Goal: Information Seeking & Learning: Learn about a topic

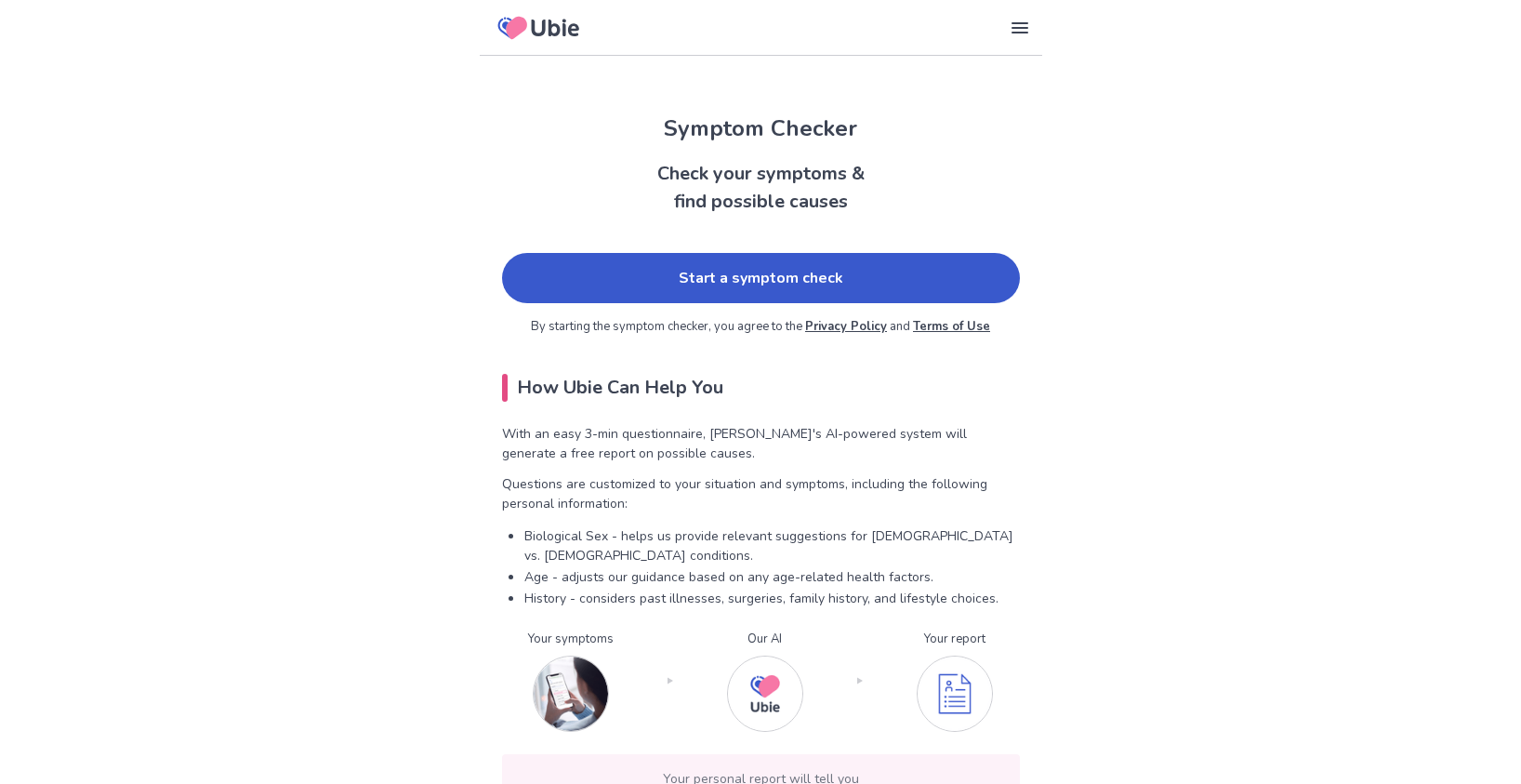
click at [792, 286] on link "Start a symptom check" at bounding box center [761, 278] width 518 height 50
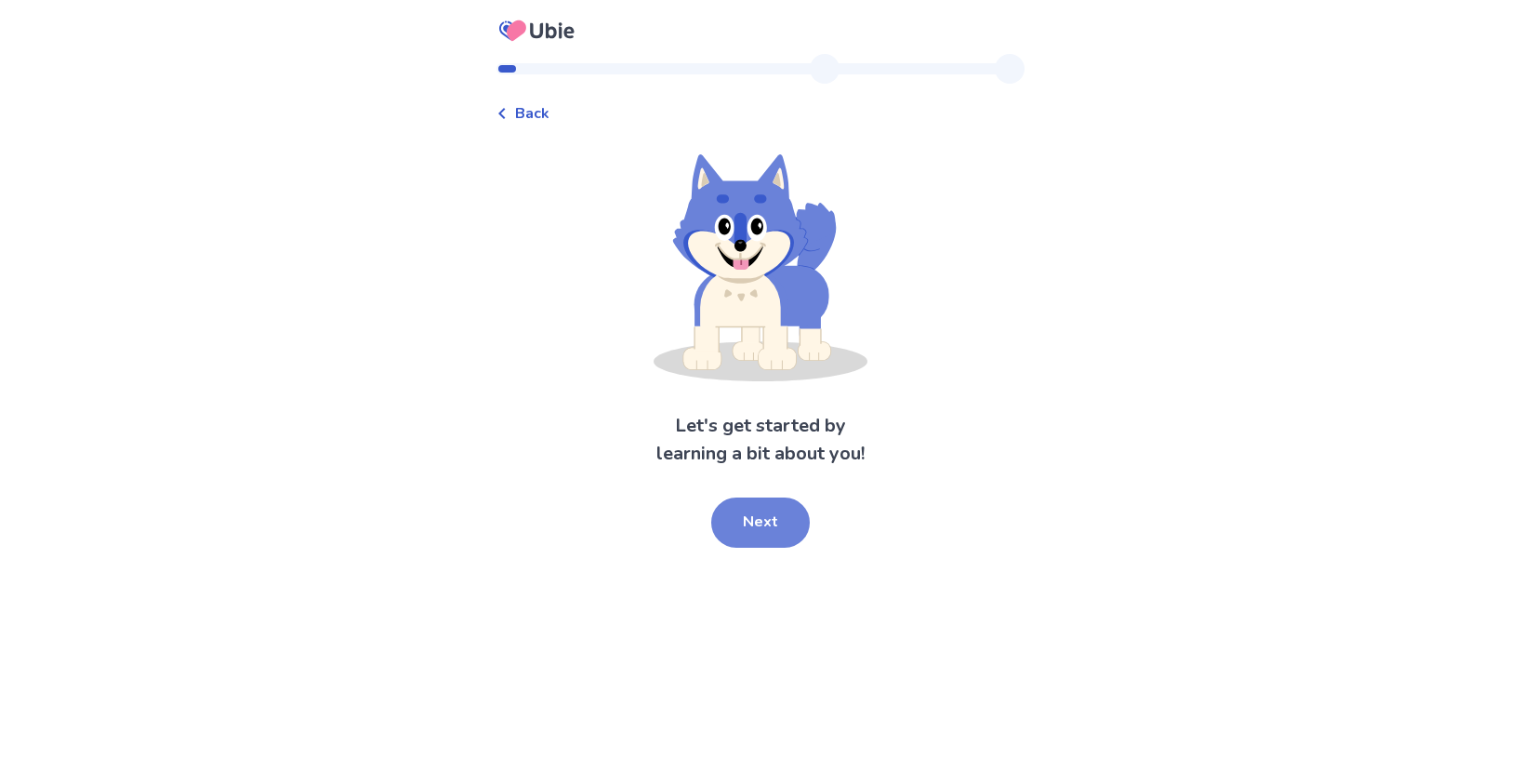
click at [785, 528] on button "Next" at bounding box center [761, 523] width 99 height 50
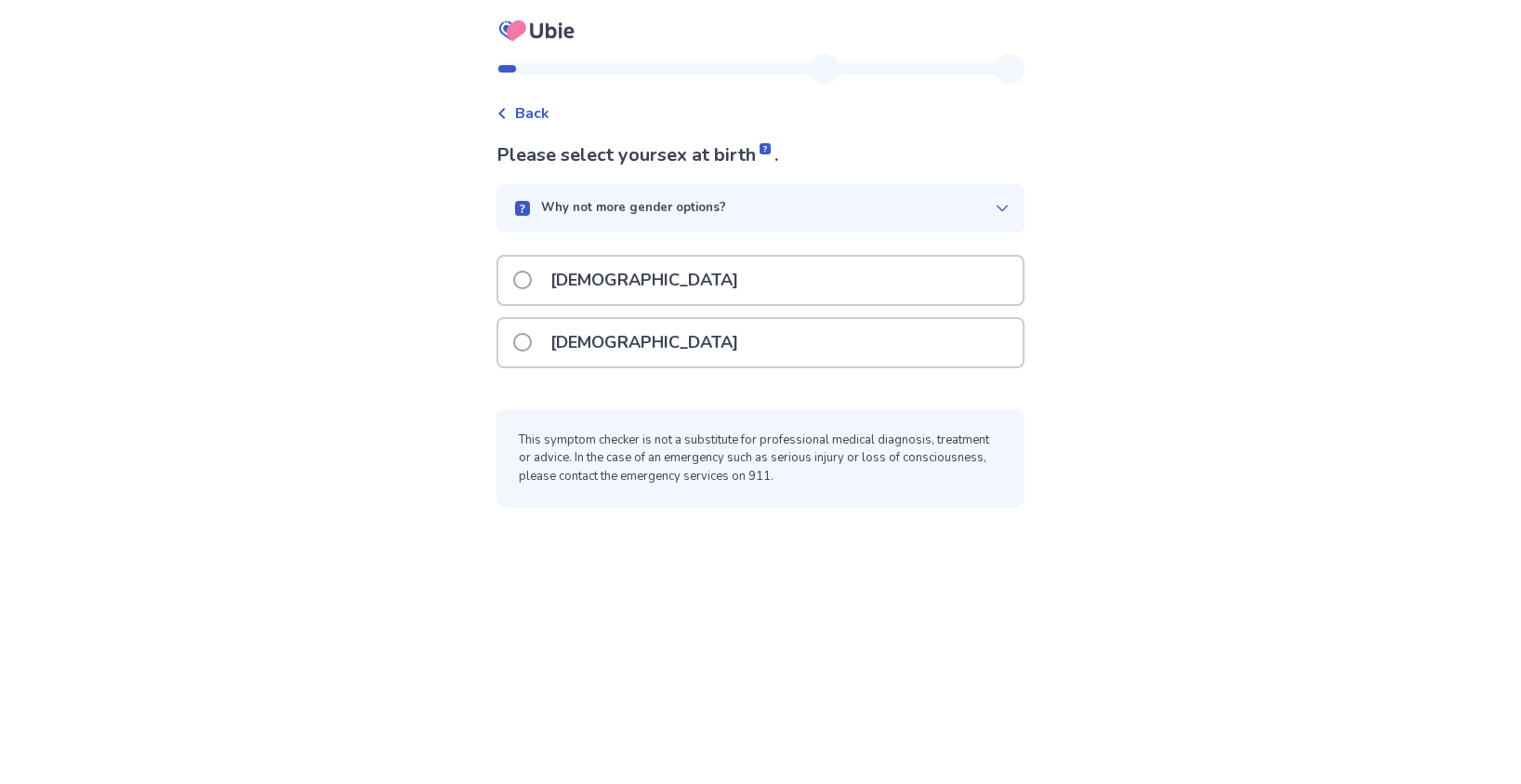
click at [667, 271] on div "[DEMOGRAPHIC_DATA]" at bounding box center [761, 280] width 525 height 47
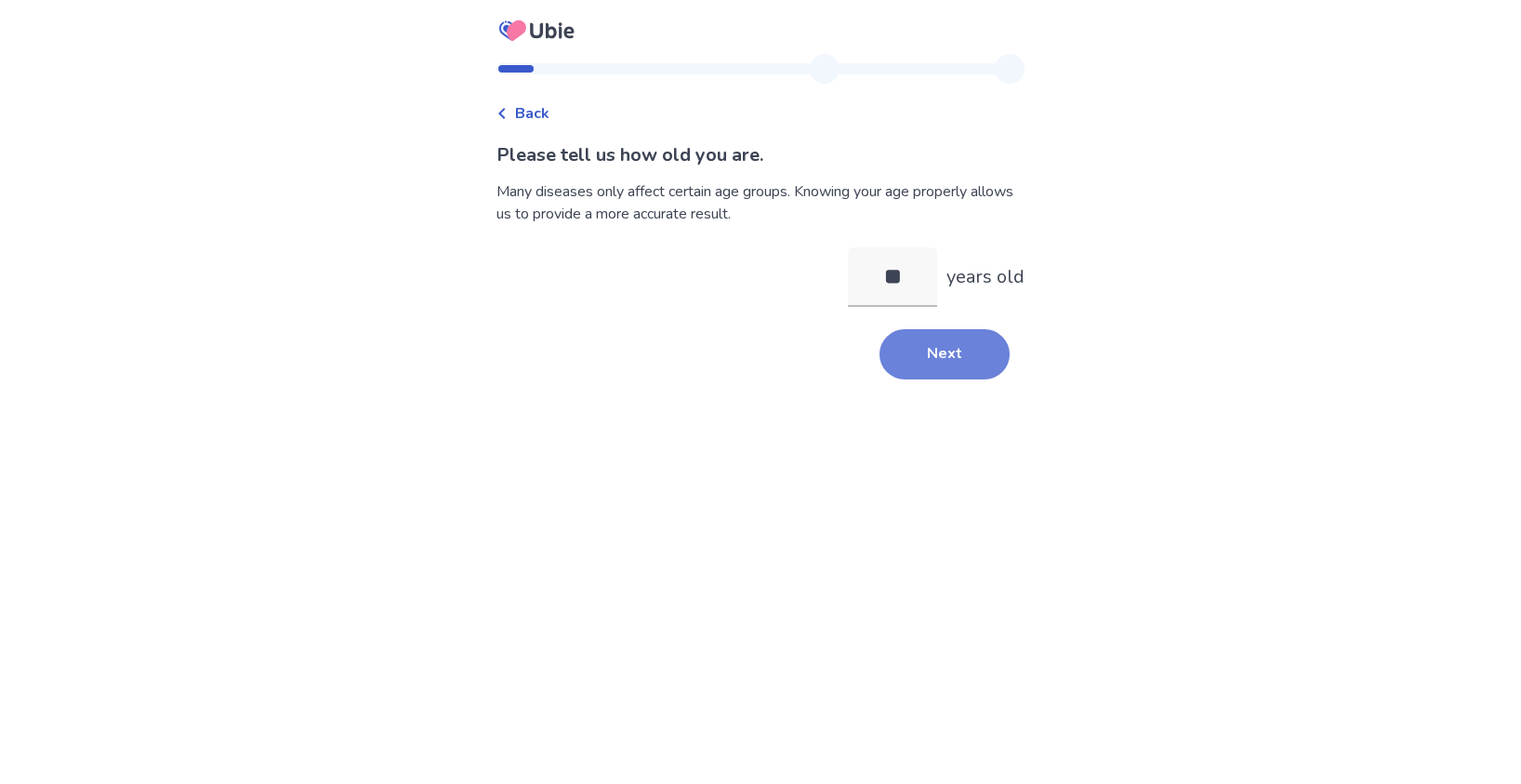
type input "**"
click at [941, 364] on button "Next" at bounding box center [945, 354] width 130 height 50
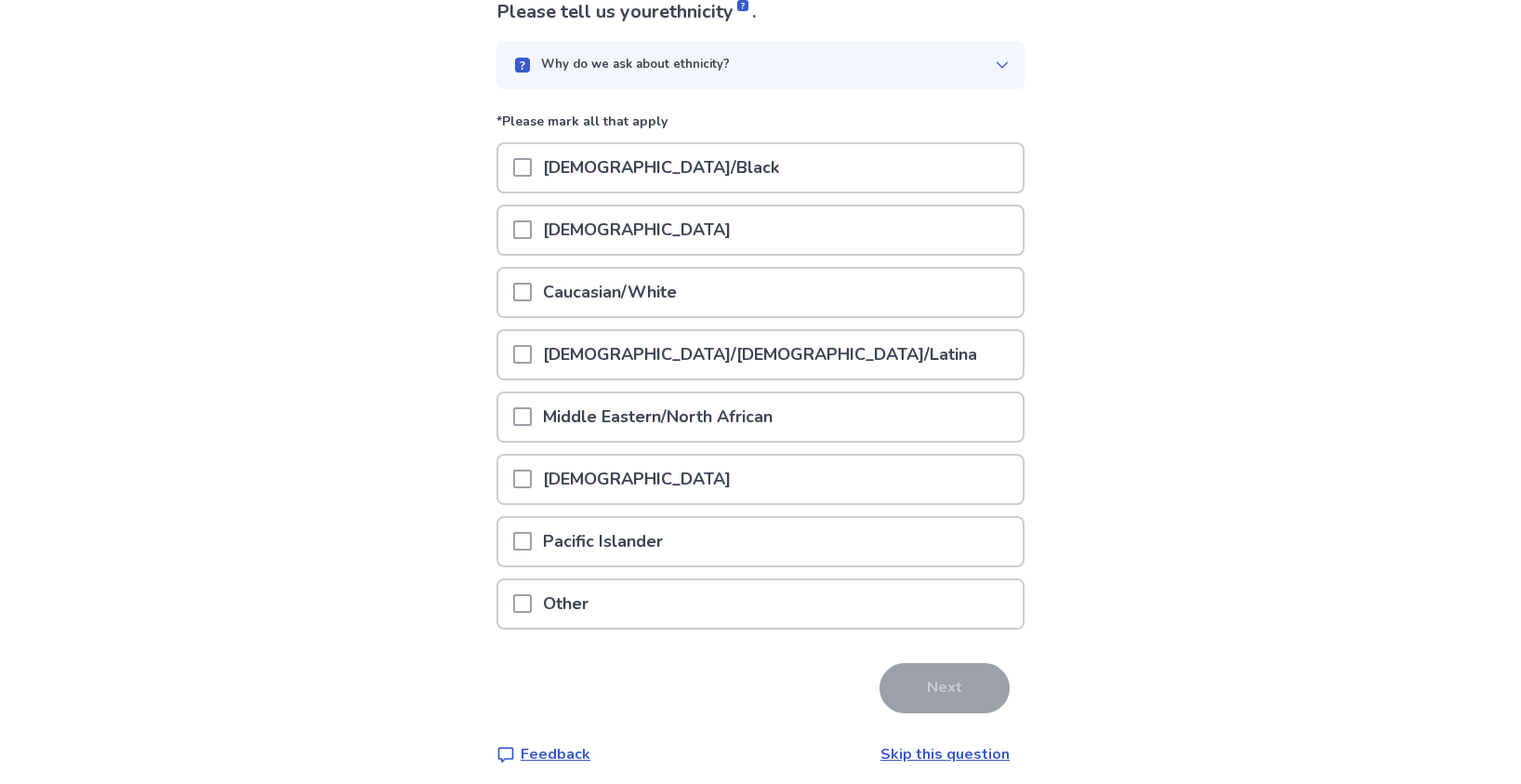
scroll to position [153, 0]
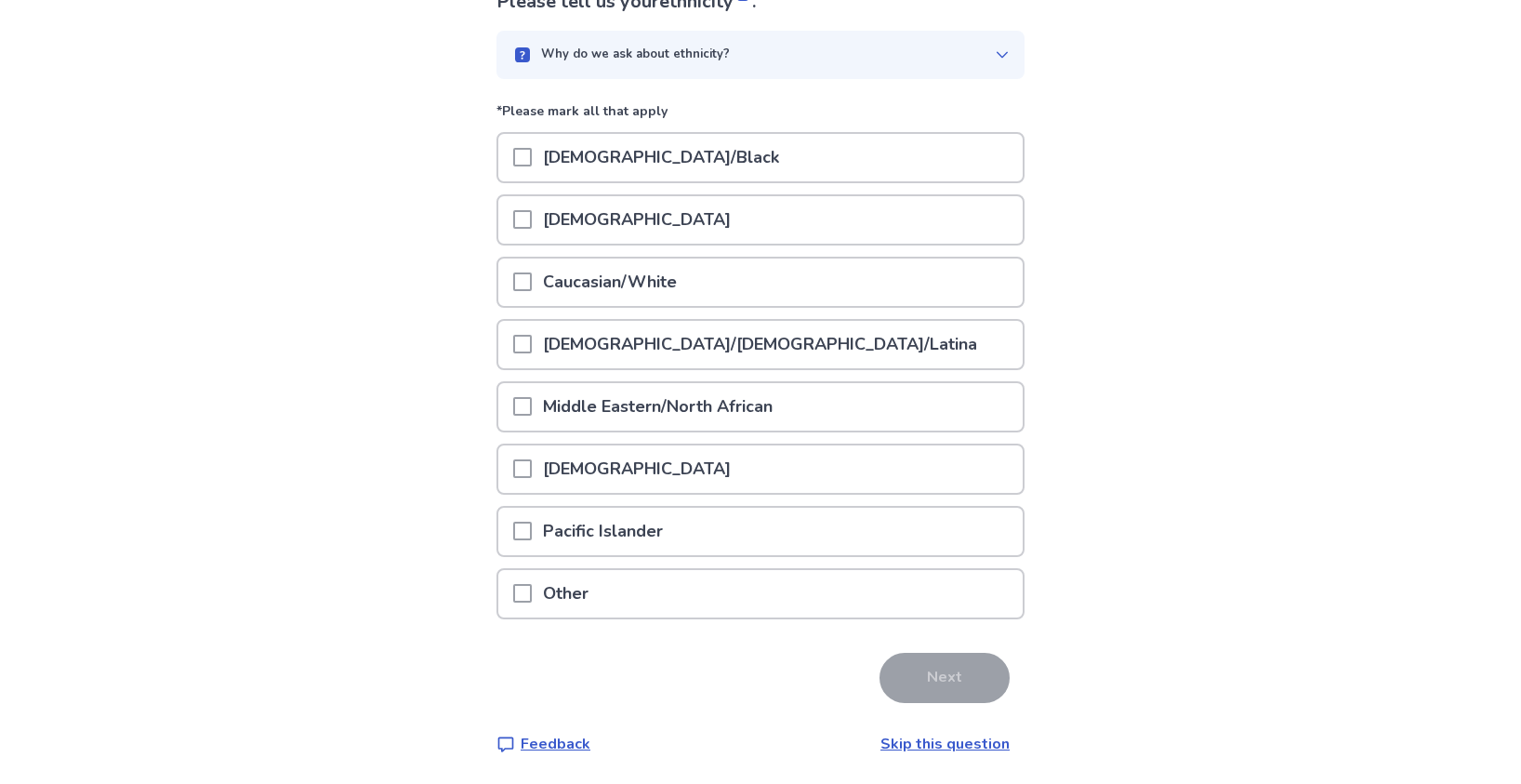
click at [532, 231] on div at bounding box center [522, 220] width 18 height 47
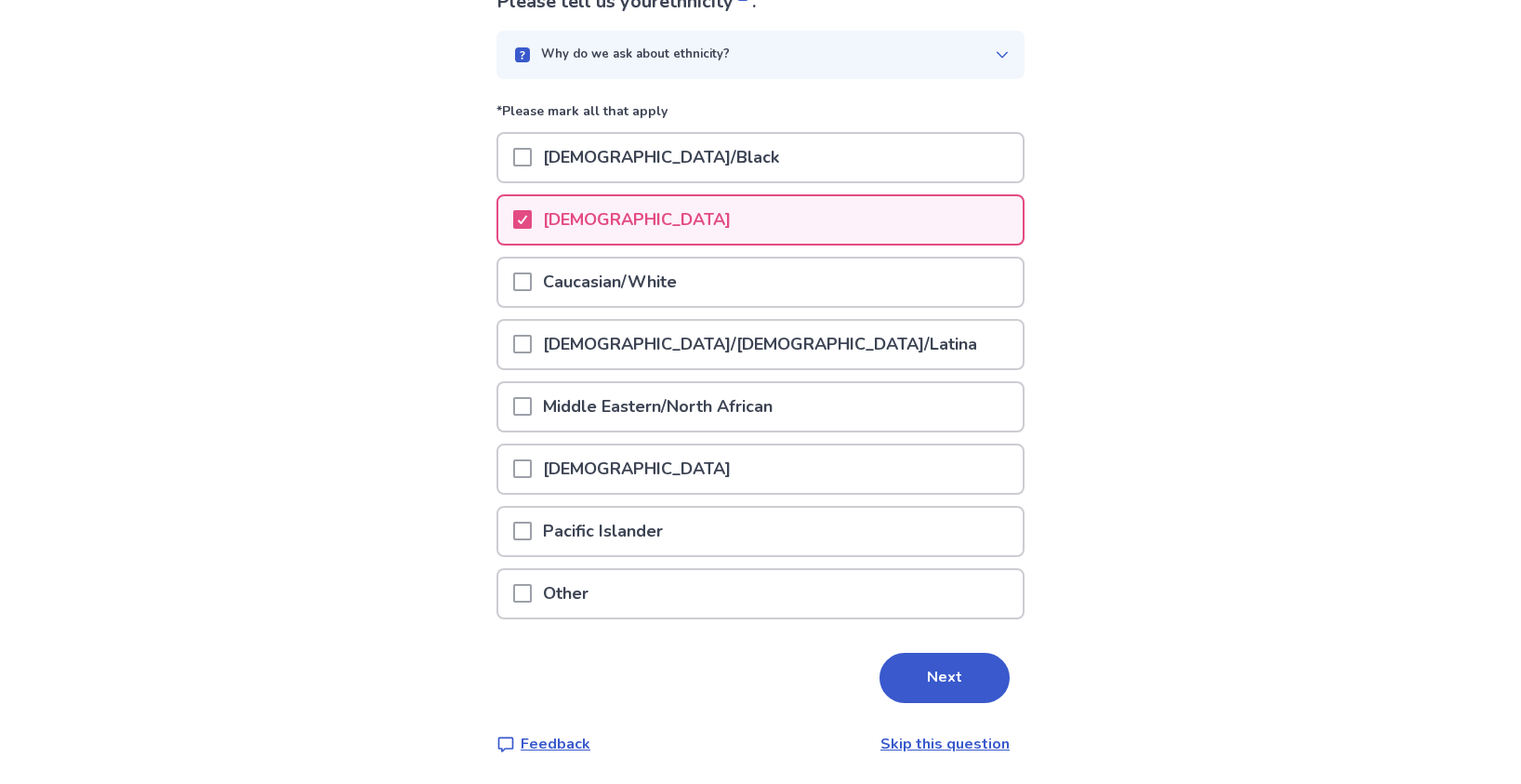
click at [527, 286] on span at bounding box center [522, 281] width 18 height 18
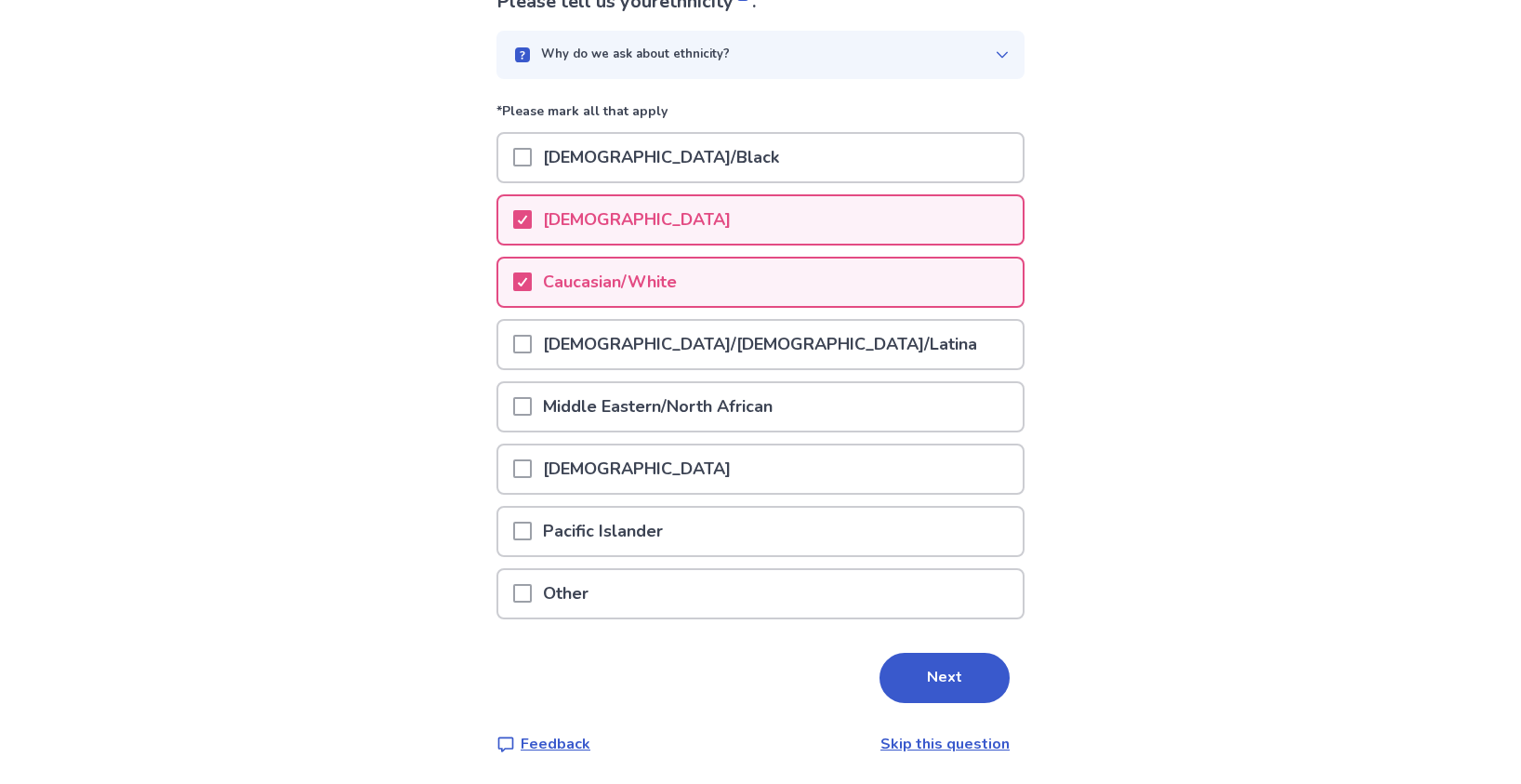
click at [970, 684] on button "Next" at bounding box center [945, 678] width 130 height 50
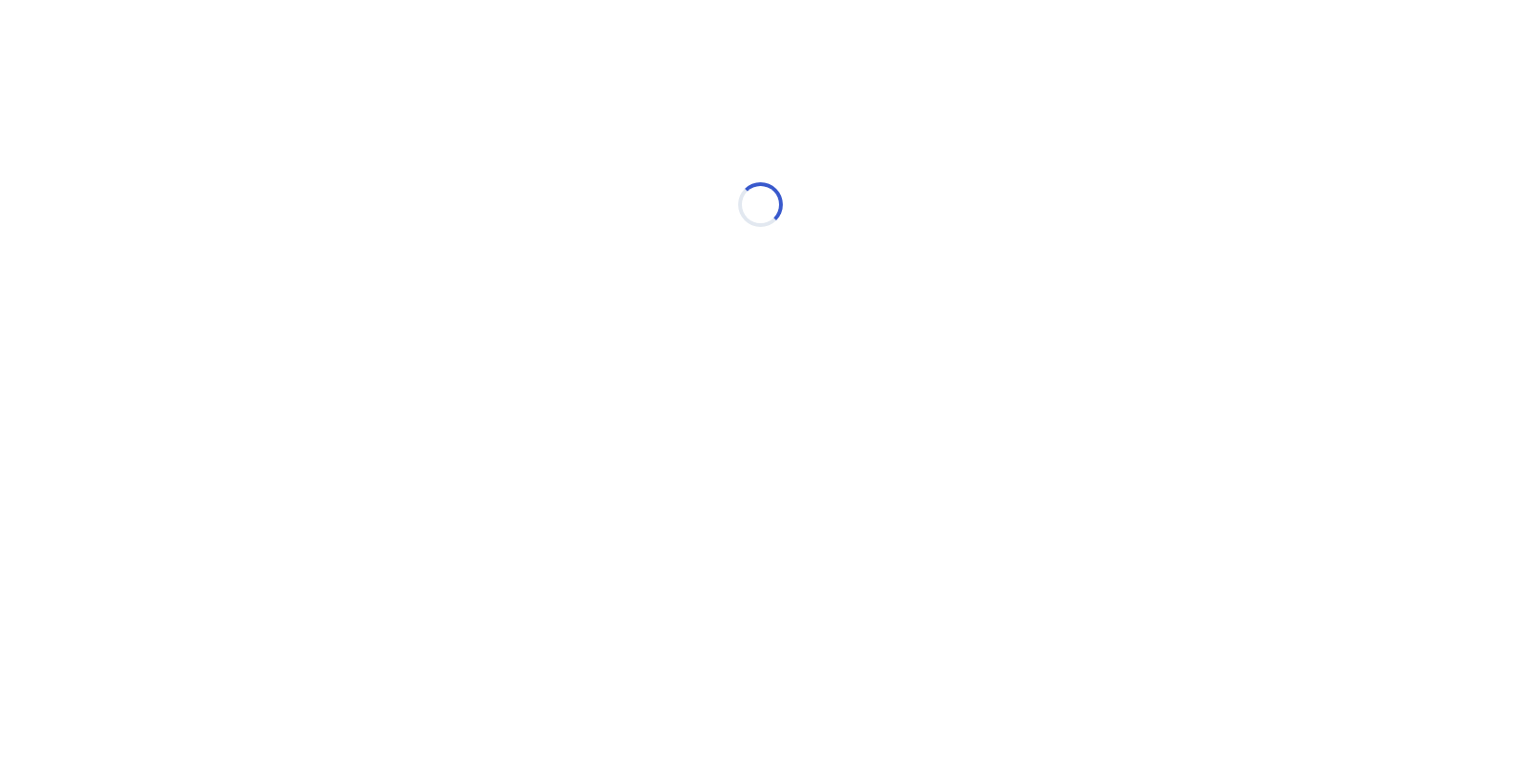
scroll to position [0, 0]
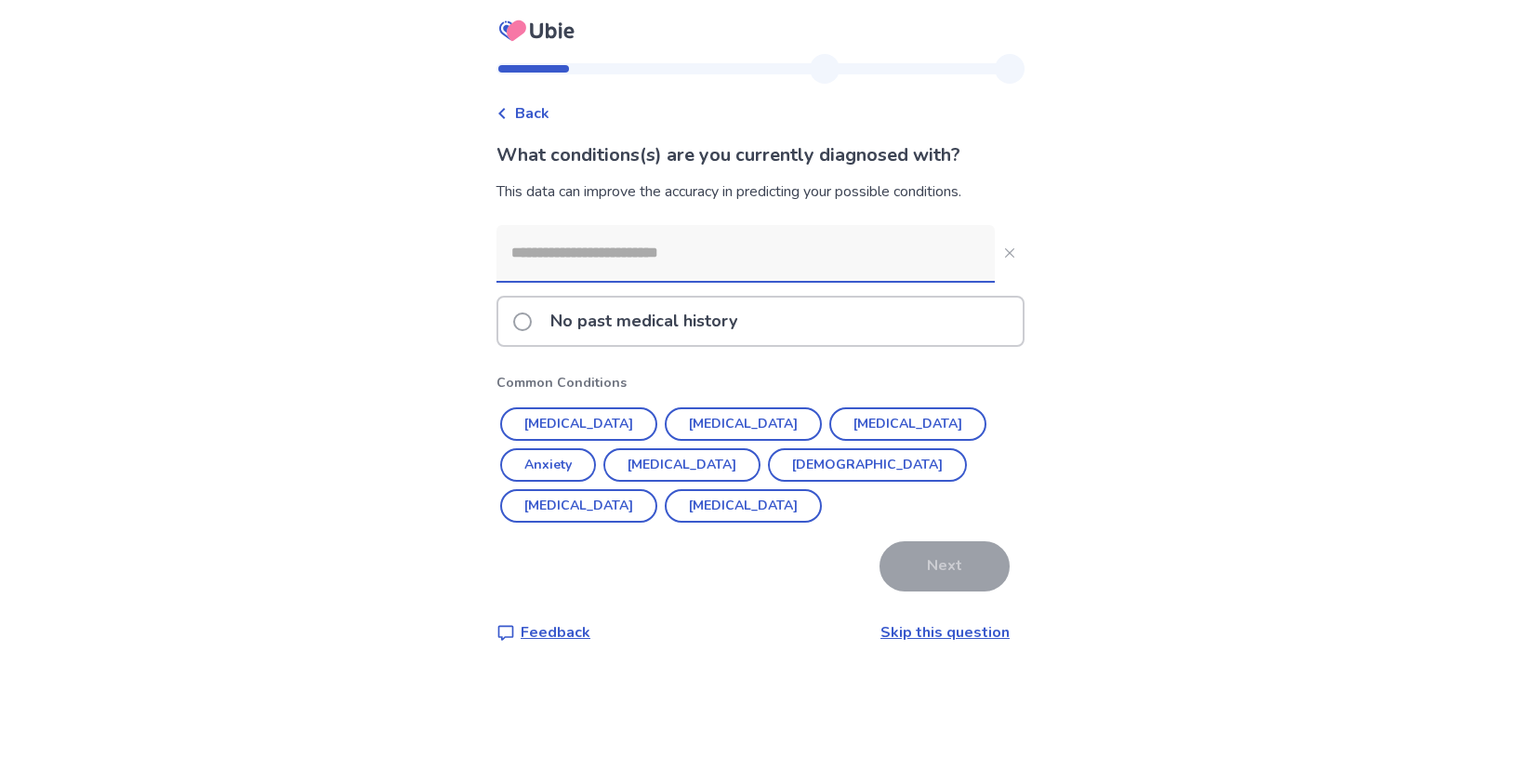
click at [532, 323] on span at bounding box center [522, 321] width 18 height 18
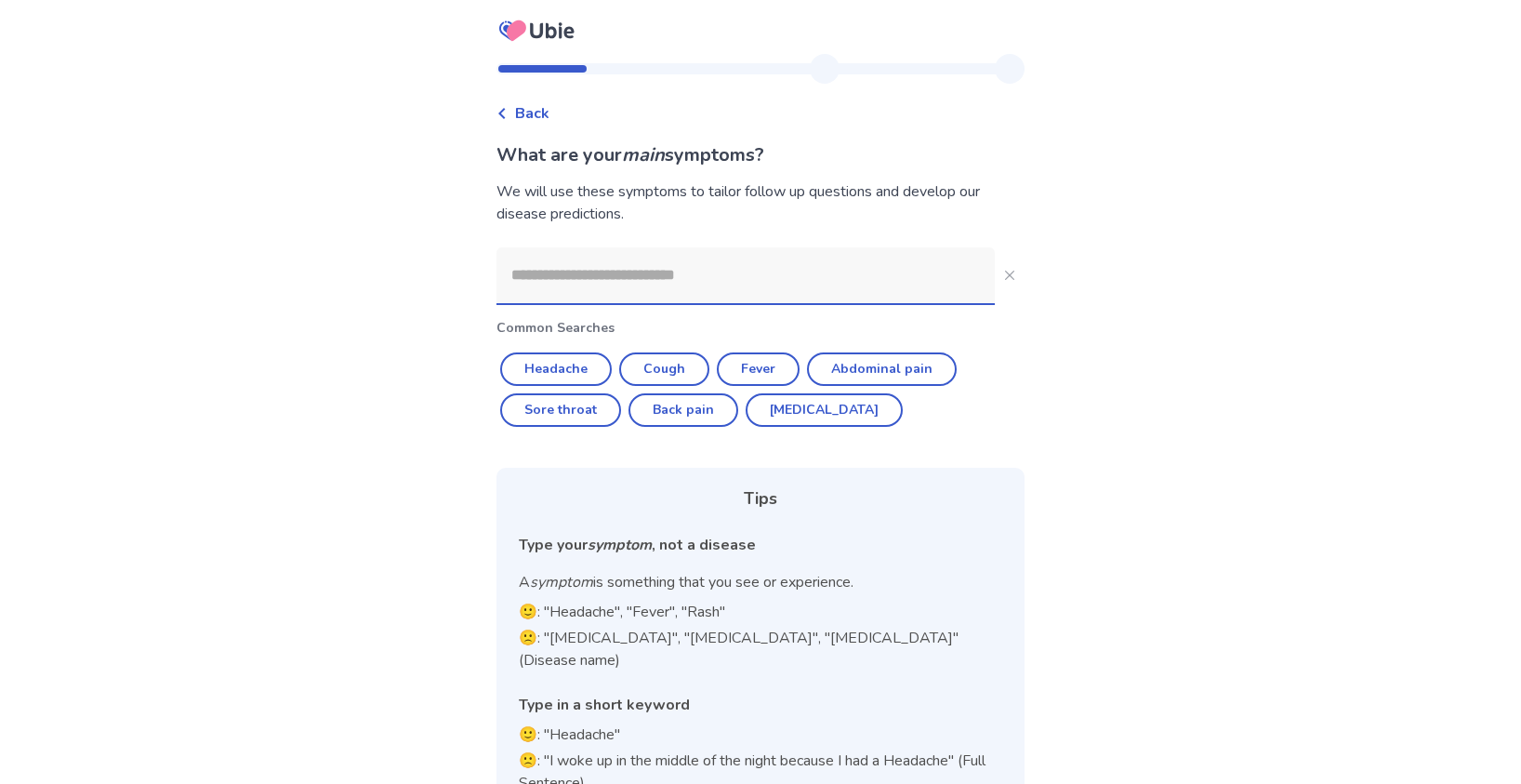
click at [675, 282] on input at bounding box center [745, 275] width 499 height 56
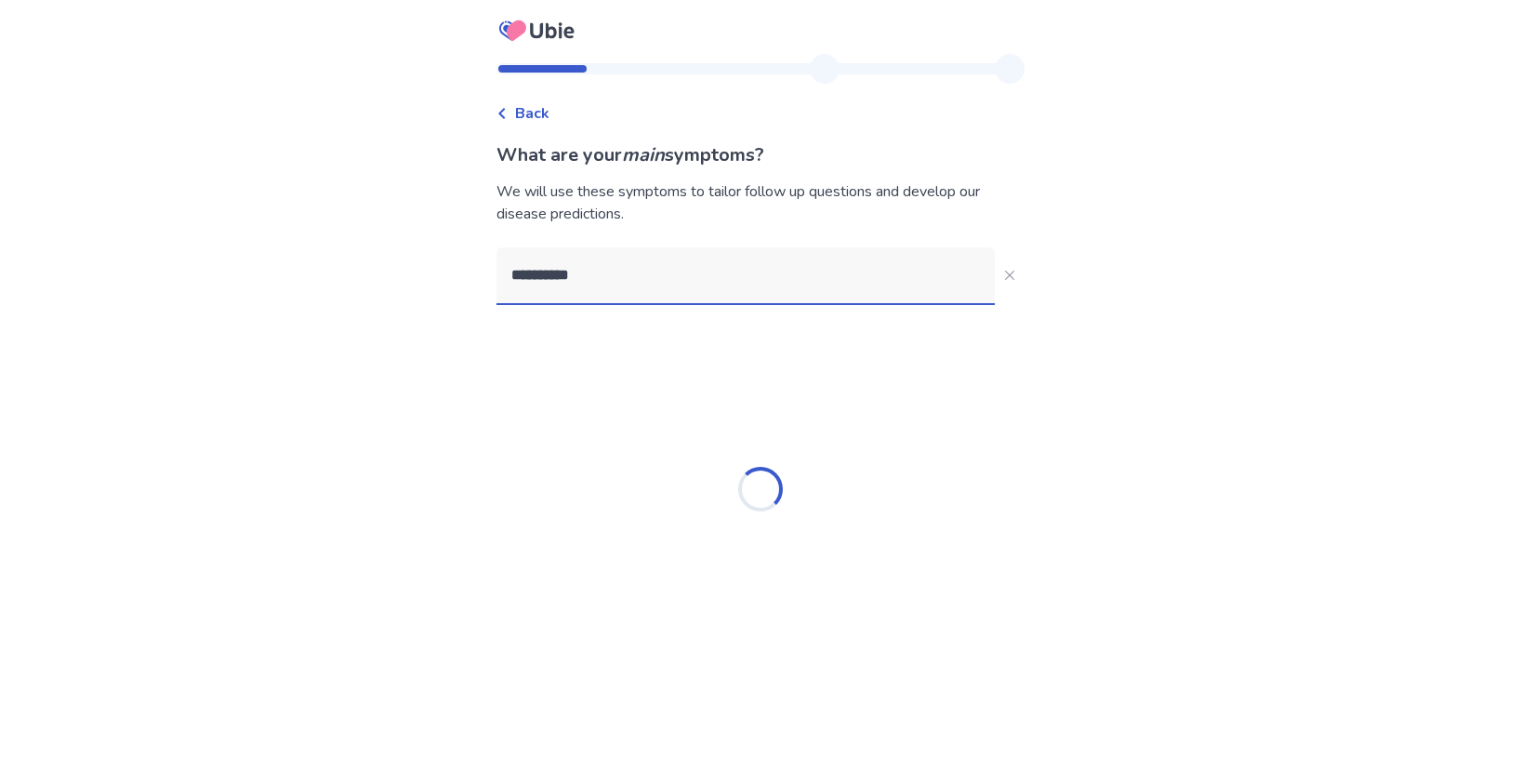
type input "**********"
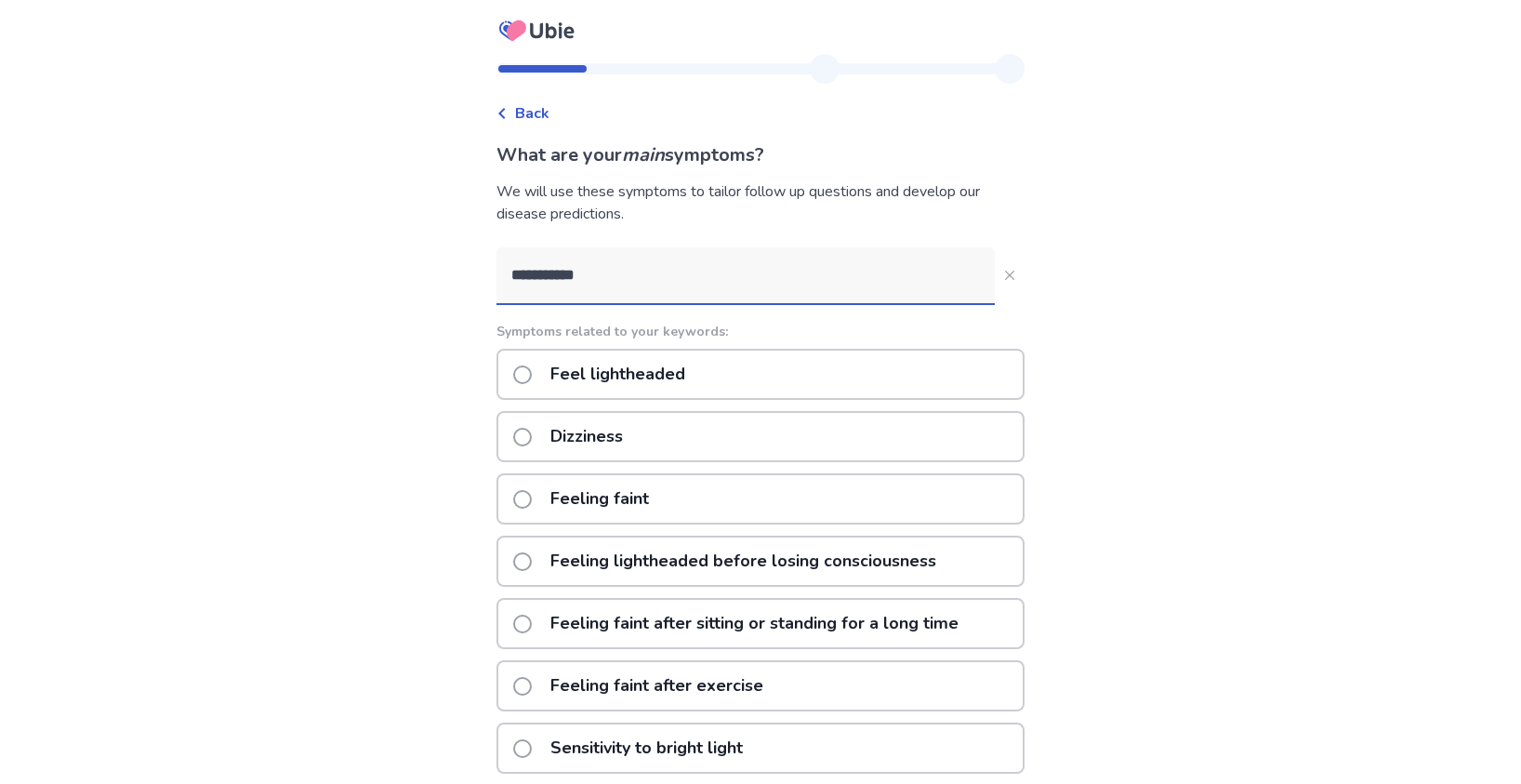
click at [608, 376] on p "Feel lightheaded" at bounding box center [618, 374] width 157 height 47
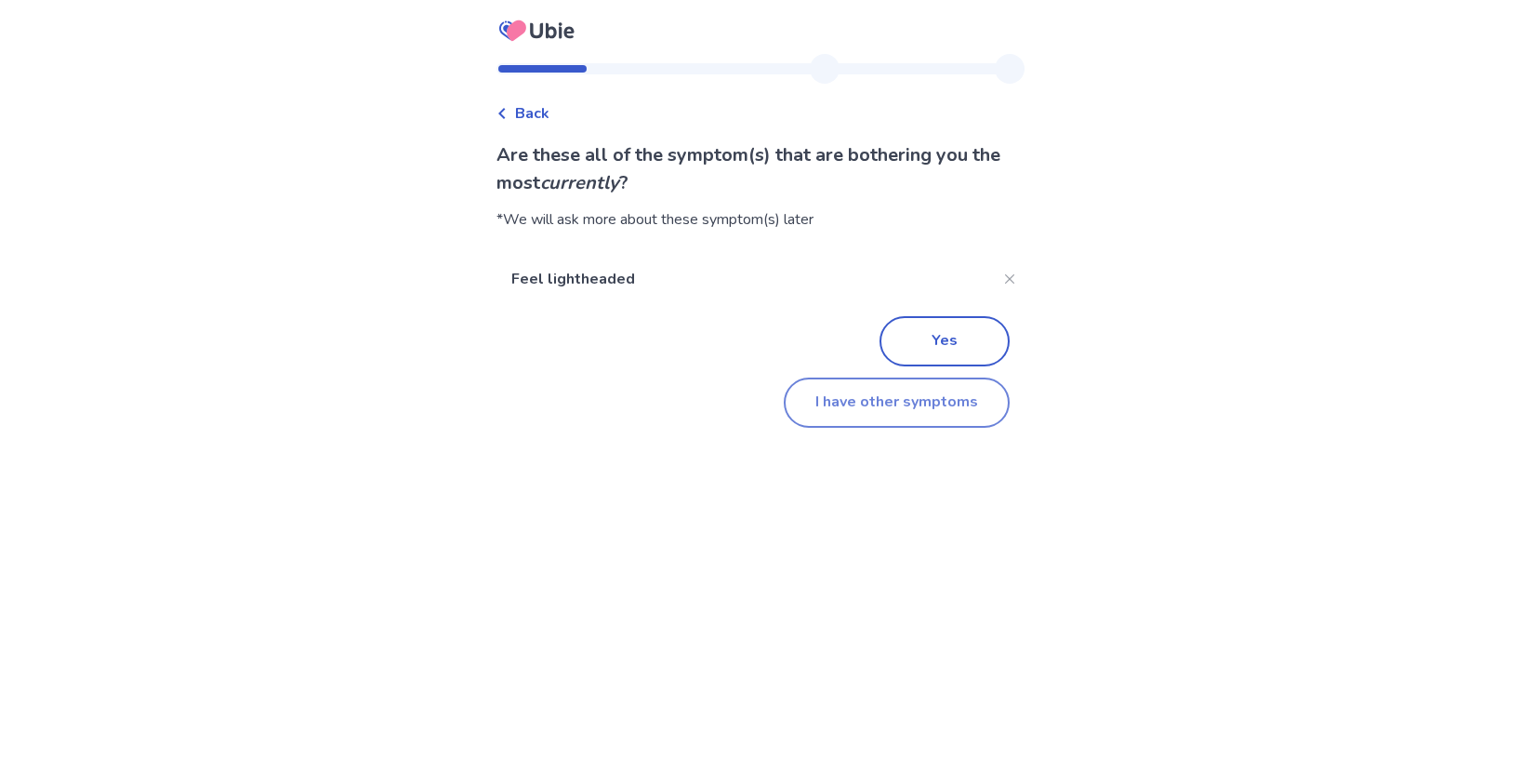
click at [916, 410] on button "I have other symptoms" at bounding box center [897, 403] width 226 height 50
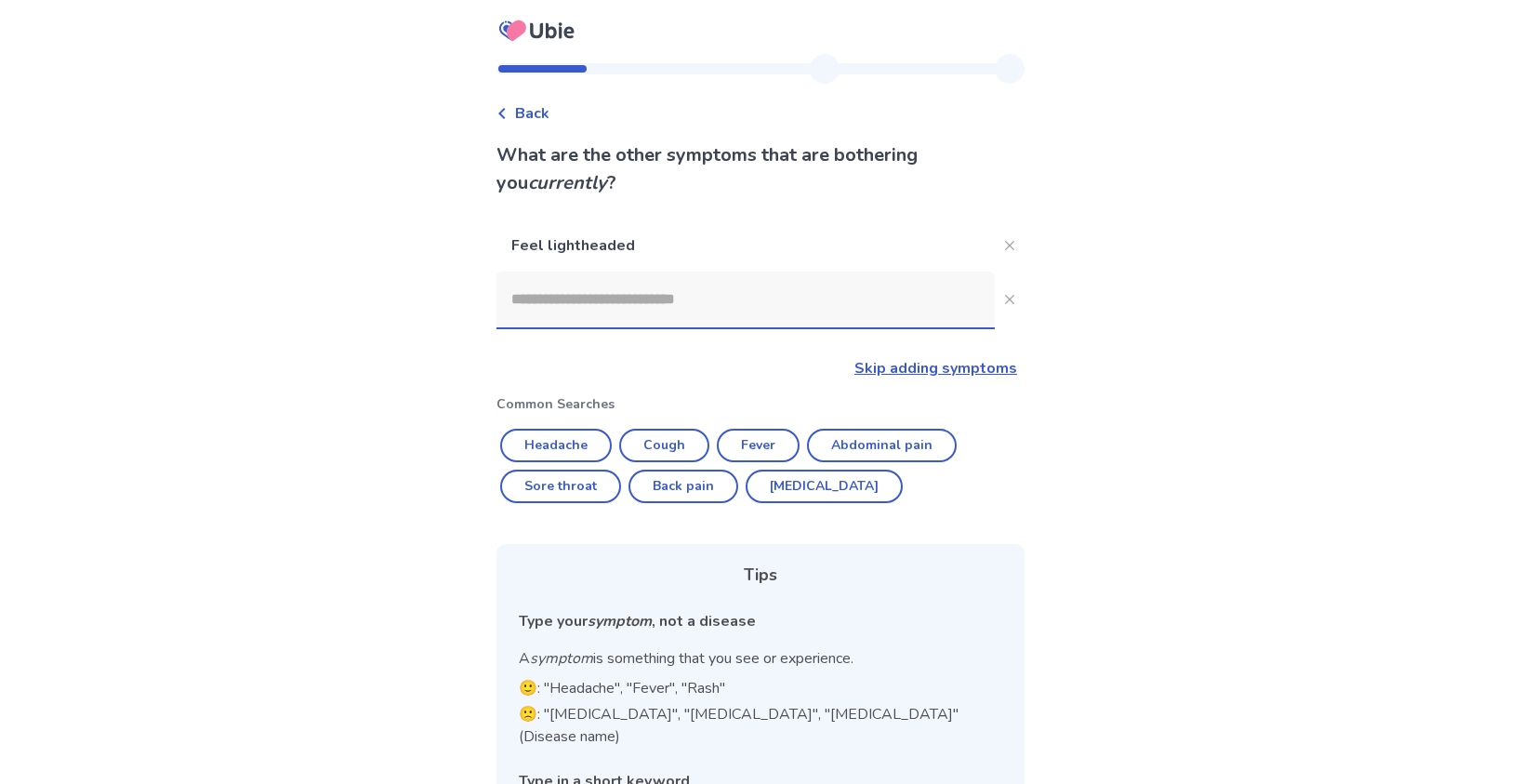
click at [694, 311] on input at bounding box center [745, 299] width 499 height 56
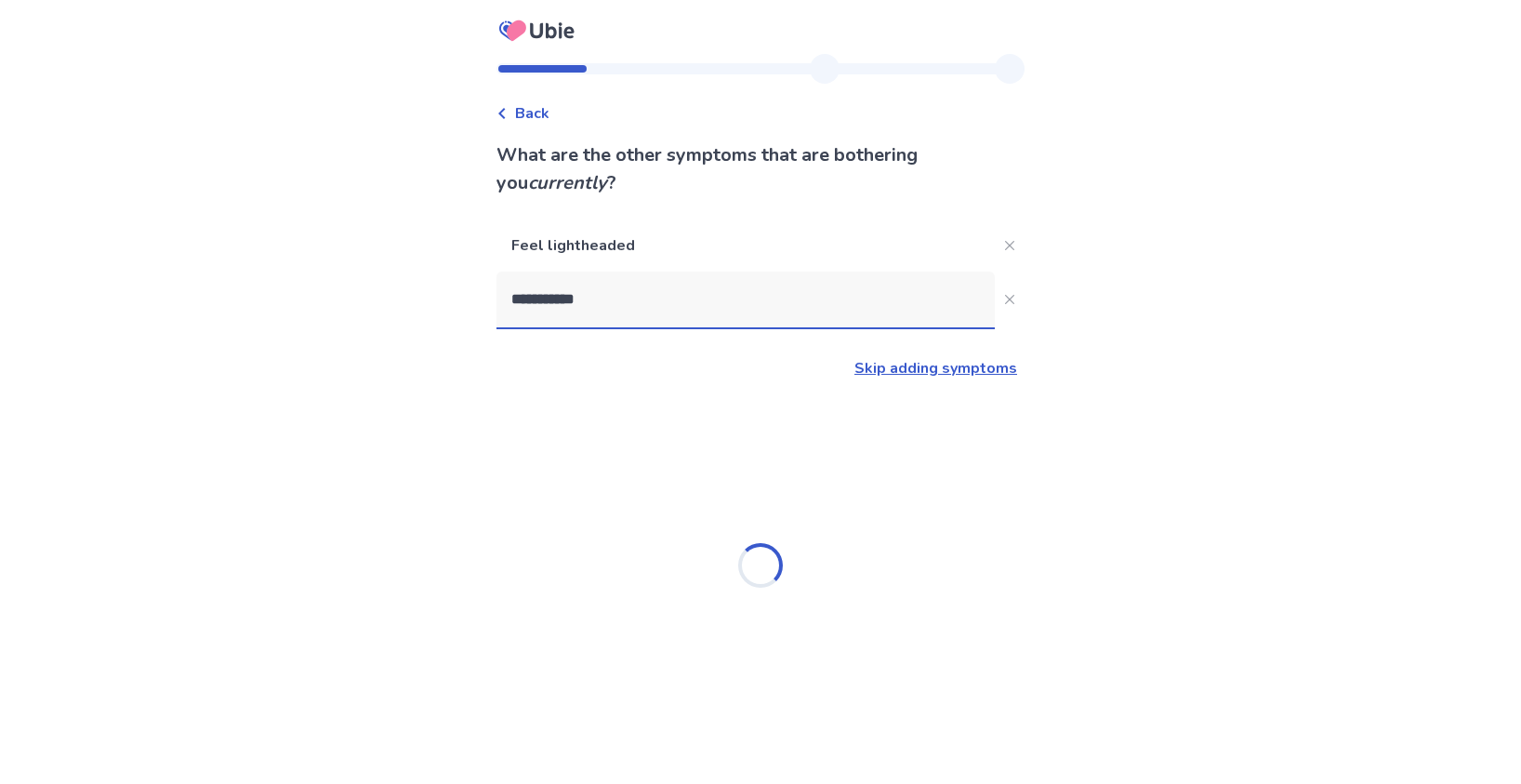
type input "**********"
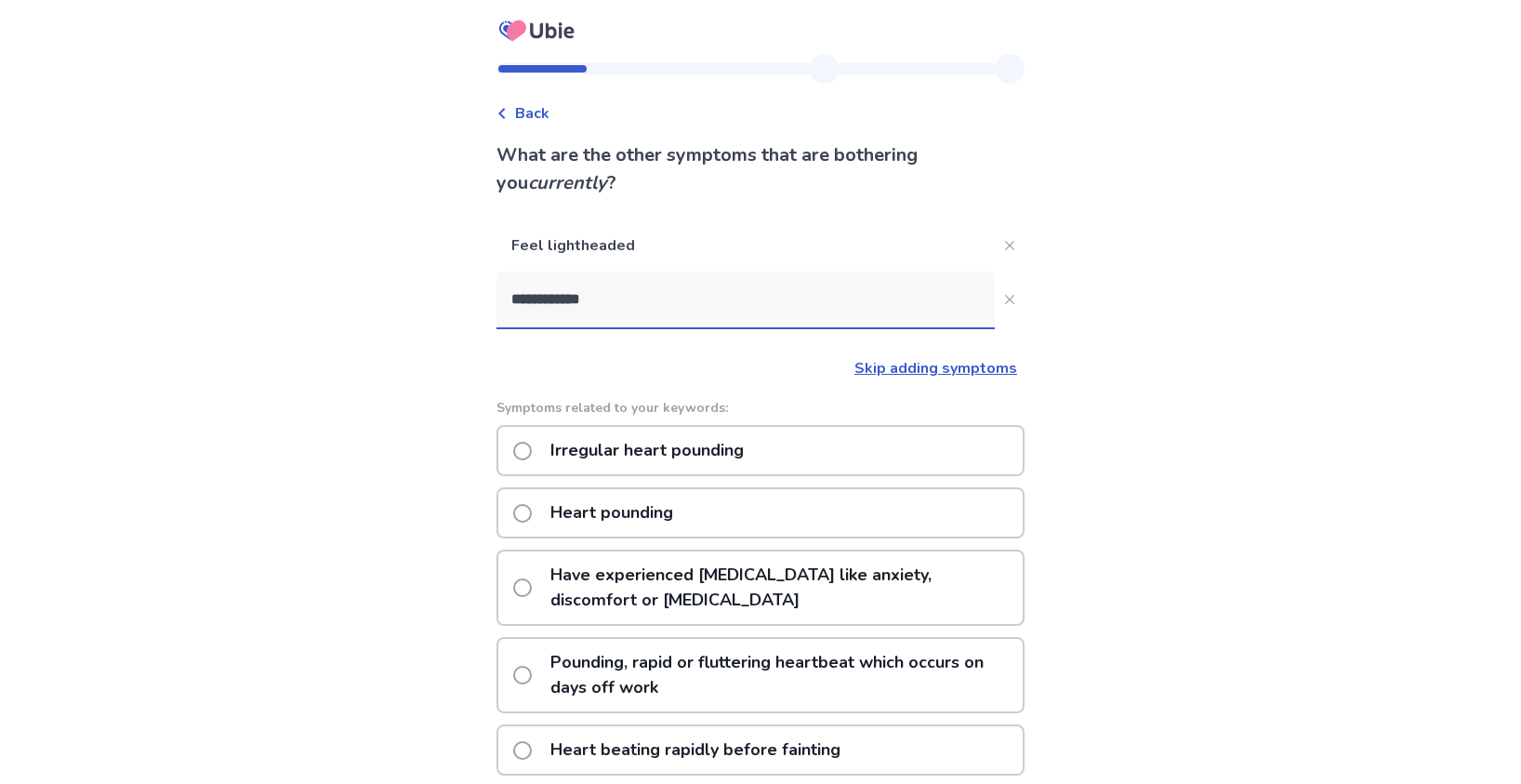
click at [662, 452] on p "Irregular heart pounding" at bounding box center [647, 450] width 216 height 47
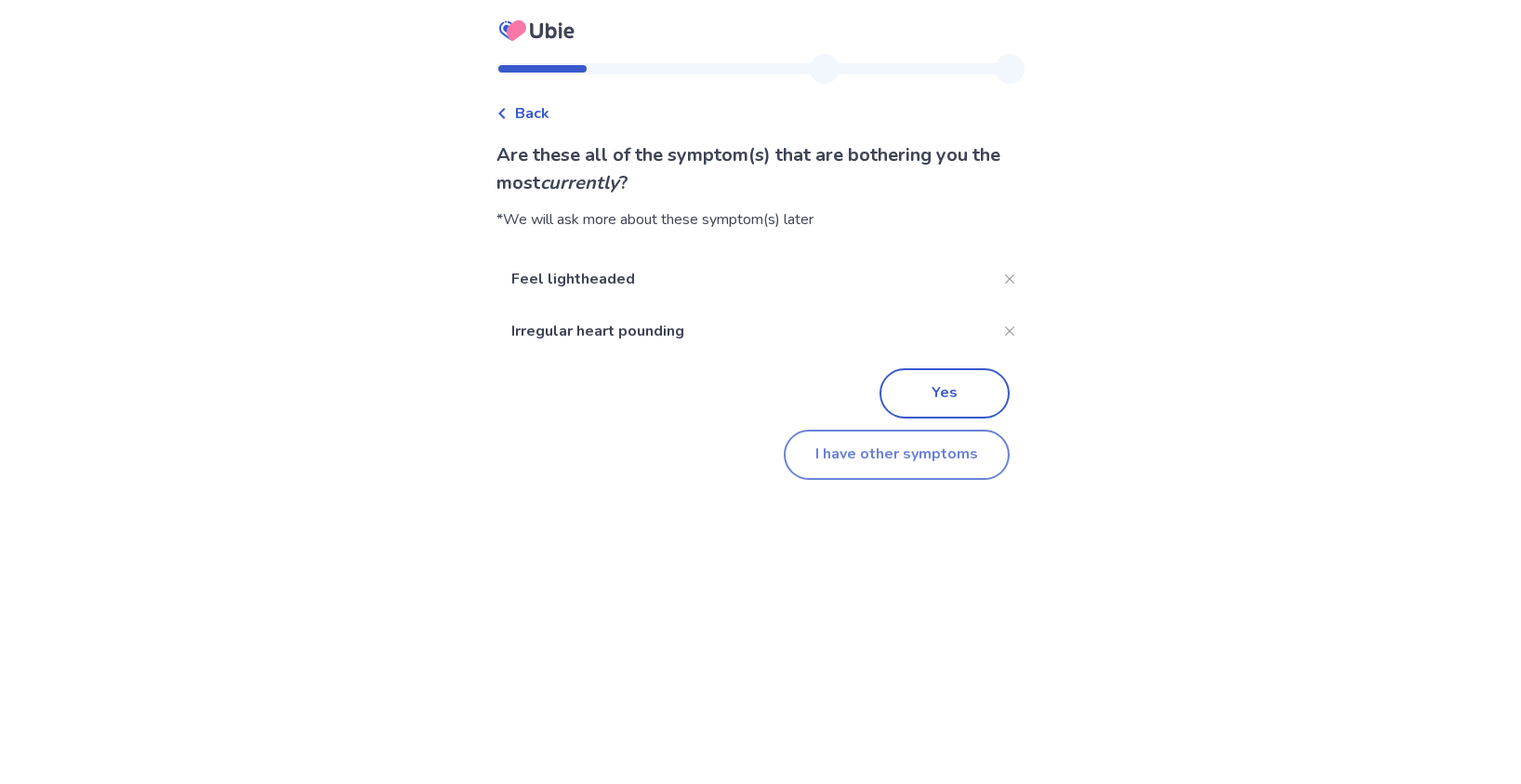
click at [902, 460] on button "I have other symptoms" at bounding box center [897, 455] width 226 height 50
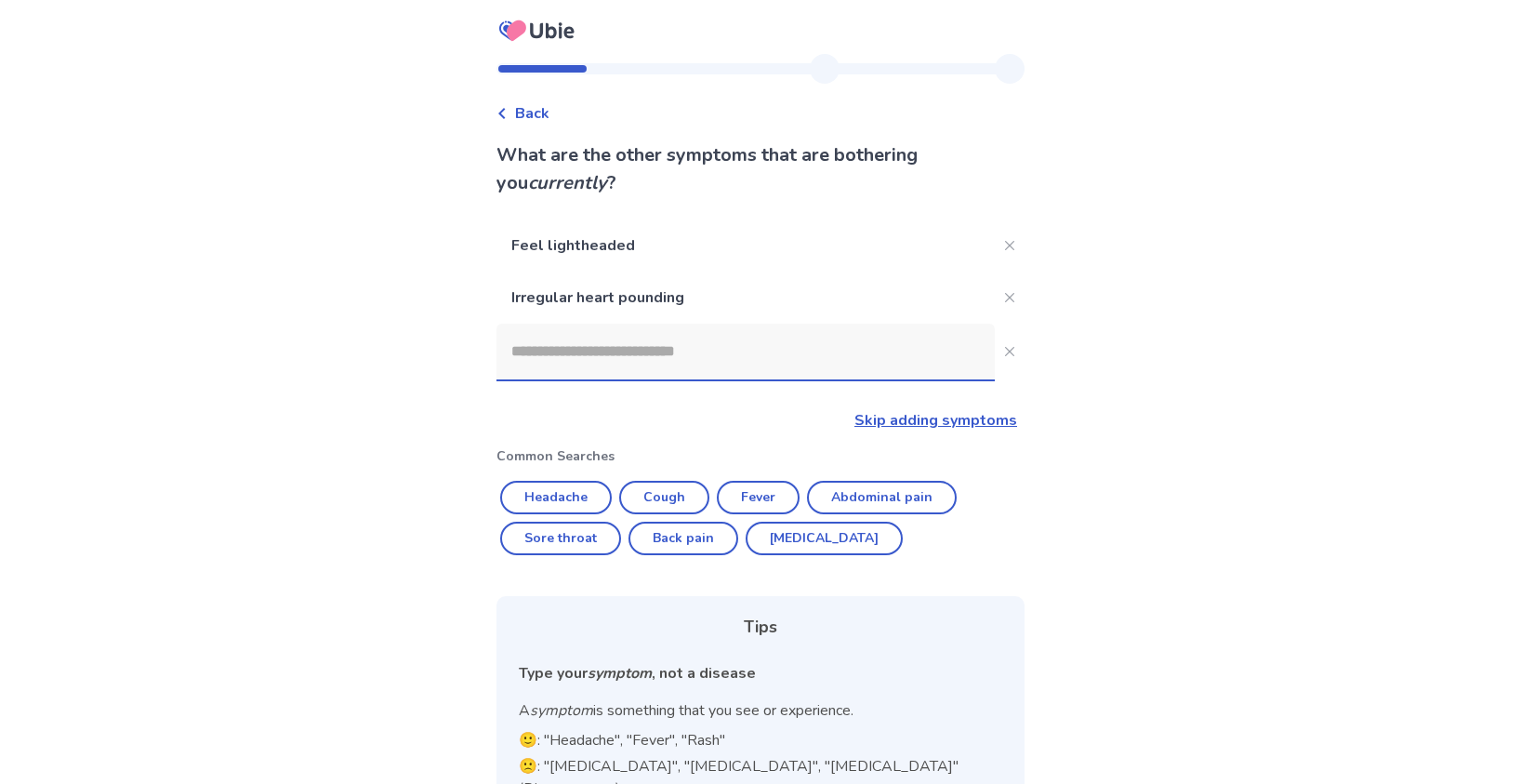
click at [694, 356] on input at bounding box center [745, 351] width 499 height 56
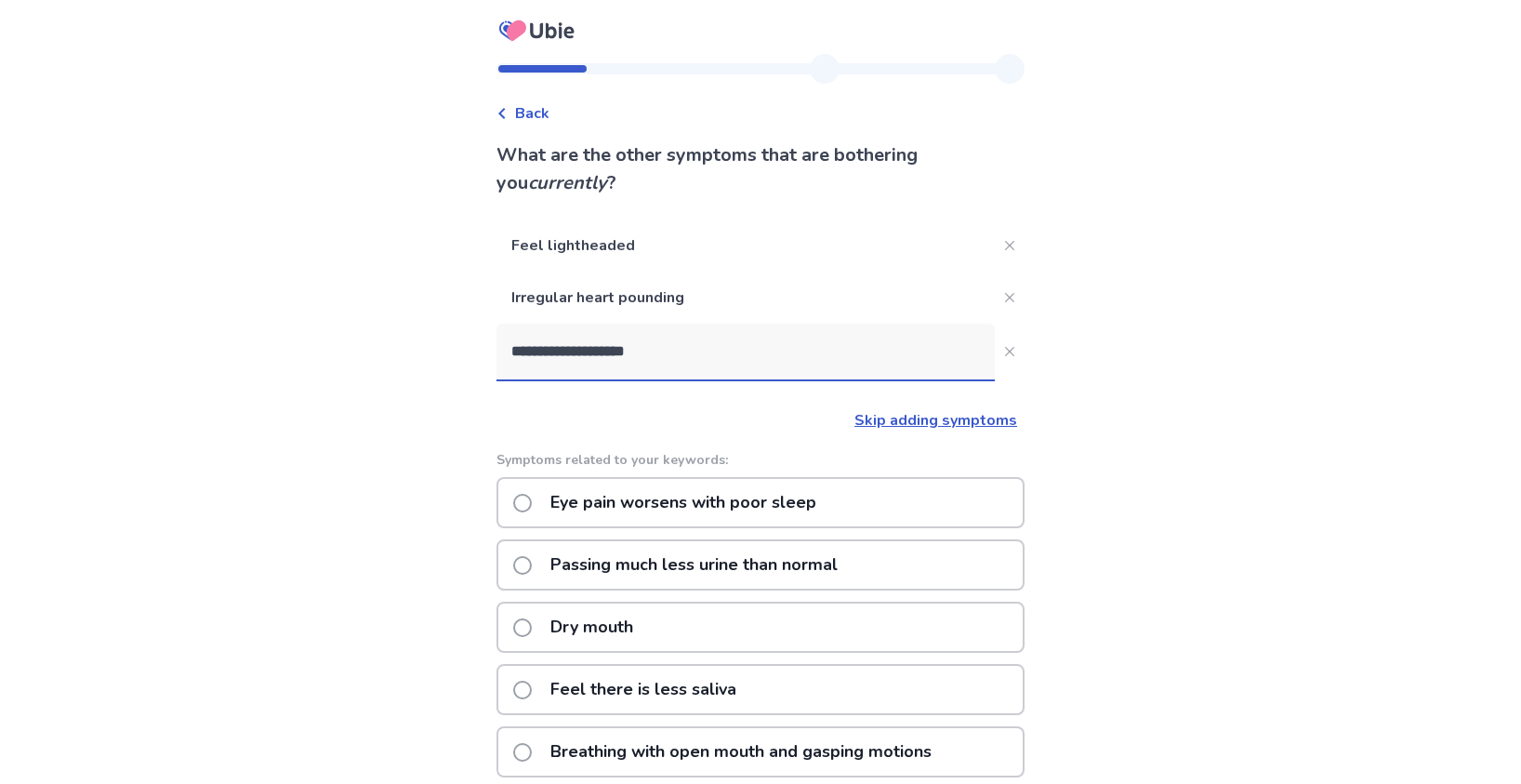
click at [704, 348] on input "**********" at bounding box center [745, 351] width 499 height 56
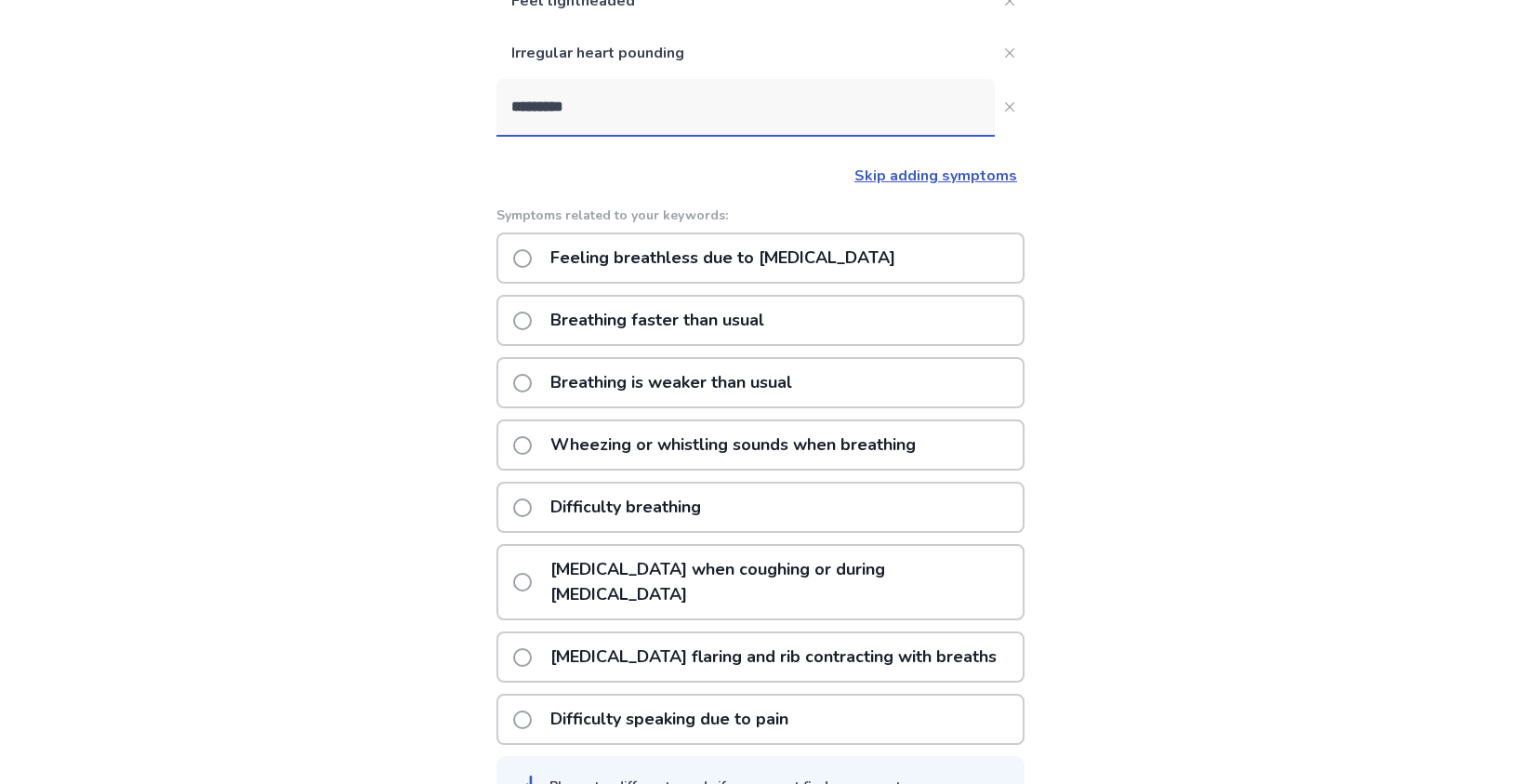
scroll to position [247, 0]
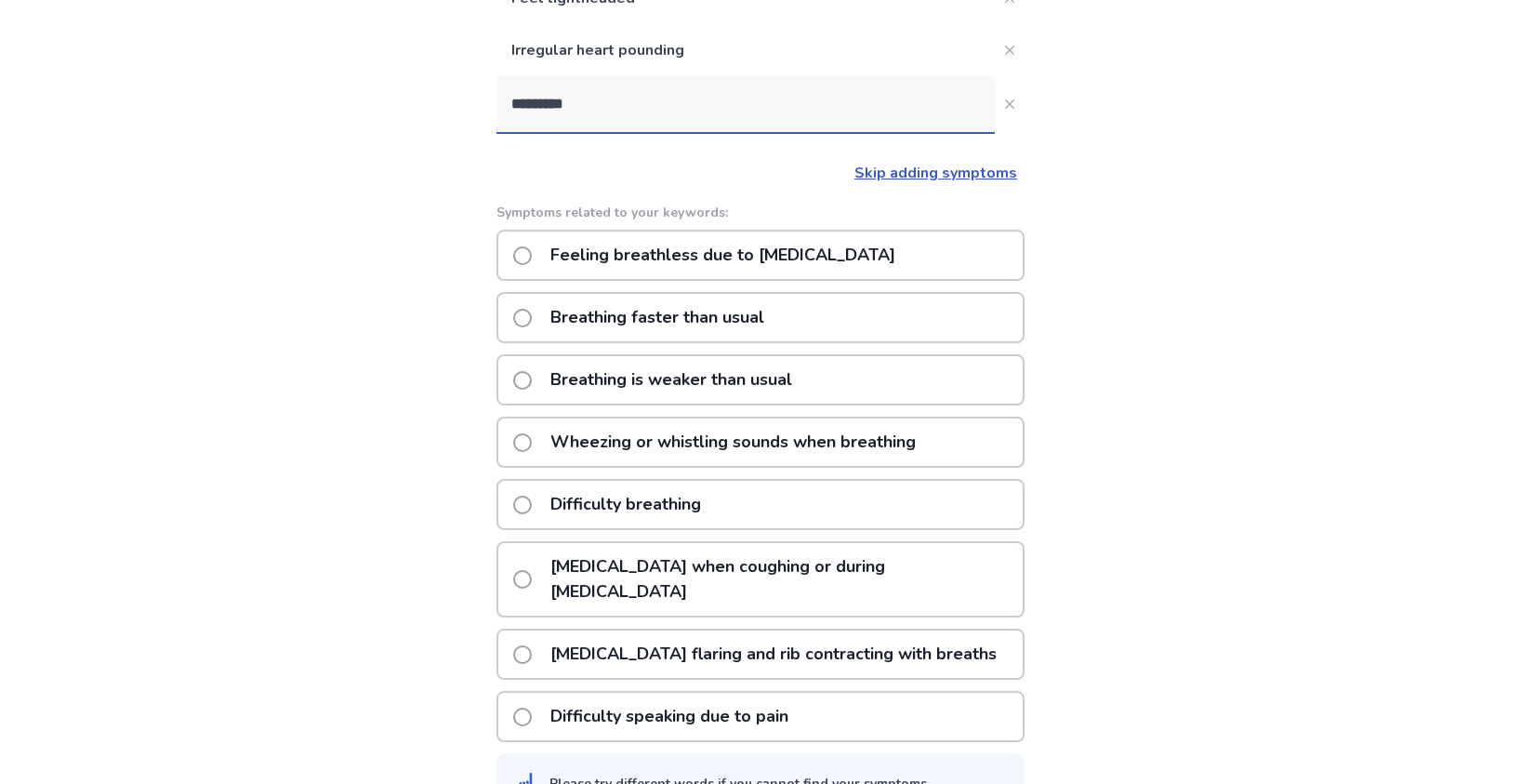
type input "*********"
click at [530, 508] on span at bounding box center [522, 504] width 18 height 18
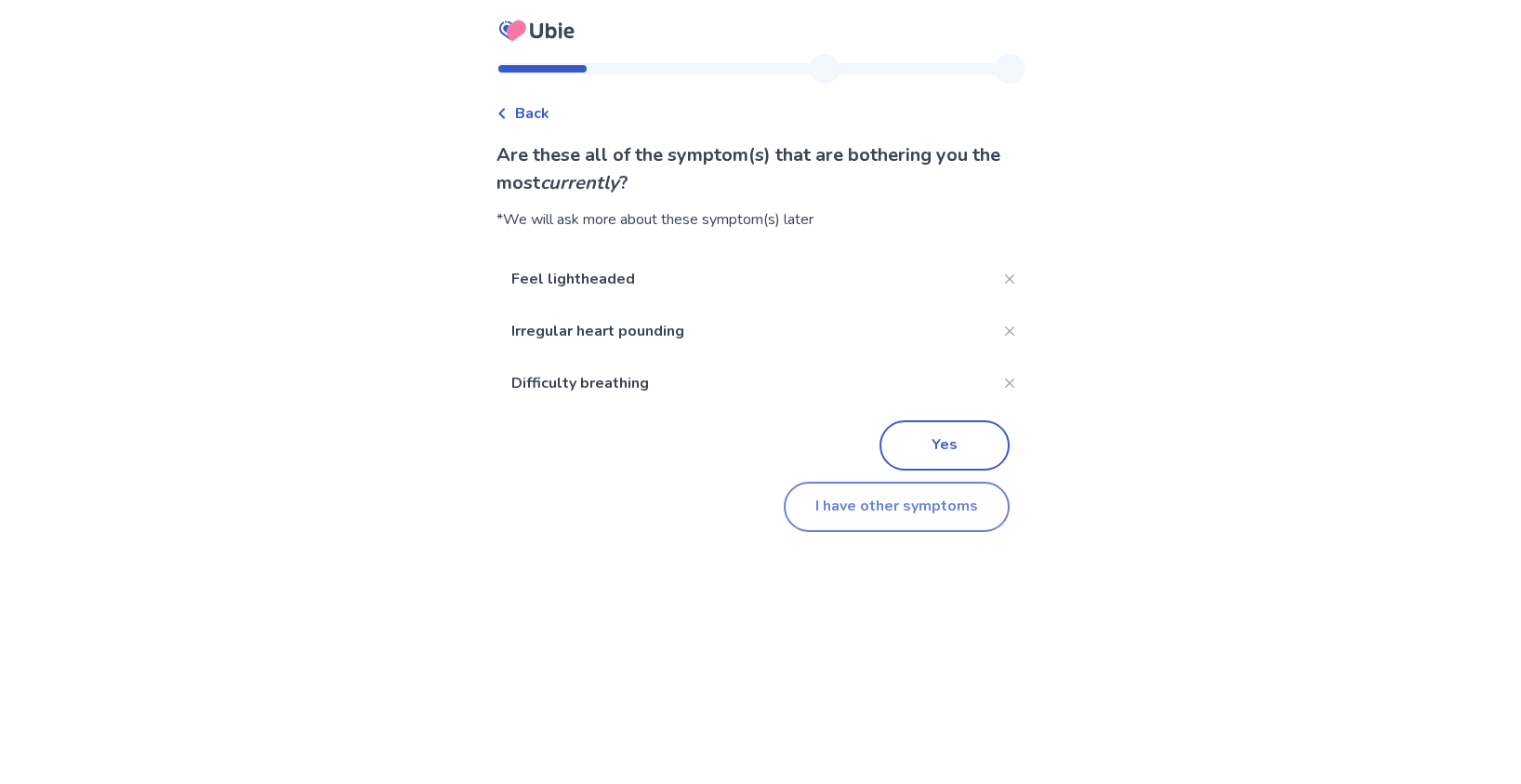
click at [863, 515] on button "I have other symptoms" at bounding box center [897, 507] width 226 height 50
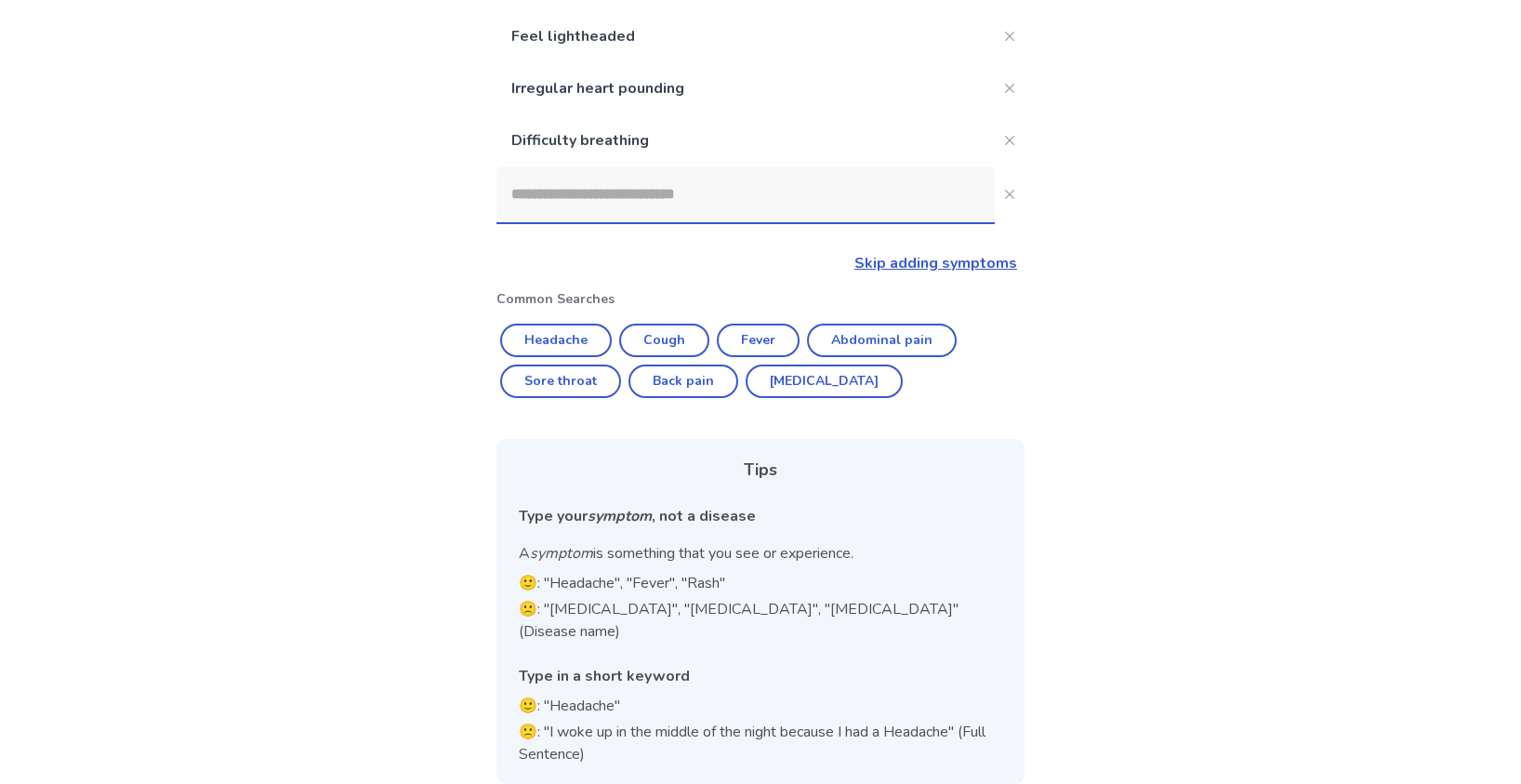
click at [596, 201] on input at bounding box center [745, 195] width 499 height 56
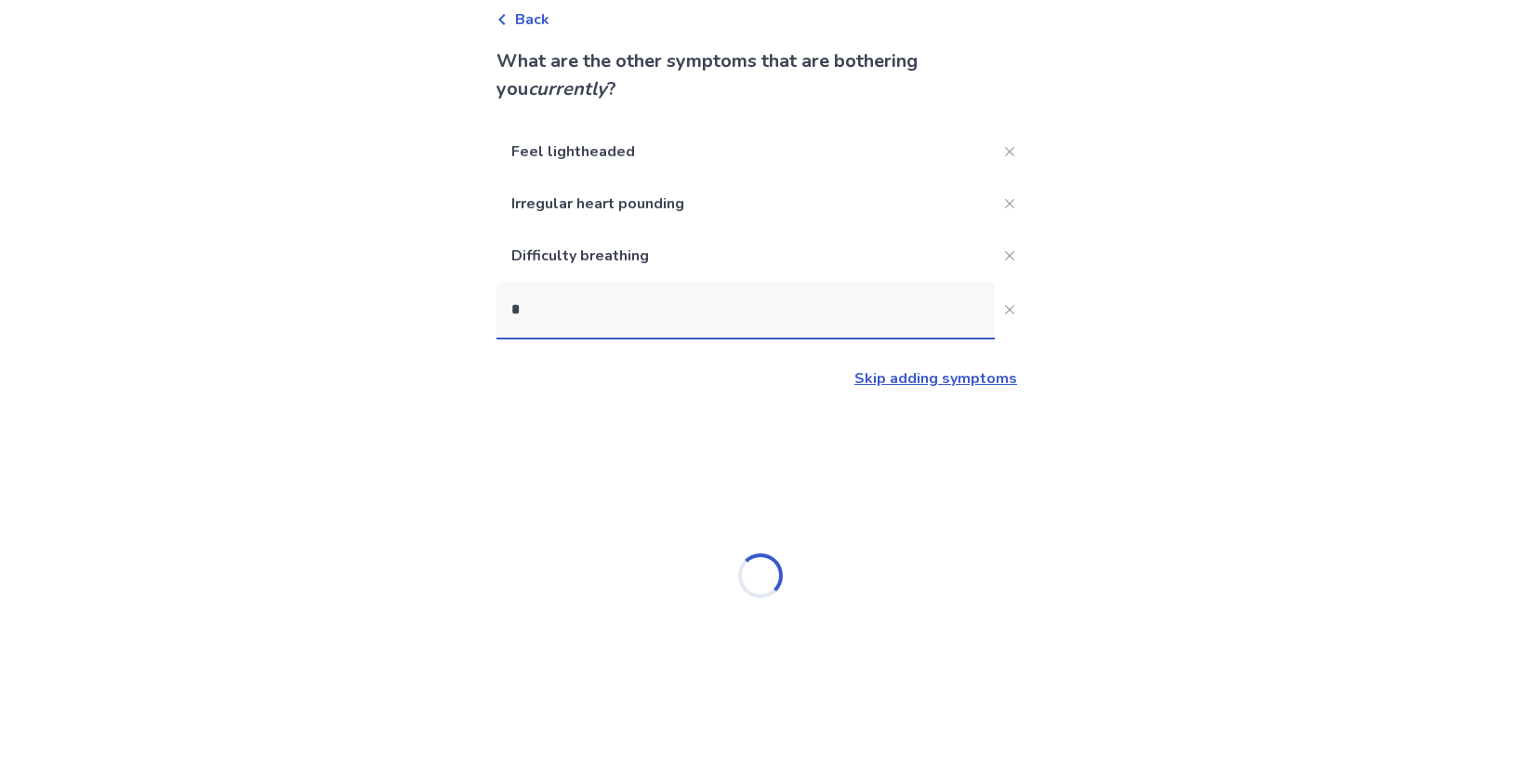
scroll to position [94, 0]
type input "*****"
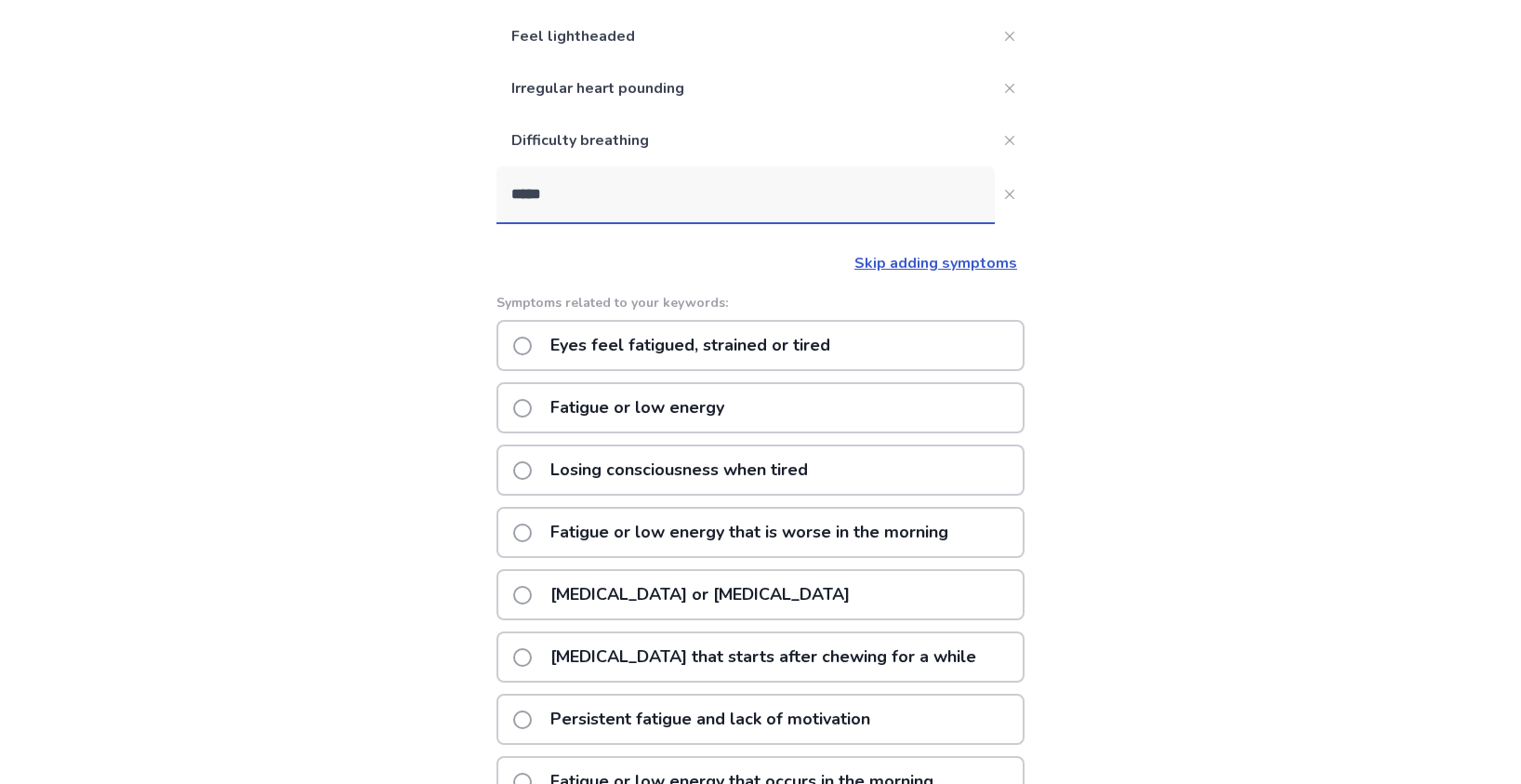
click at [720, 409] on p "Fatigue or low energy" at bounding box center [637, 407] width 197 height 47
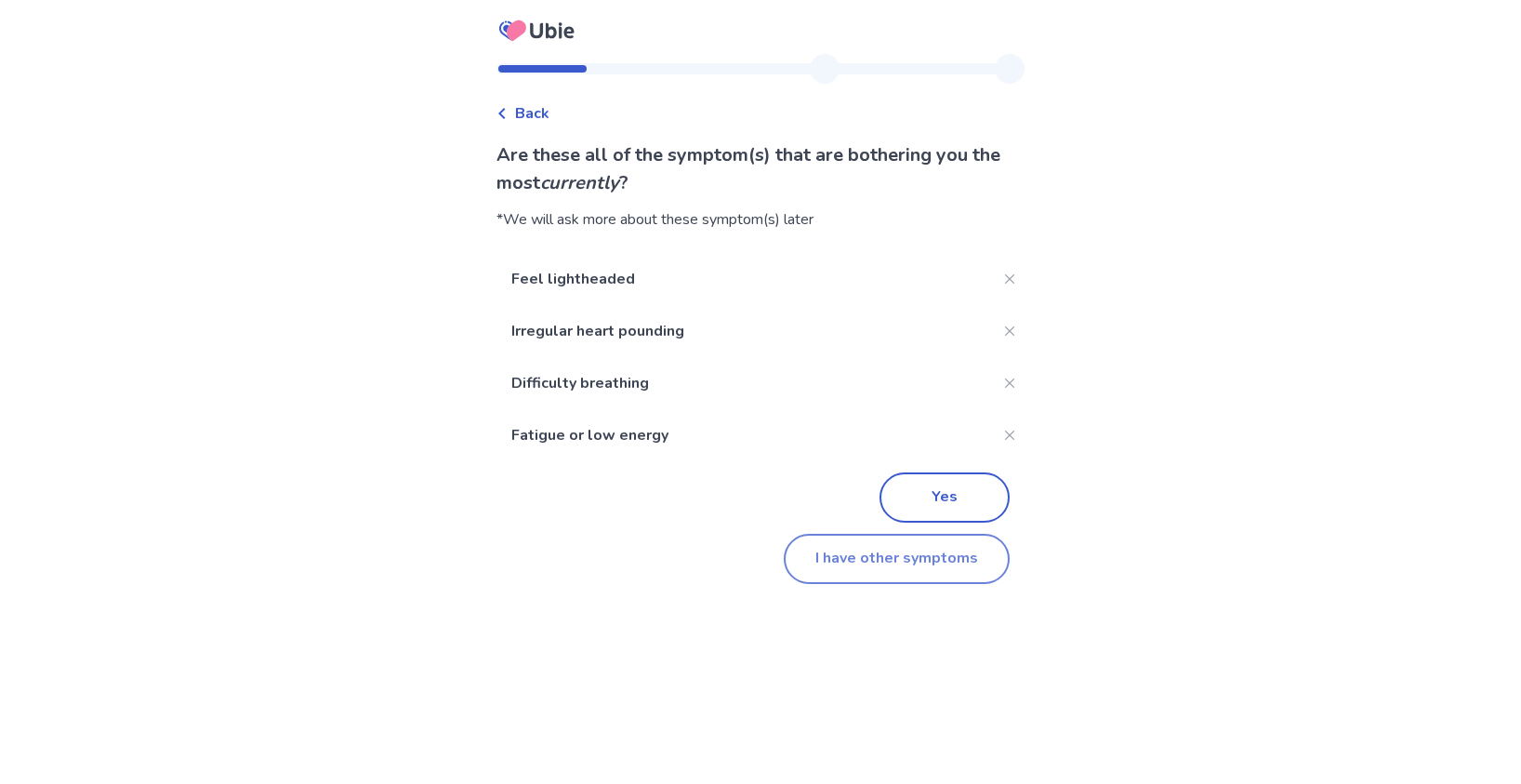
click at [890, 566] on button "I have other symptoms" at bounding box center [897, 558] width 226 height 50
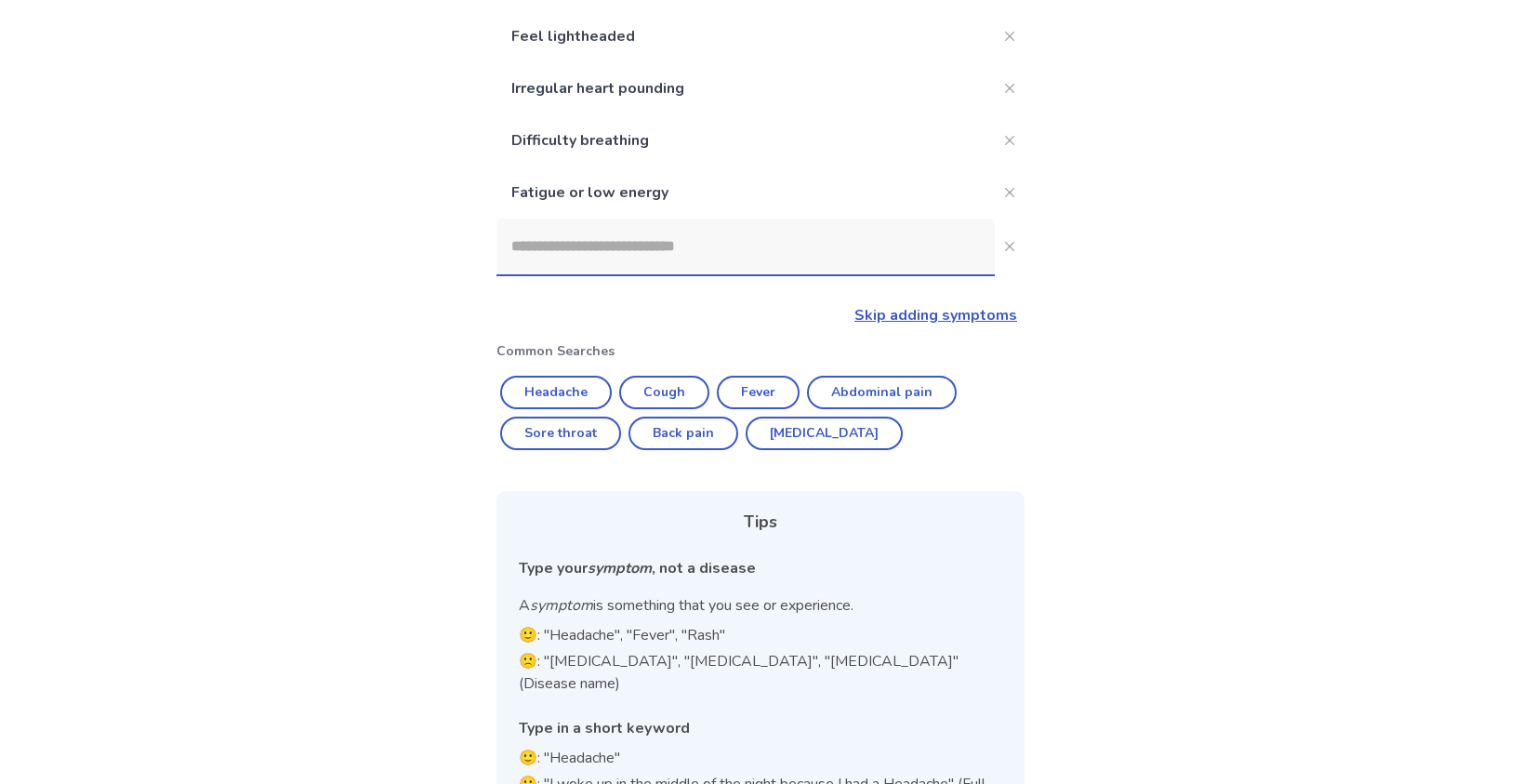
click at [595, 255] on input at bounding box center [745, 247] width 499 height 56
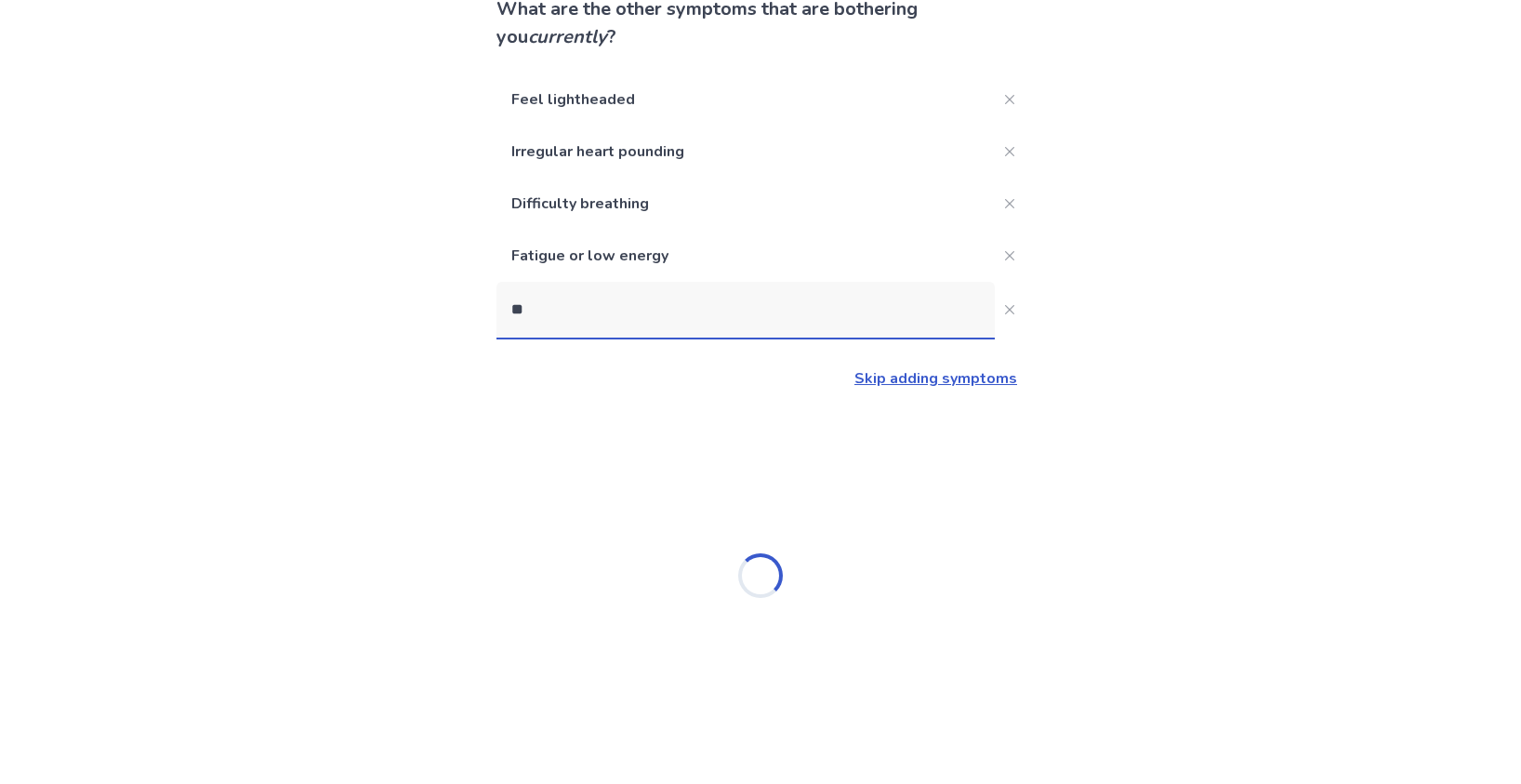
type input "*"
type input "****"
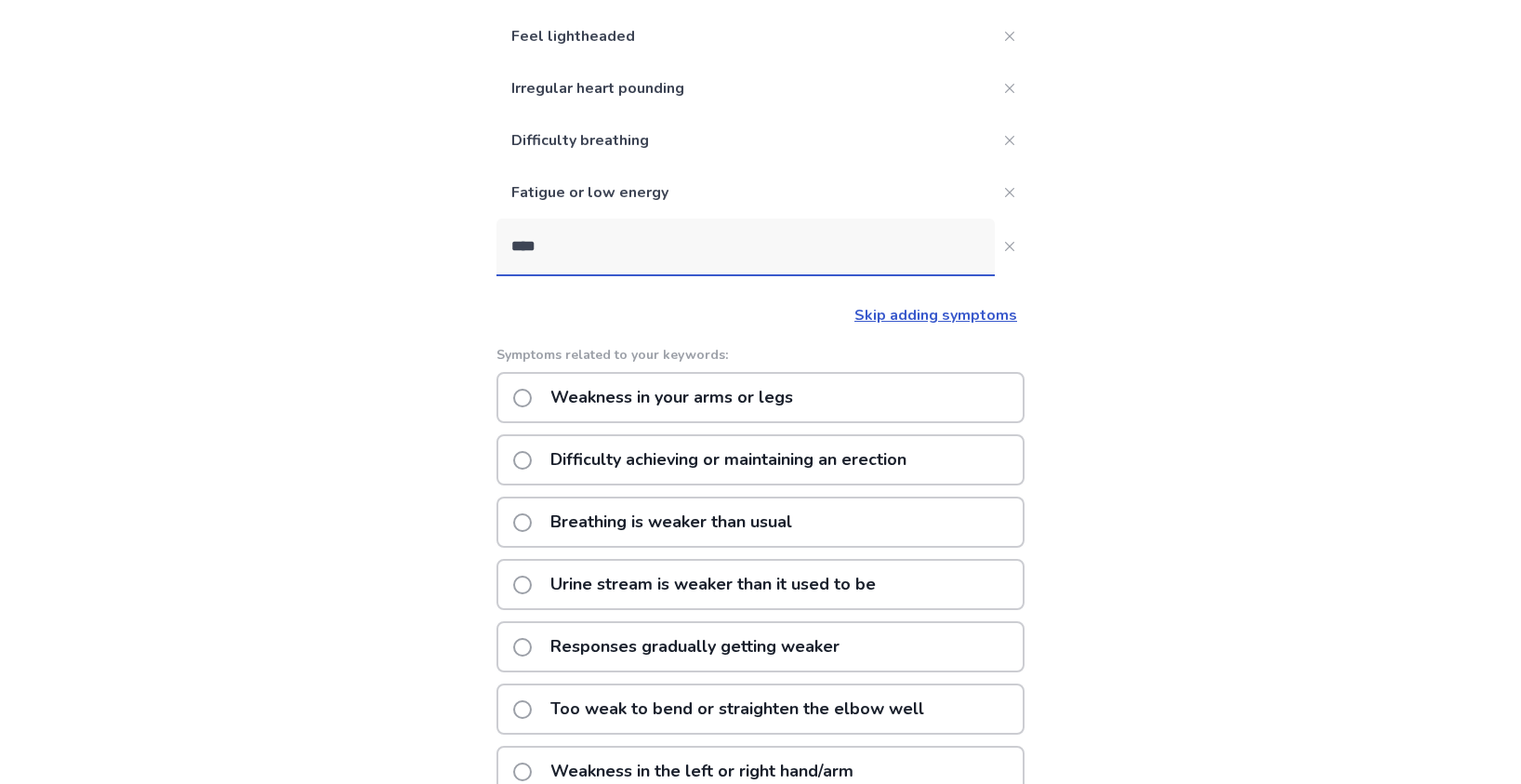
click at [728, 400] on p "Weakness in your arms or legs" at bounding box center [672, 397] width 265 height 47
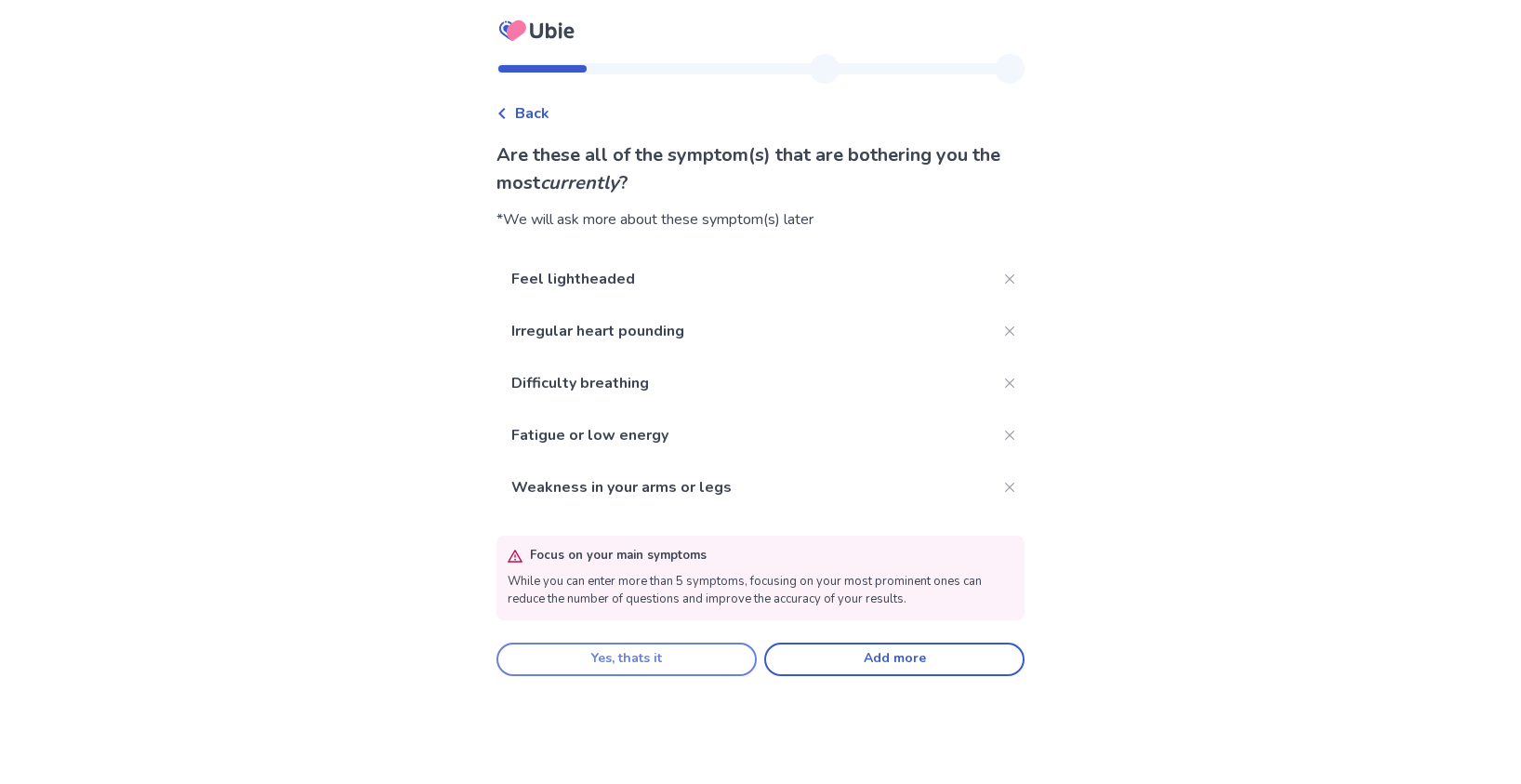
click at [680, 660] on button "Yes, thats it" at bounding box center [626, 659] width 260 height 34
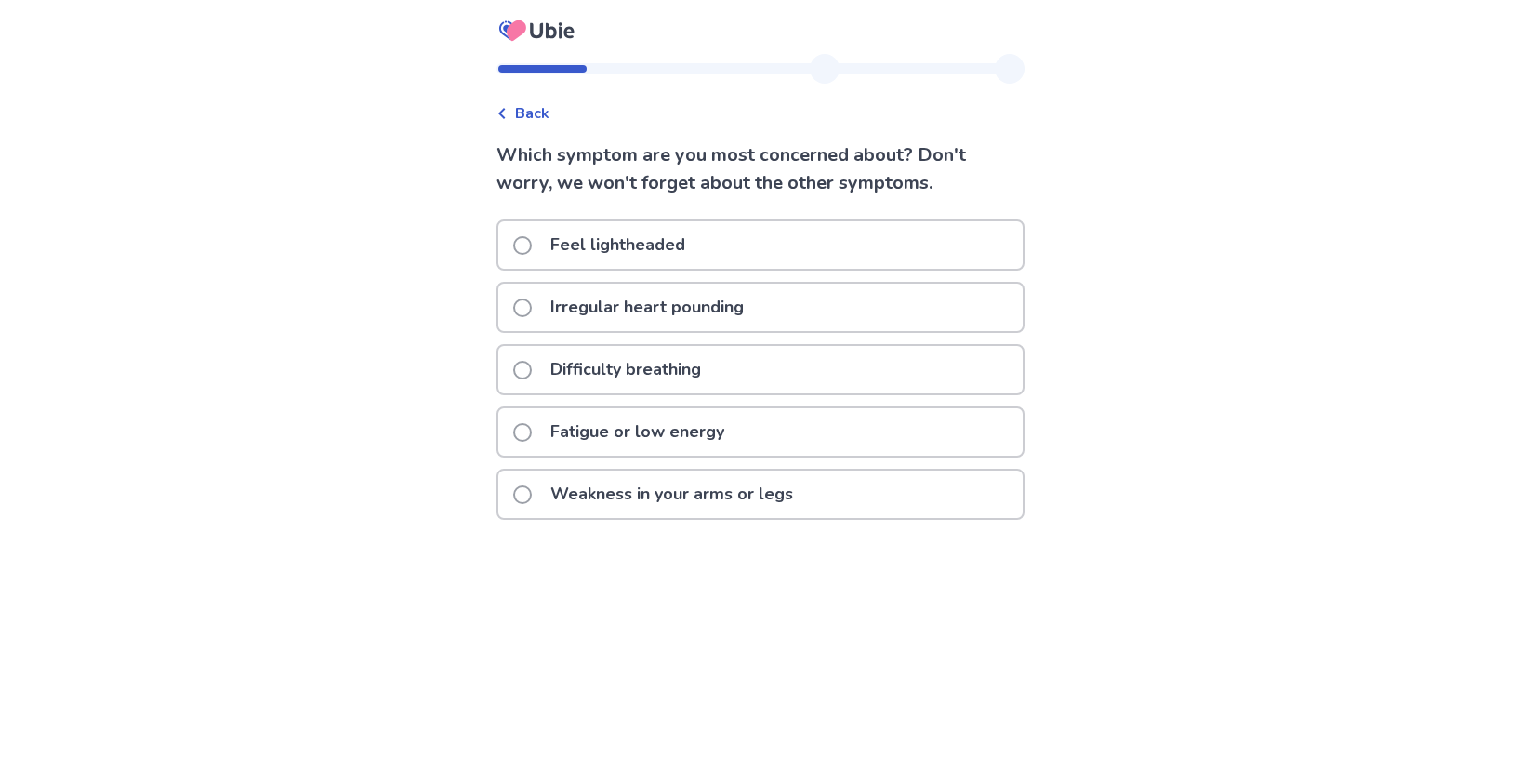
click at [631, 242] on p "Feel lightheaded" at bounding box center [618, 245] width 157 height 47
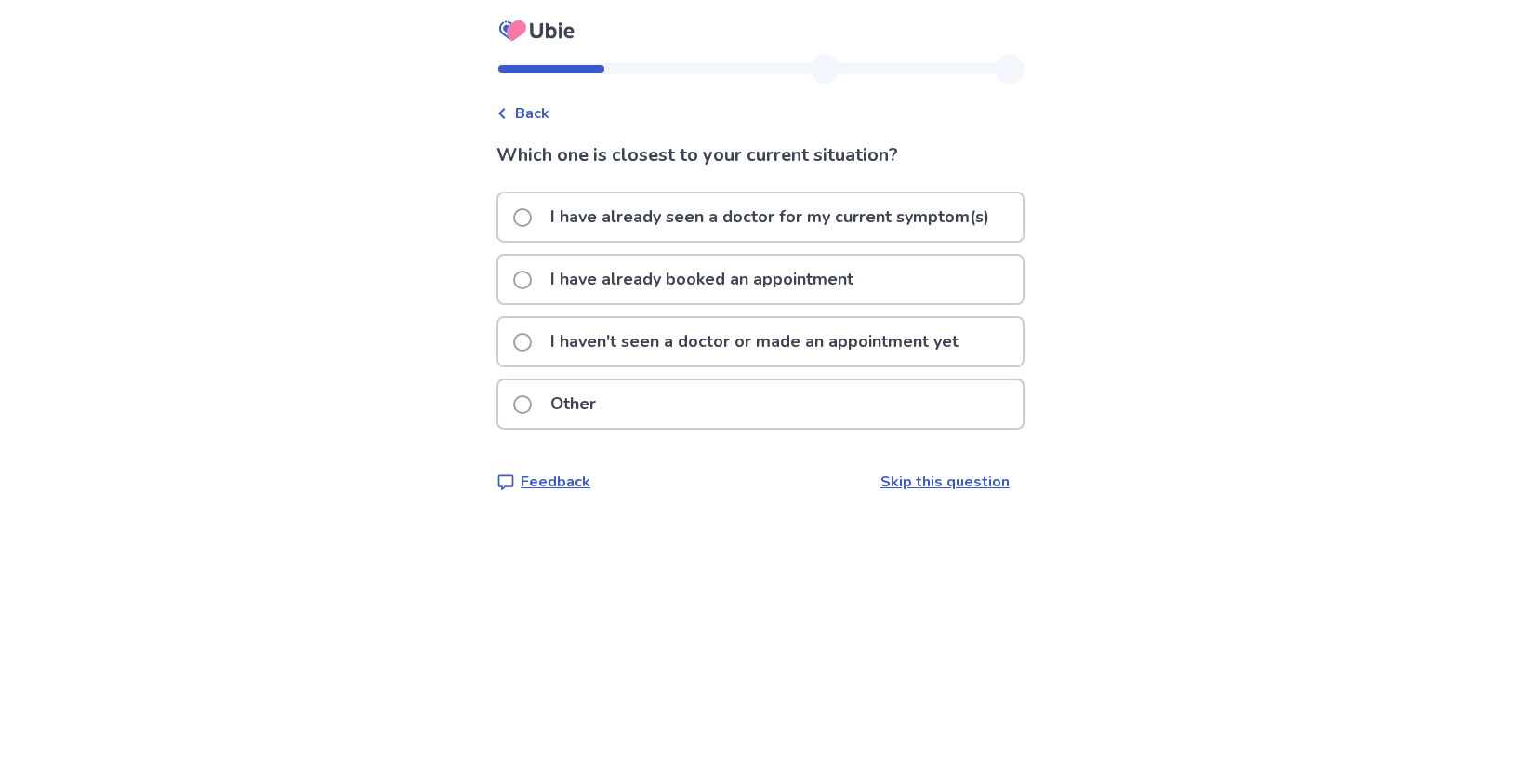
click at [704, 274] on p "I have already booked an appointment" at bounding box center [702, 279] width 325 height 47
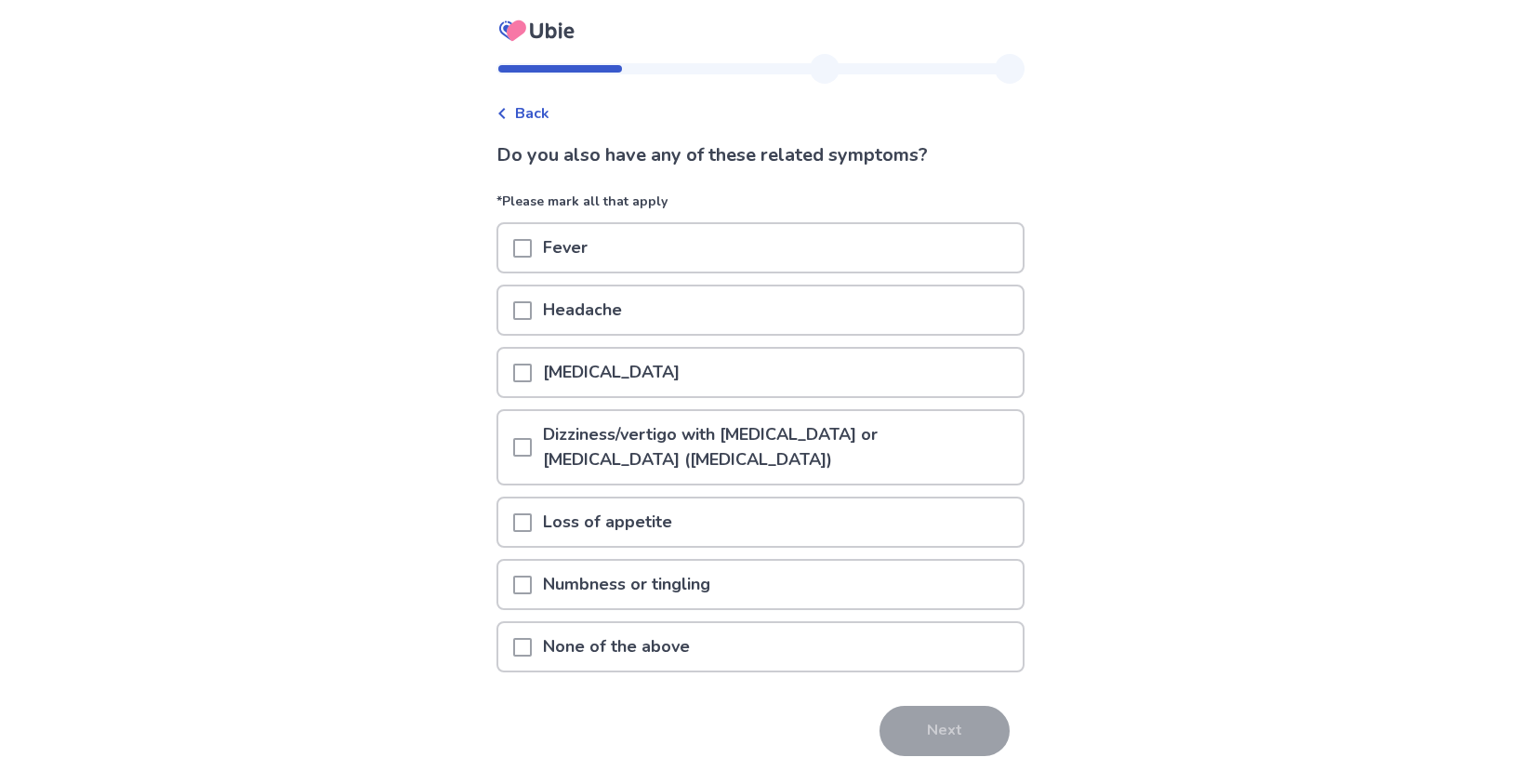
click at [532, 444] on span at bounding box center [522, 446] width 18 height 18
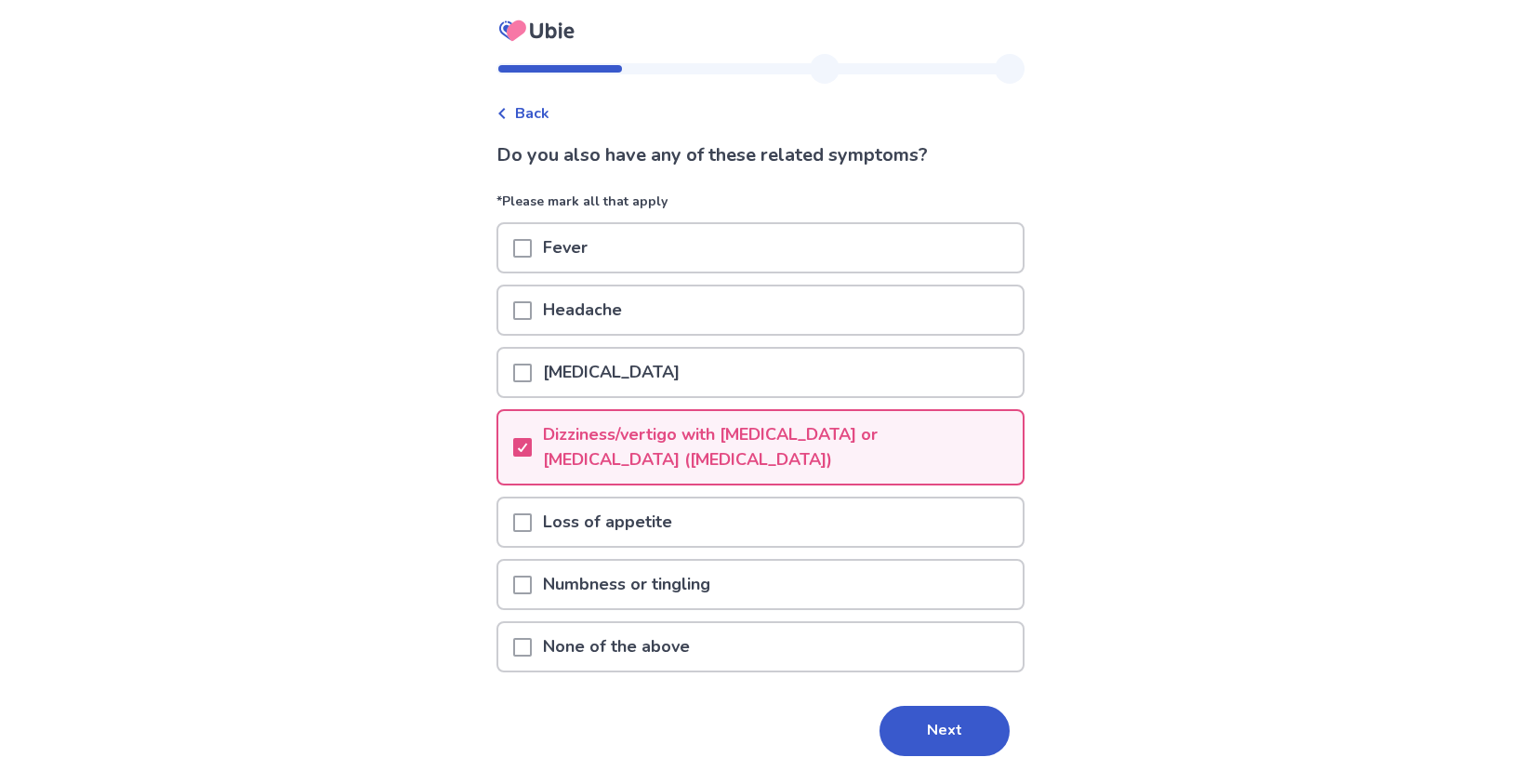
click at [532, 584] on span at bounding box center [522, 585] width 18 height 18
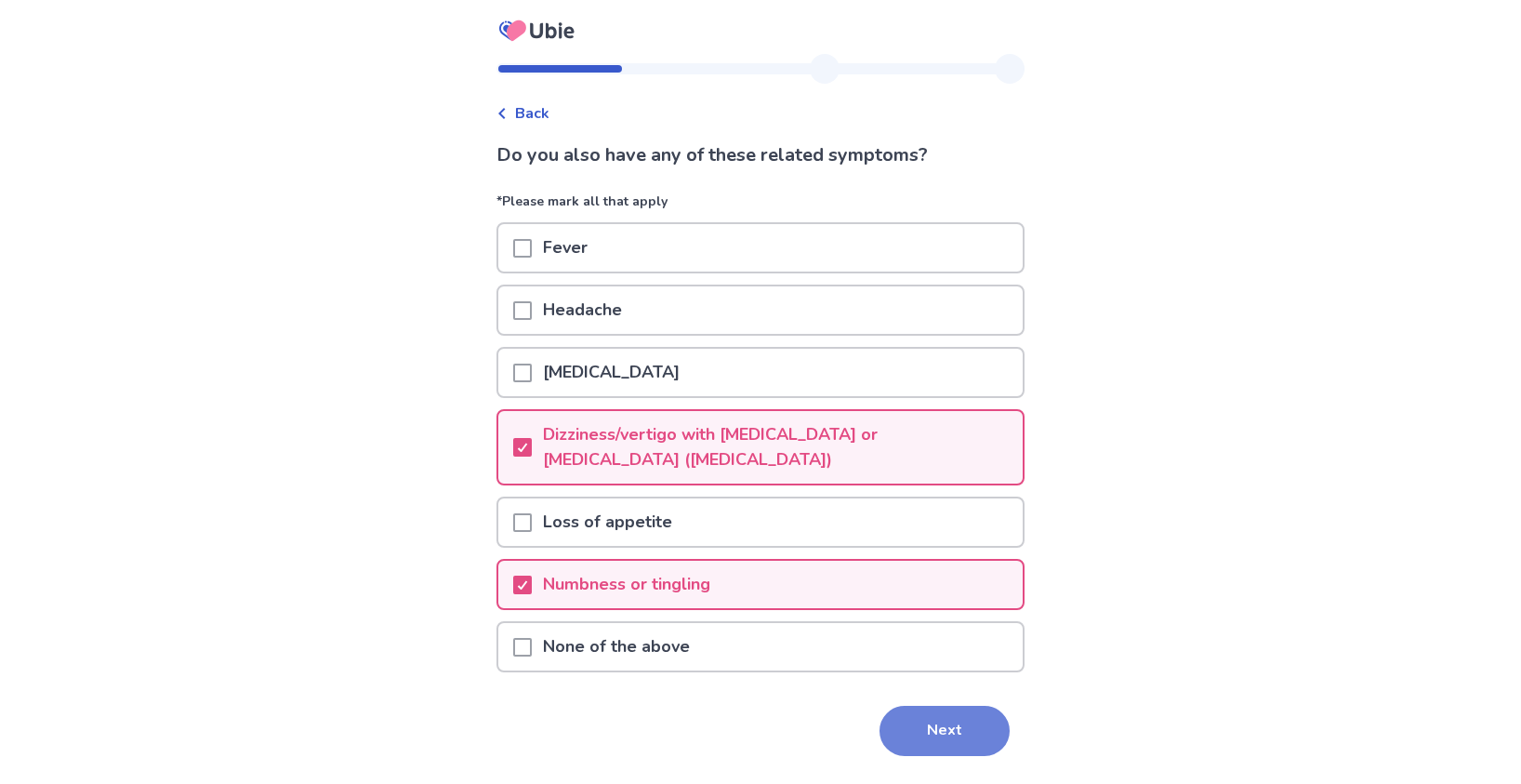
click at [948, 731] on button "Next" at bounding box center [945, 731] width 130 height 50
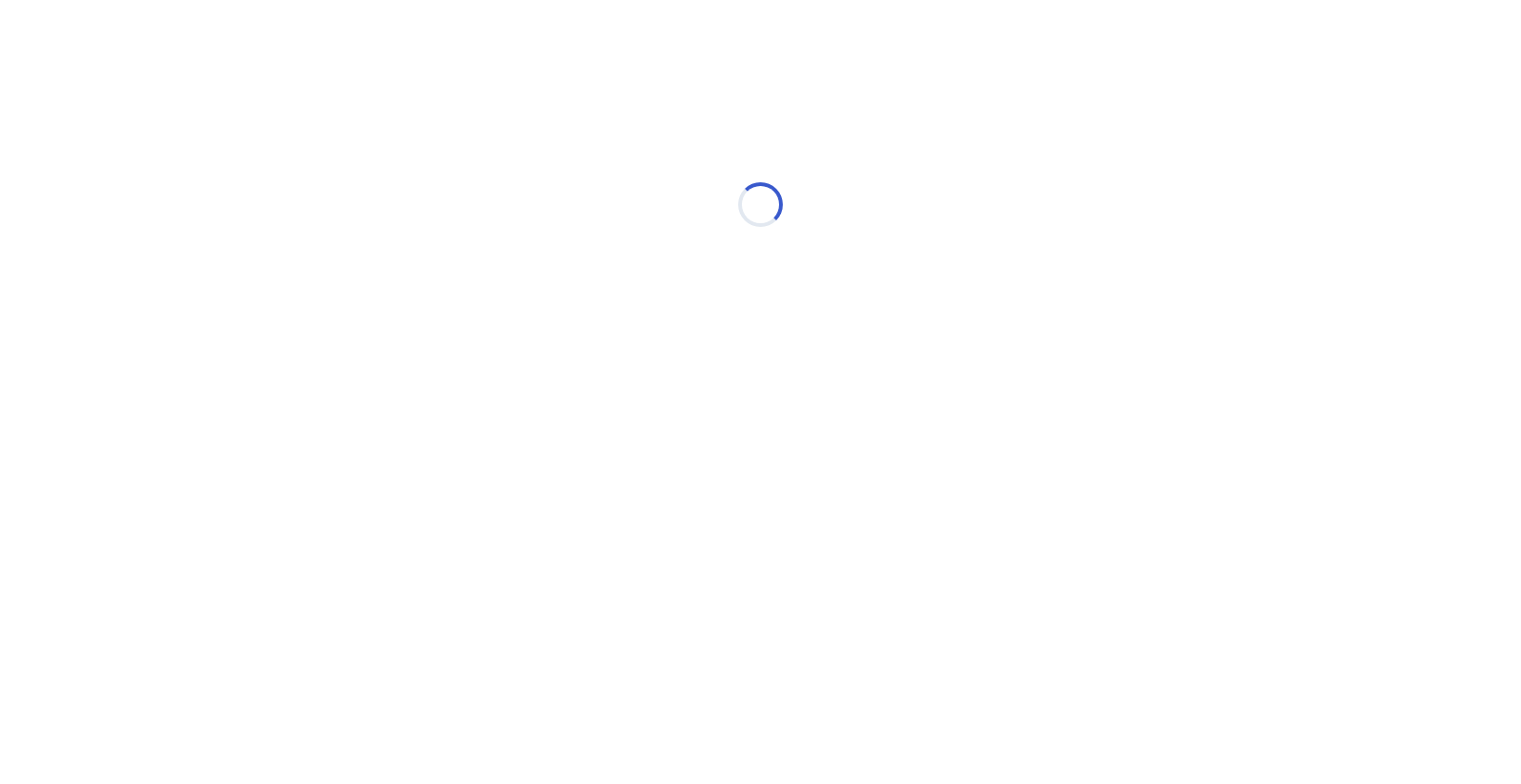
select select "*"
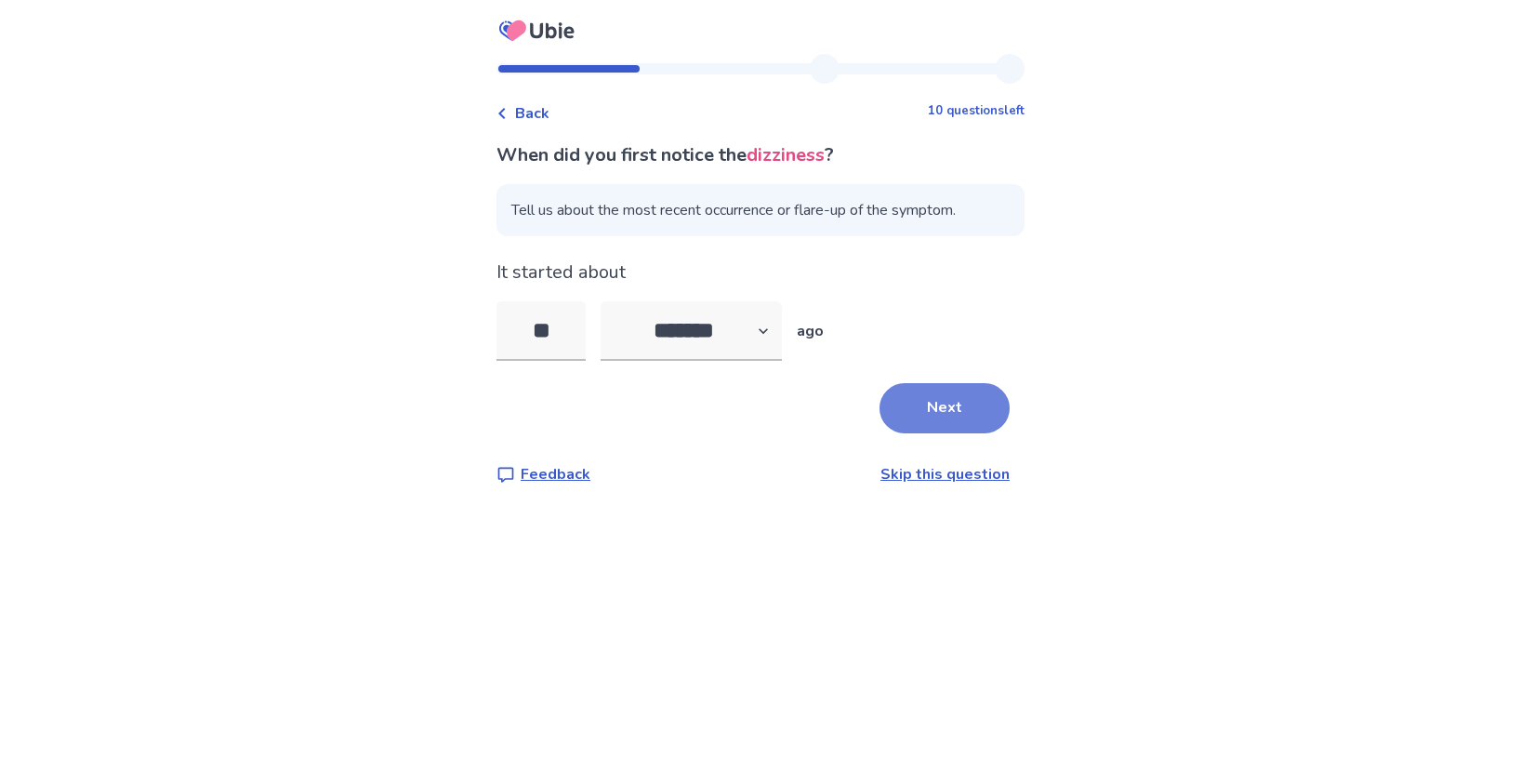
type input "**"
click at [946, 407] on button "Next" at bounding box center [945, 408] width 130 height 50
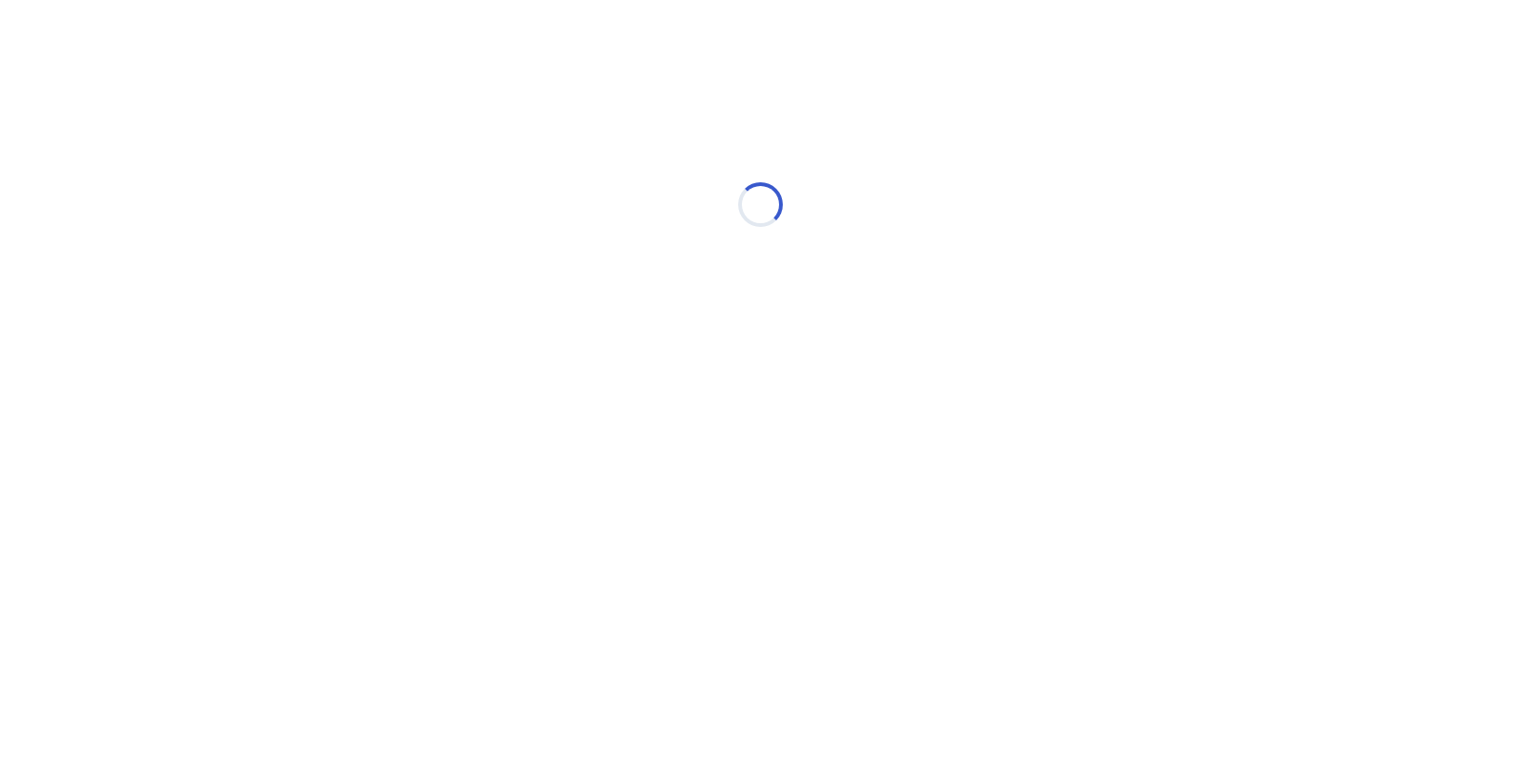
select select "*"
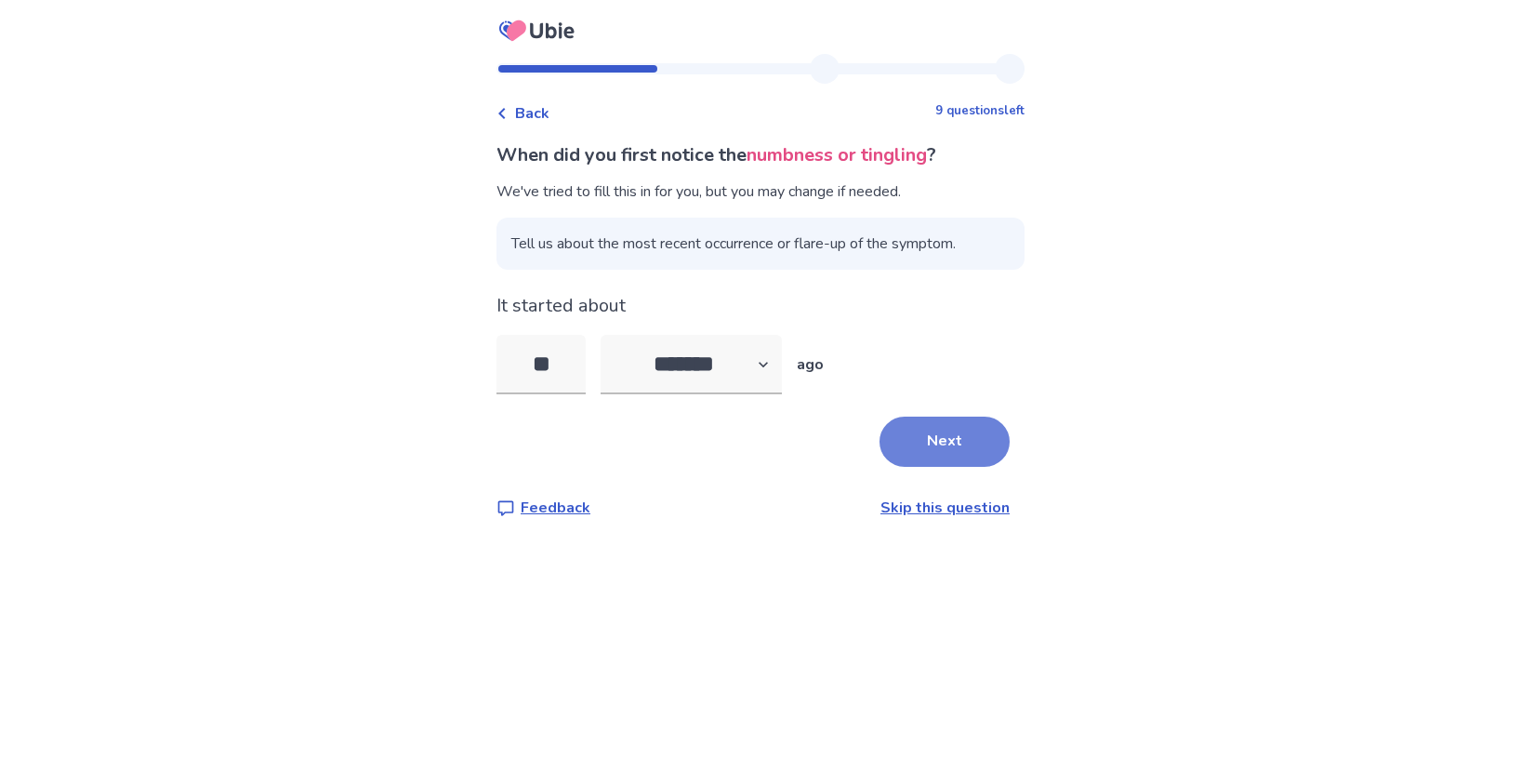
type input "*"
type input "**"
click at [954, 441] on button "Next" at bounding box center [945, 441] width 130 height 50
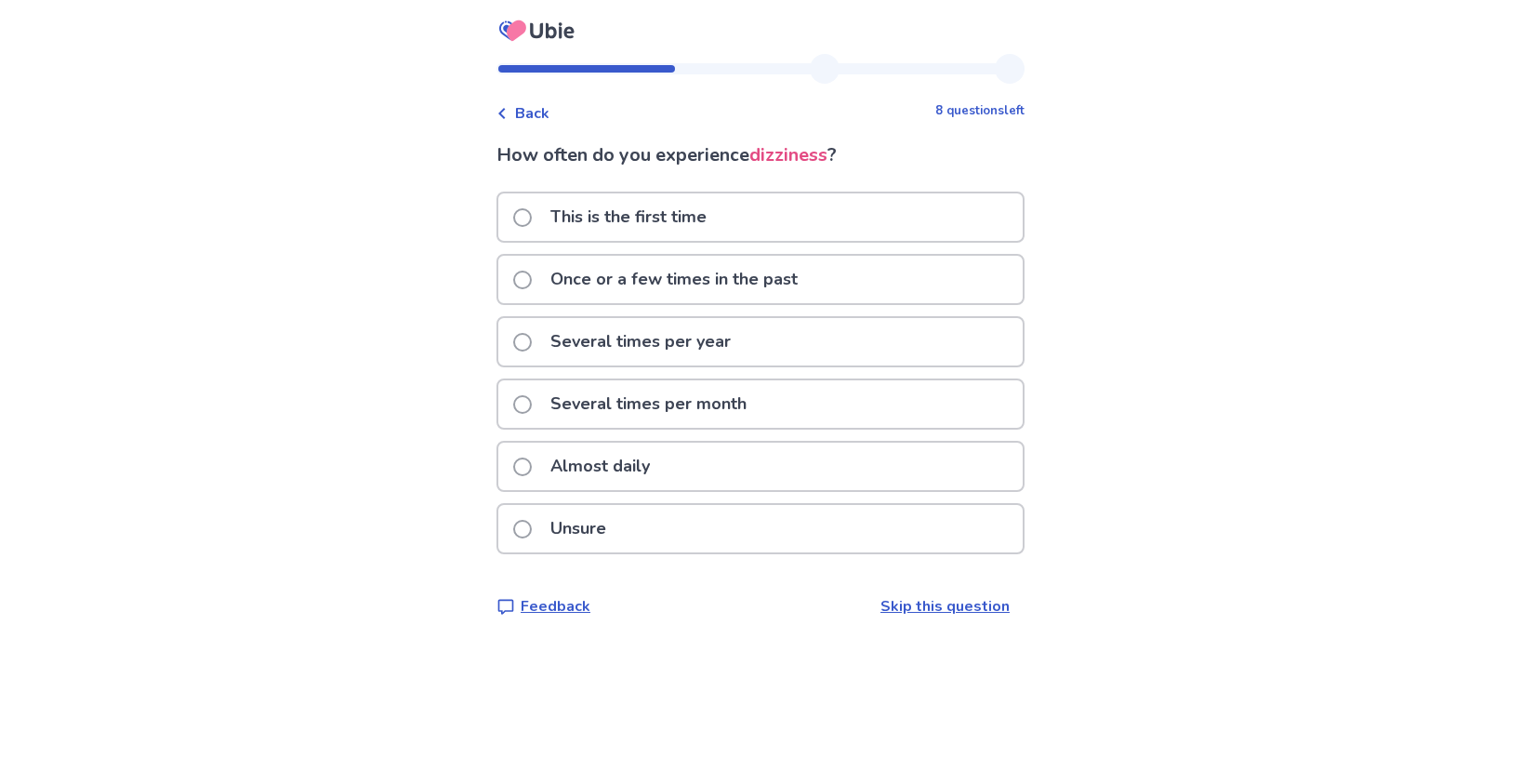
click at [641, 282] on p "Once or a few times in the past" at bounding box center [674, 279] width 270 height 47
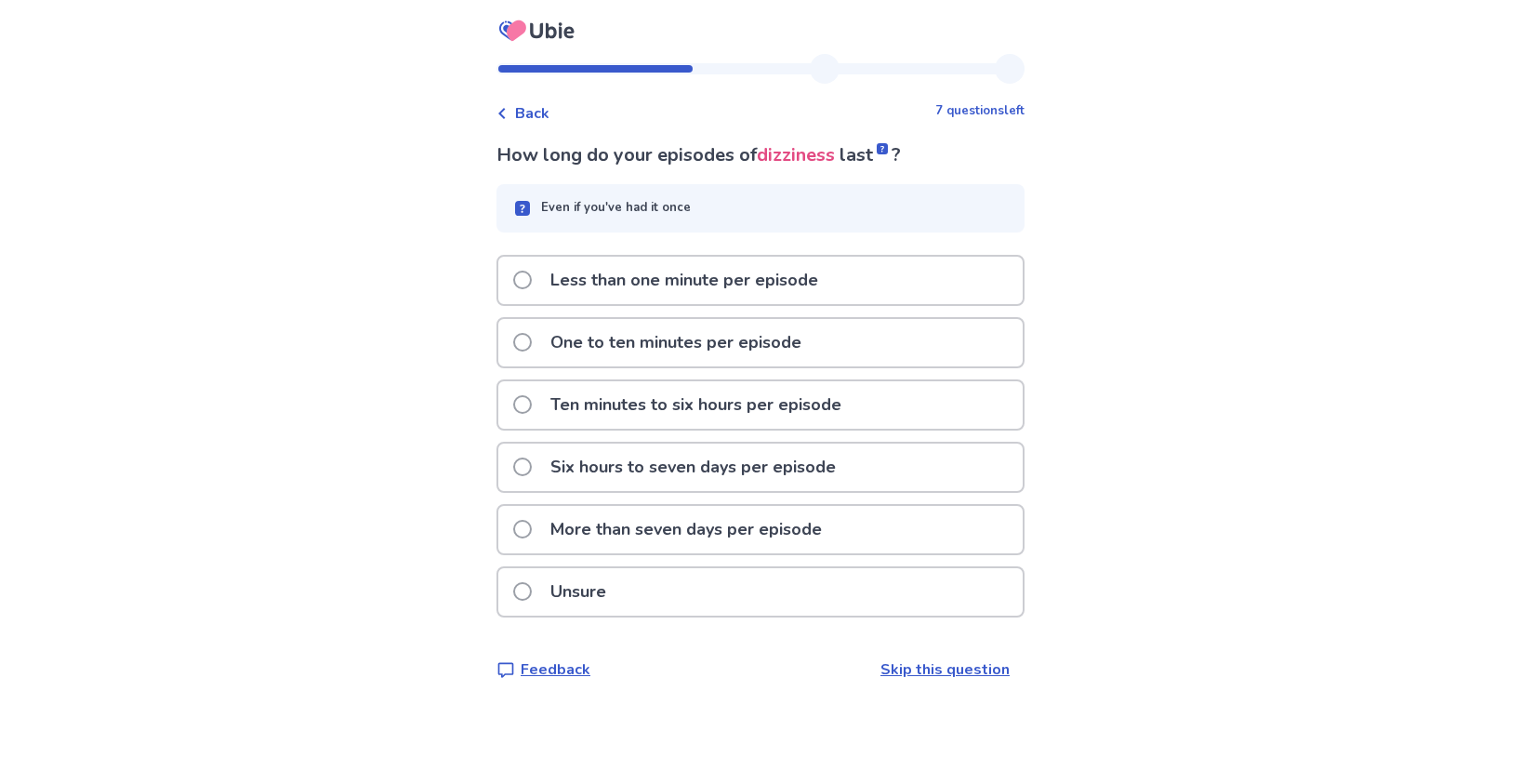
click at [657, 403] on p "Ten minutes to six hours per episode" at bounding box center [696, 405] width 314 height 47
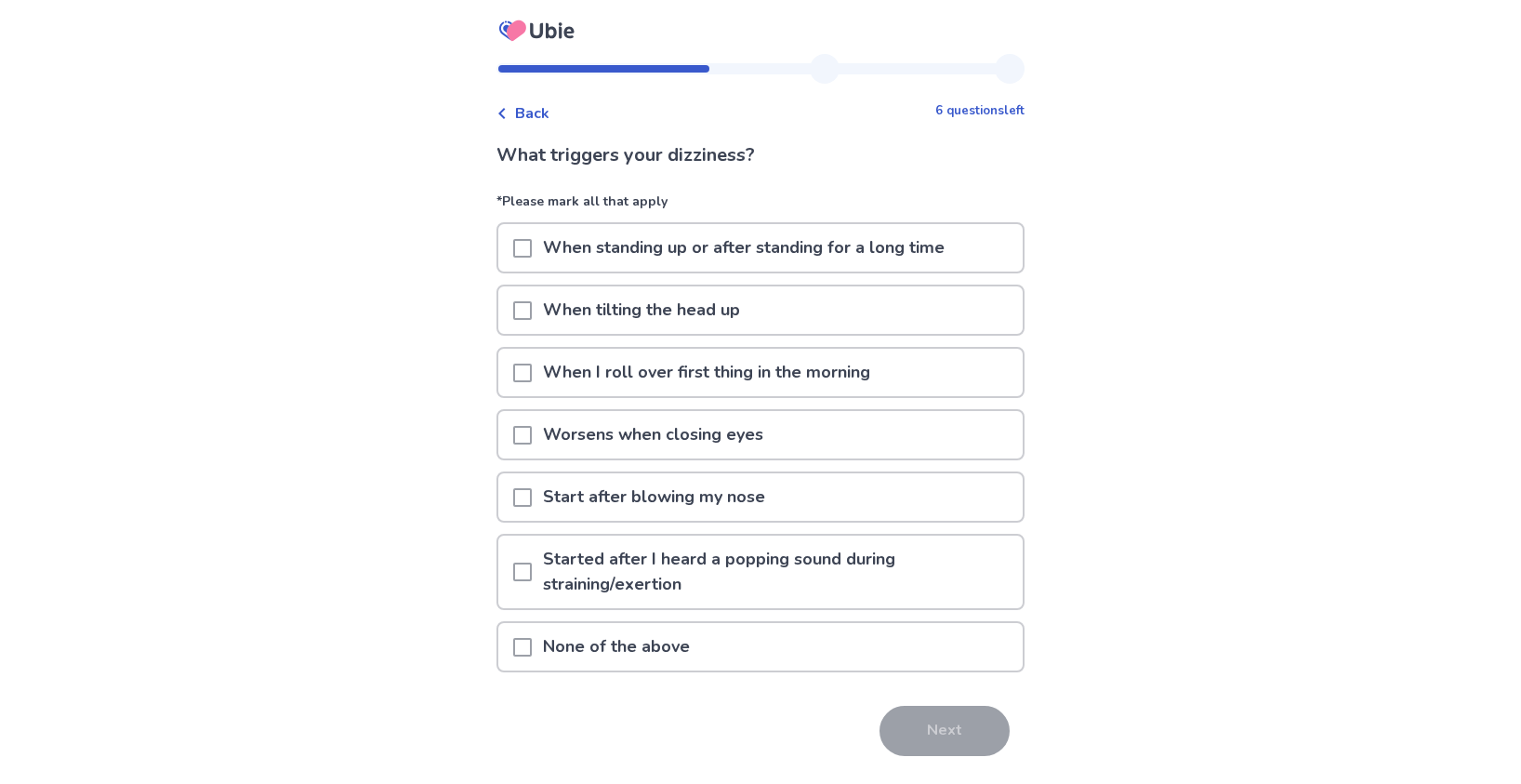
click at [656, 649] on p "None of the above" at bounding box center [616, 647] width 169 height 47
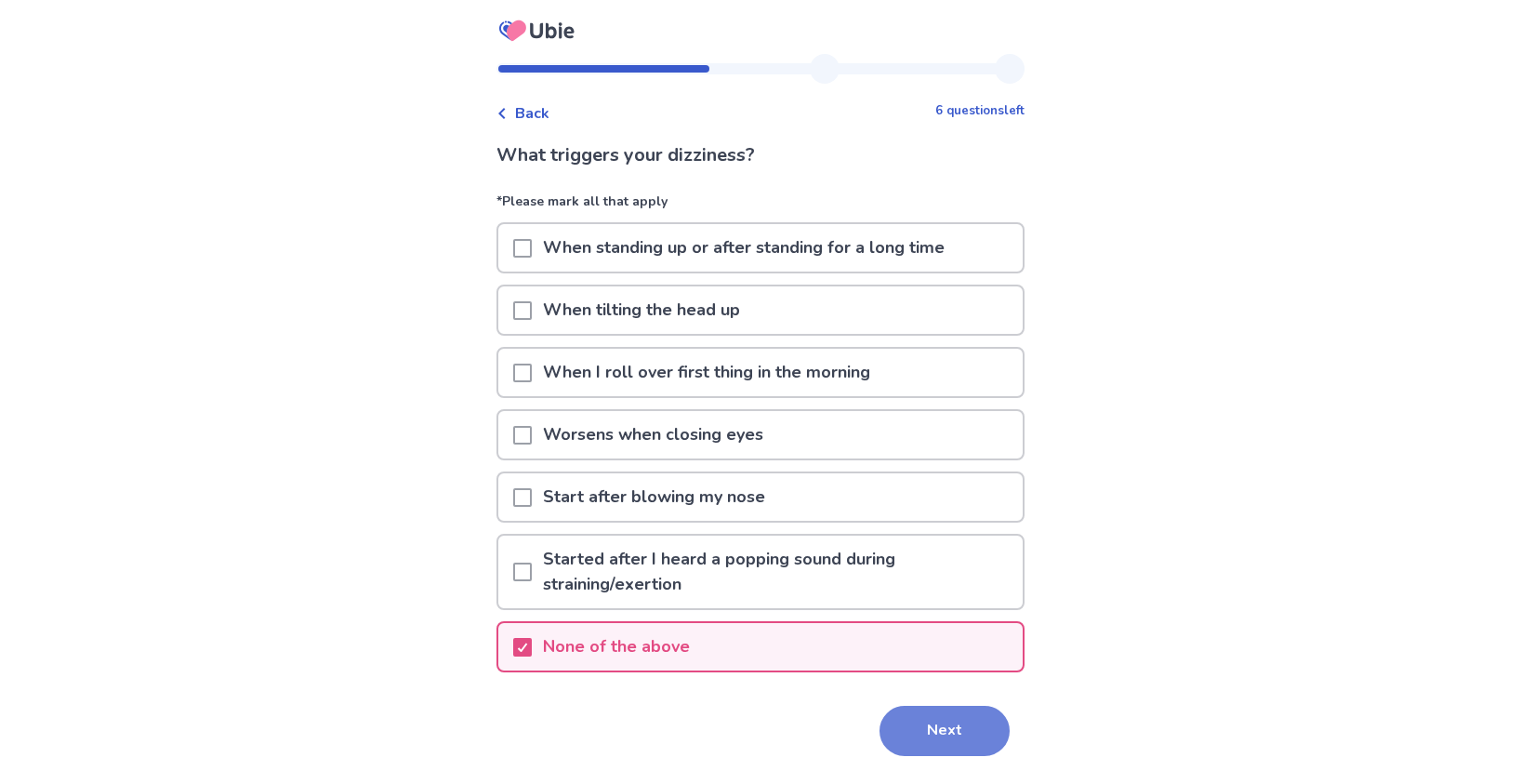
click at [916, 728] on button "Next" at bounding box center [945, 731] width 130 height 50
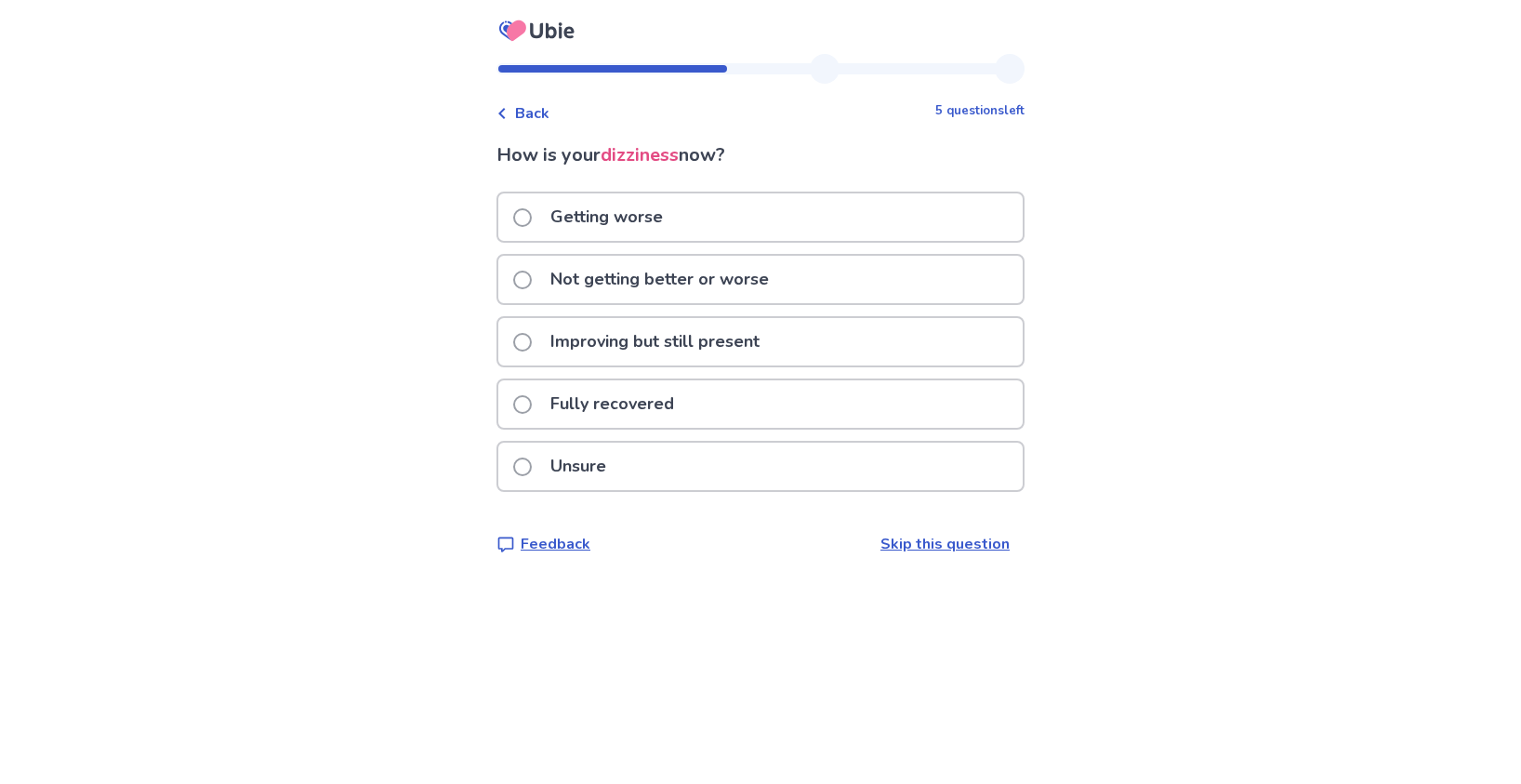
click at [661, 274] on p "Not getting better or worse" at bounding box center [659, 279] width 241 height 47
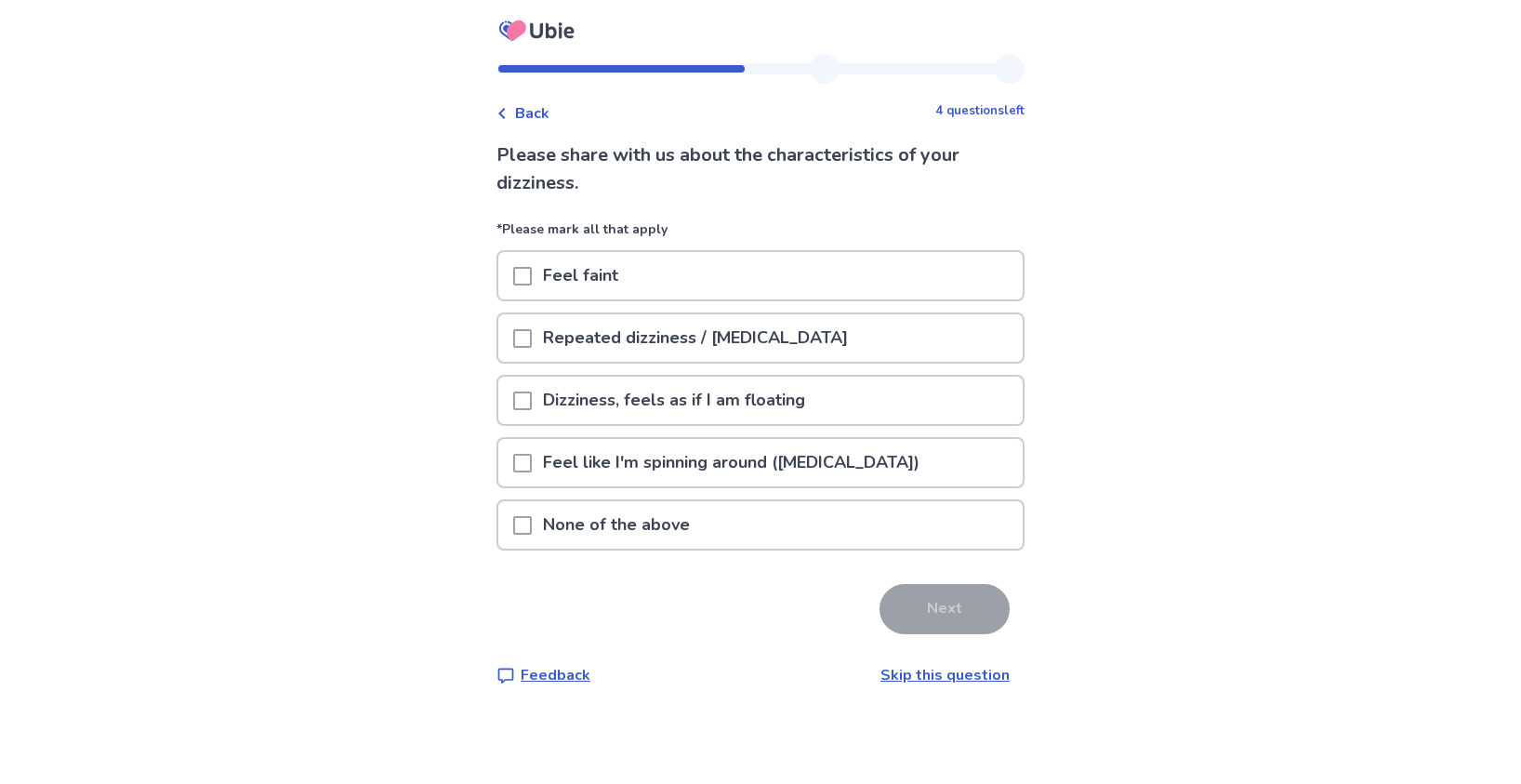
click at [596, 278] on p "Feel faint" at bounding box center [580, 275] width 98 height 47
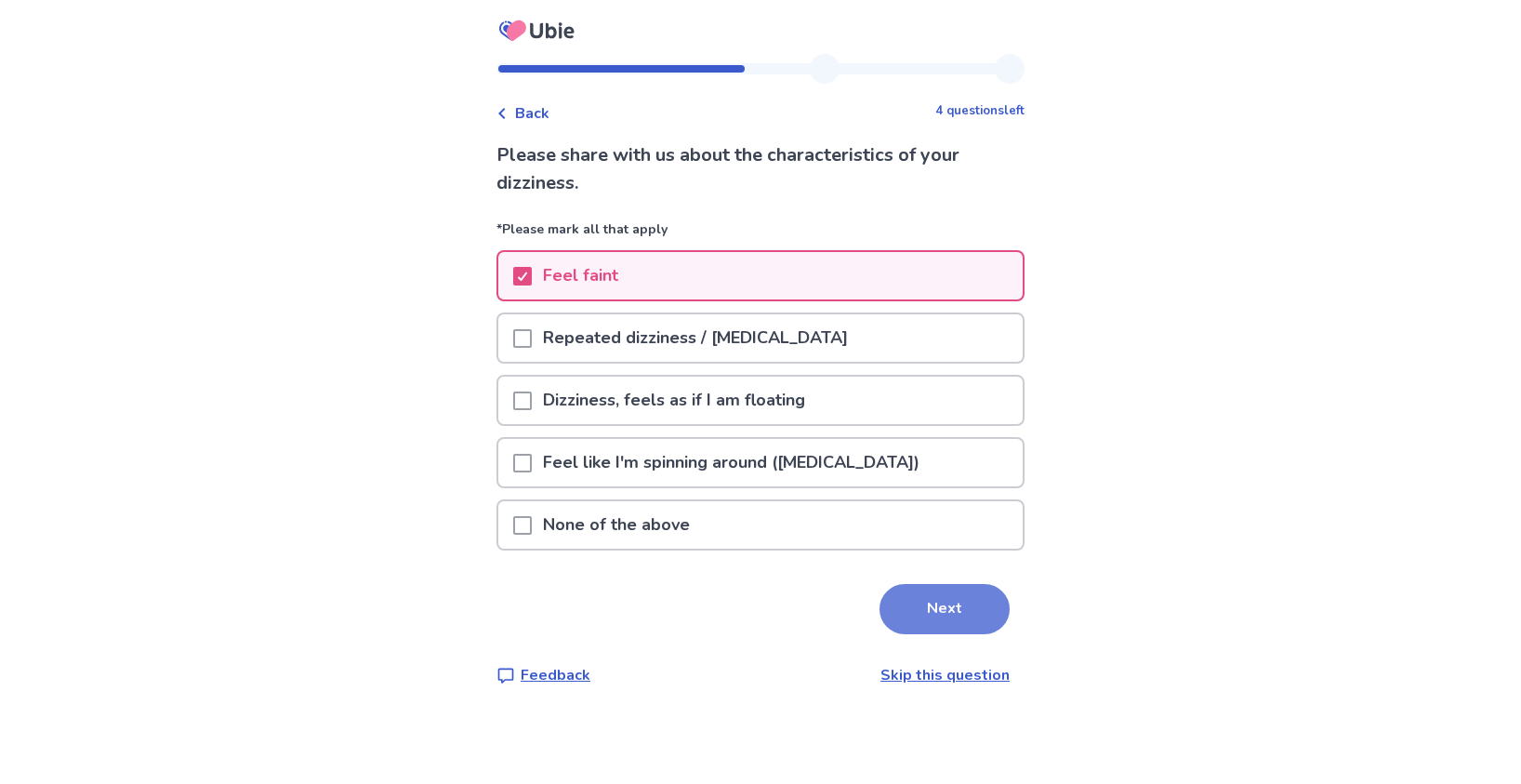
click at [954, 605] on button "Next" at bounding box center [945, 609] width 130 height 50
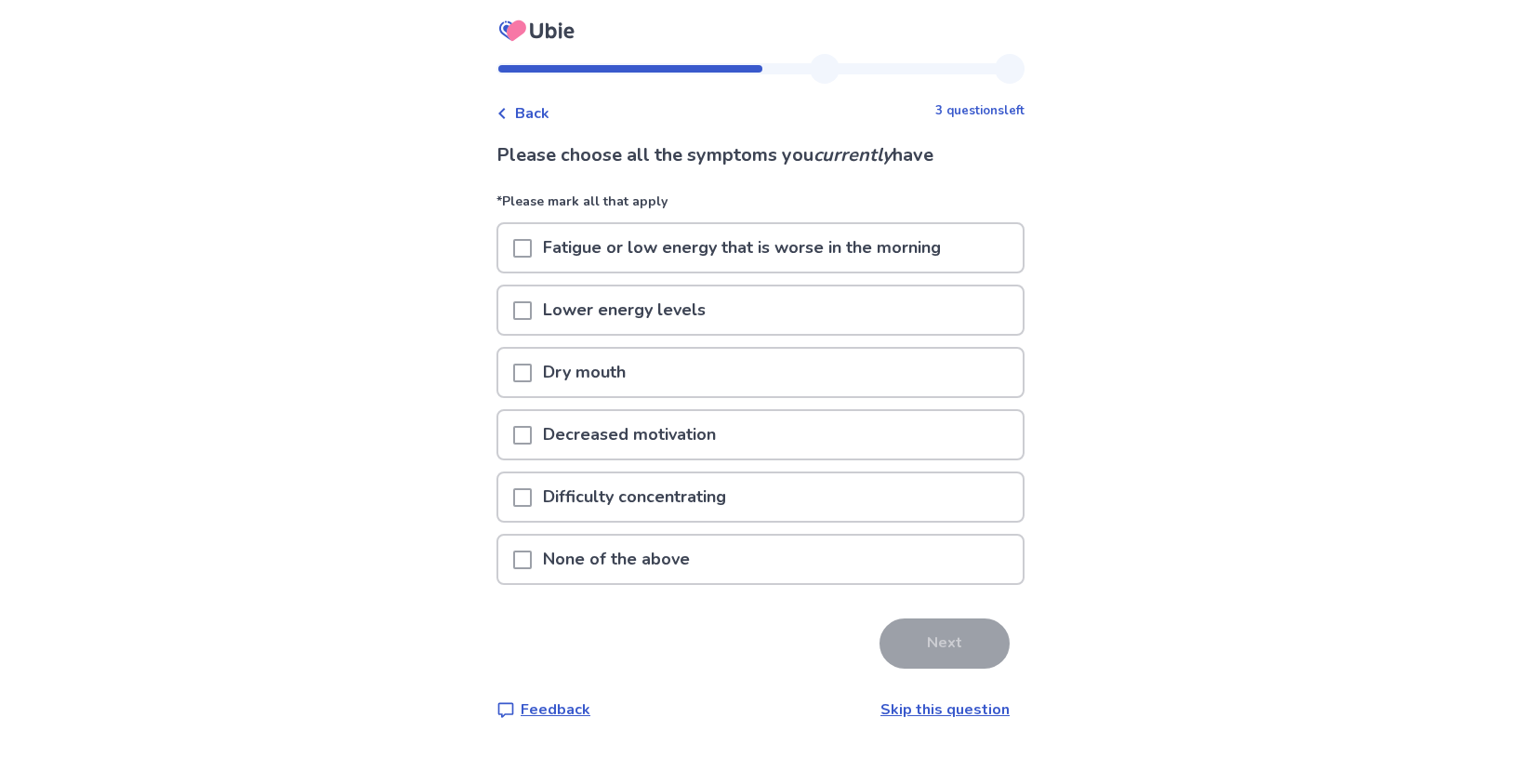
click at [662, 308] on p "Lower energy levels" at bounding box center [624, 310] width 185 height 47
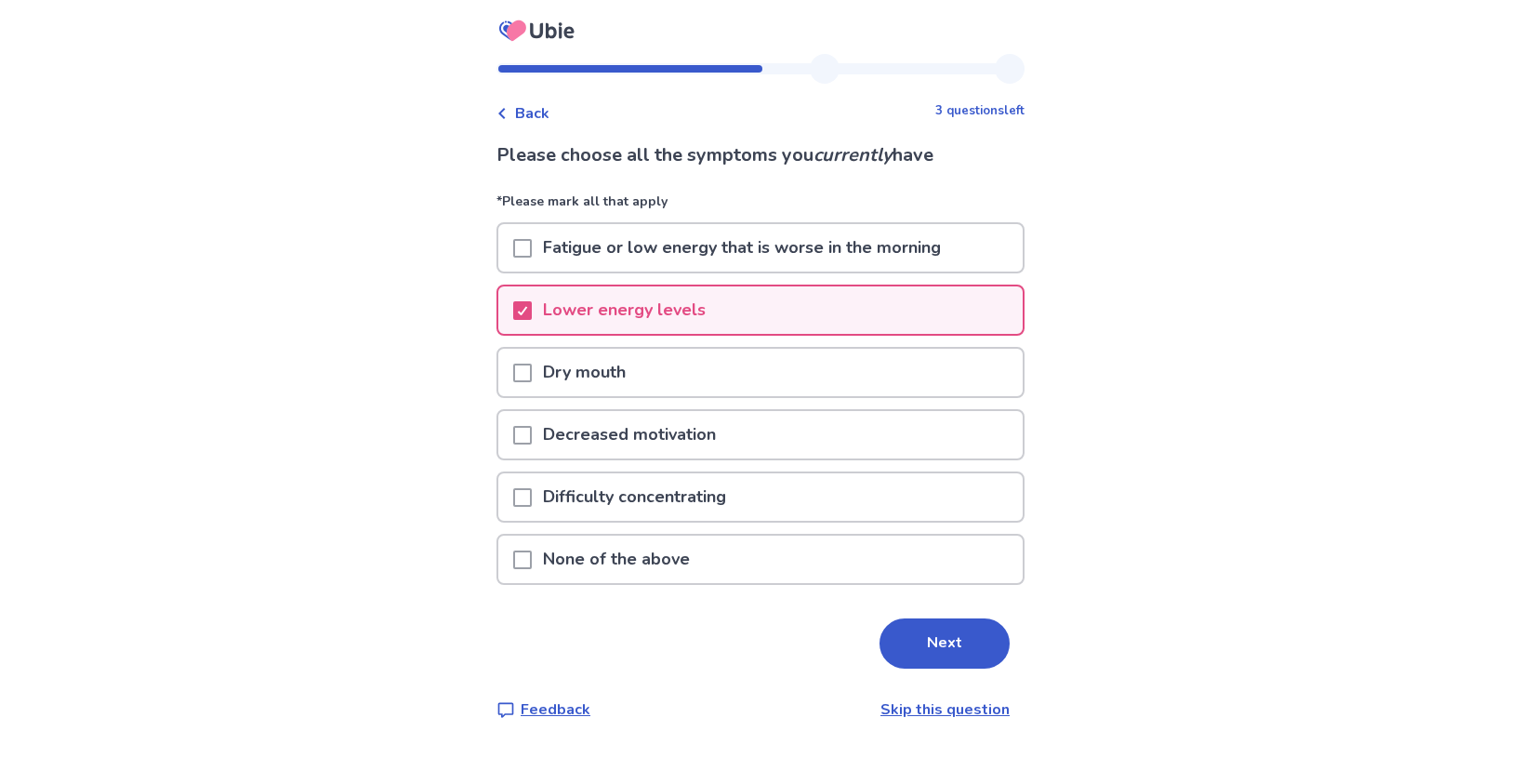
click at [605, 383] on p "Dry mouth" at bounding box center [584, 372] width 106 height 47
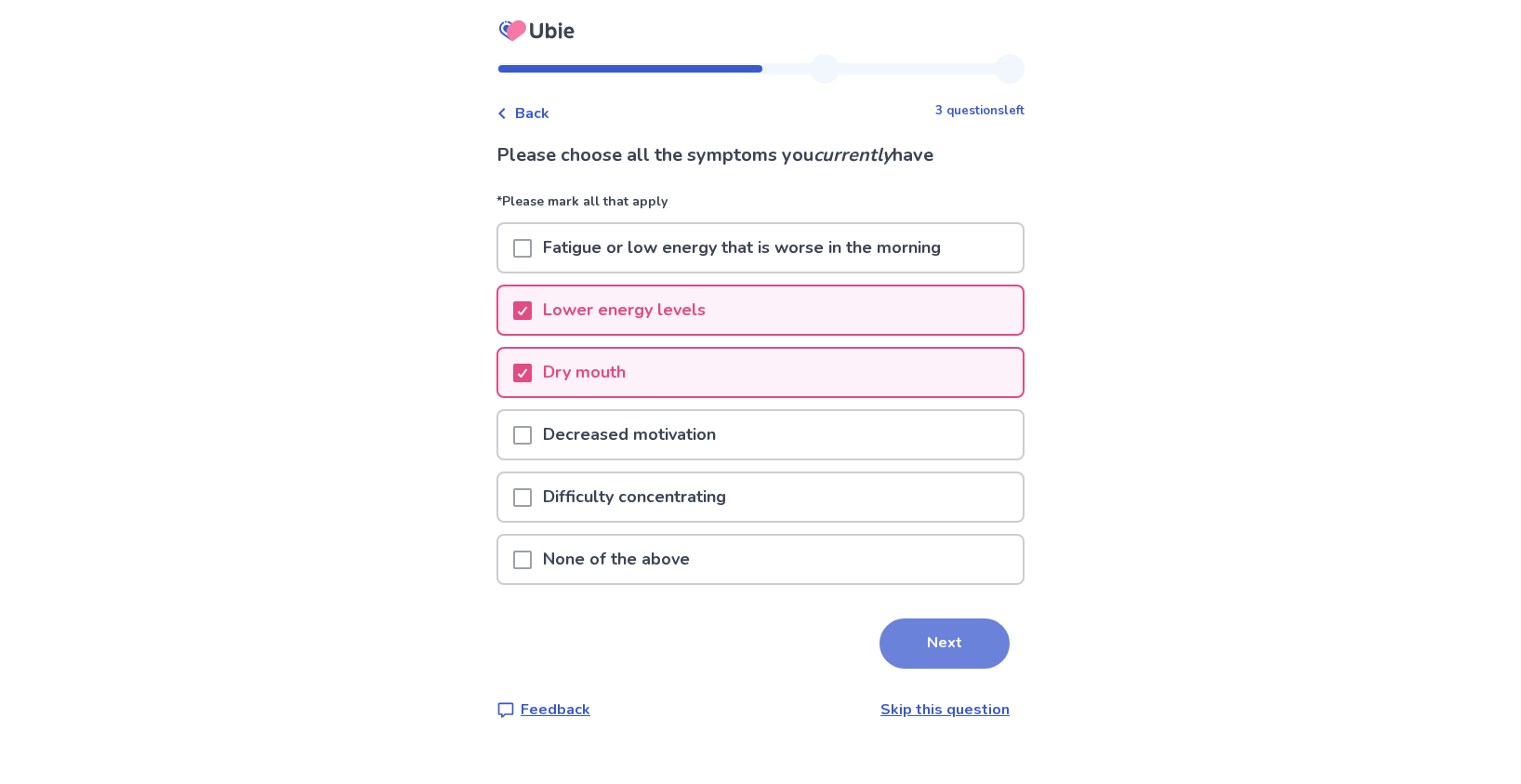
click at [950, 648] on button "Next" at bounding box center [945, 644] width 130 height 50
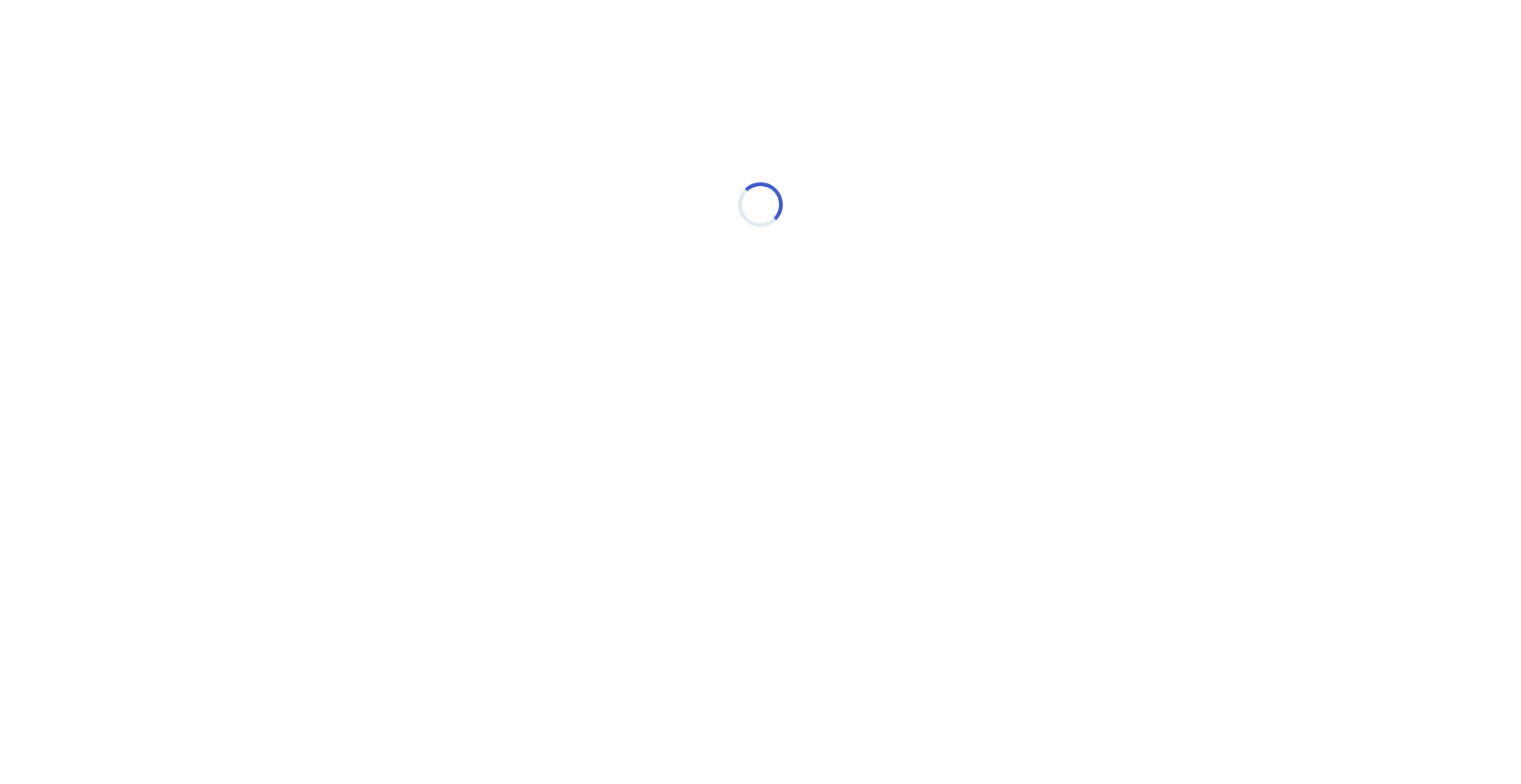
select select "*"
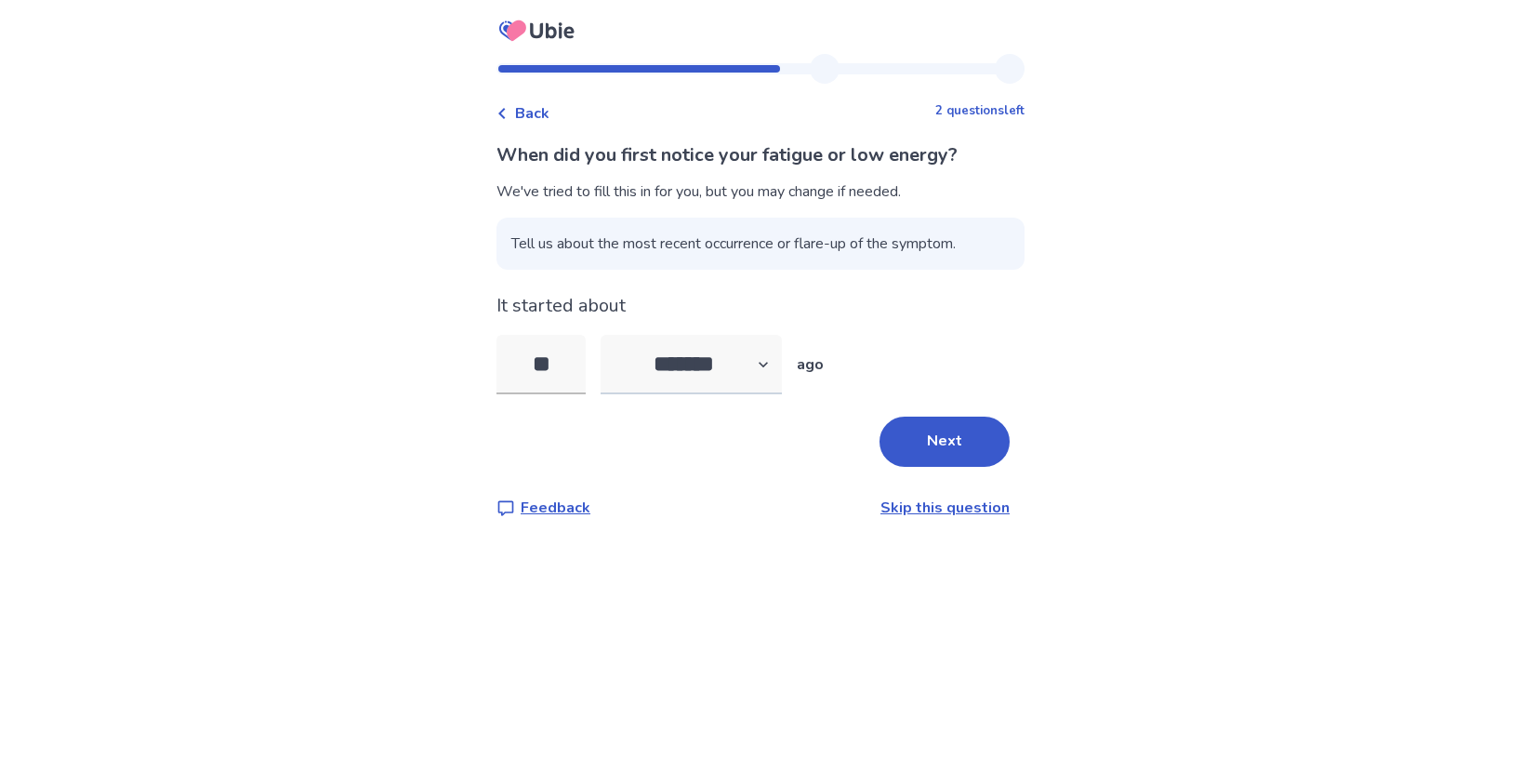
type input "*"
type input "**"
click at [957, 442] on button "Next" at bounding box center [945, 441] width 130 height 50
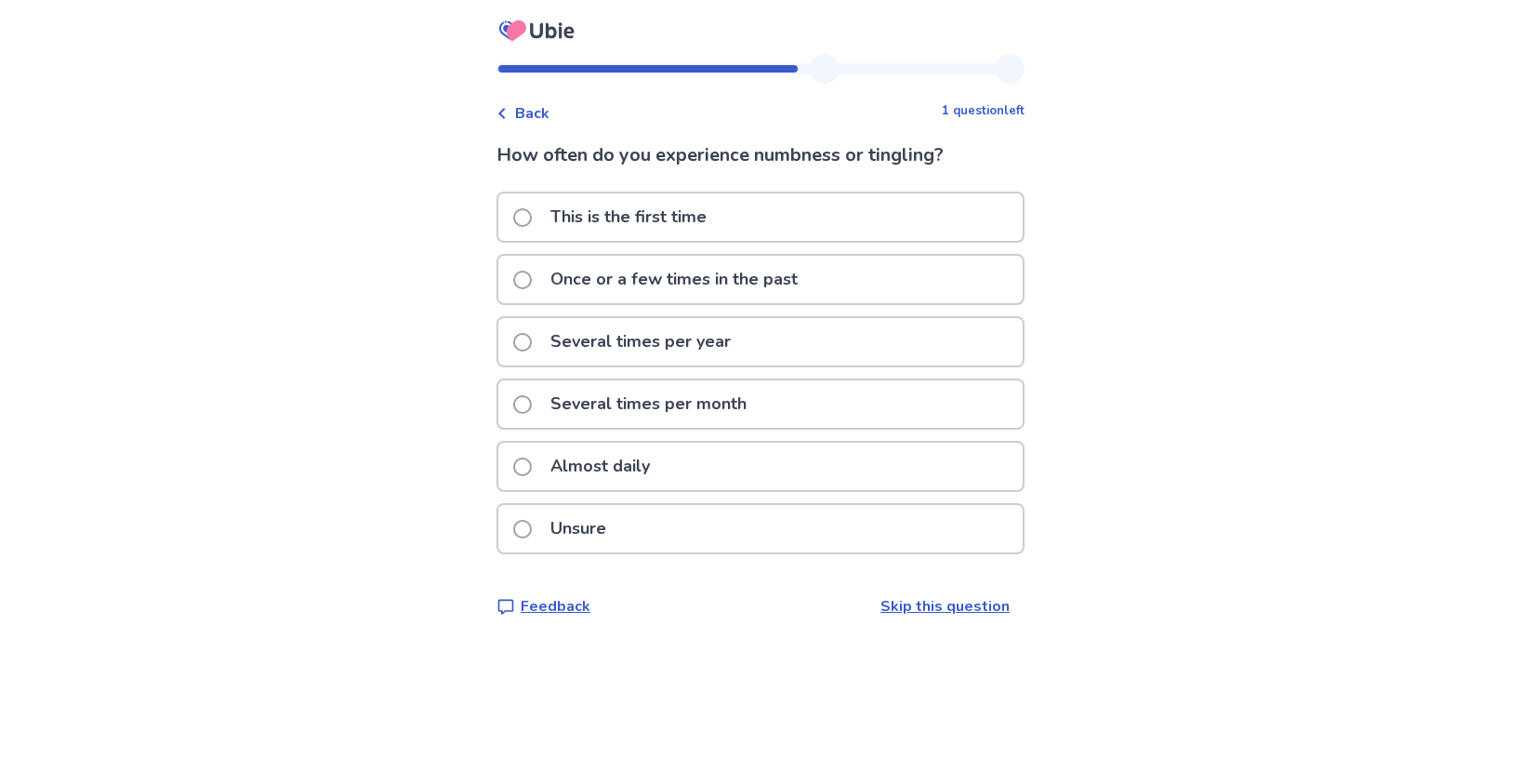
click at [674, 339] on p "Several times per year" at bounding box center [640, 341] width 202 height 47
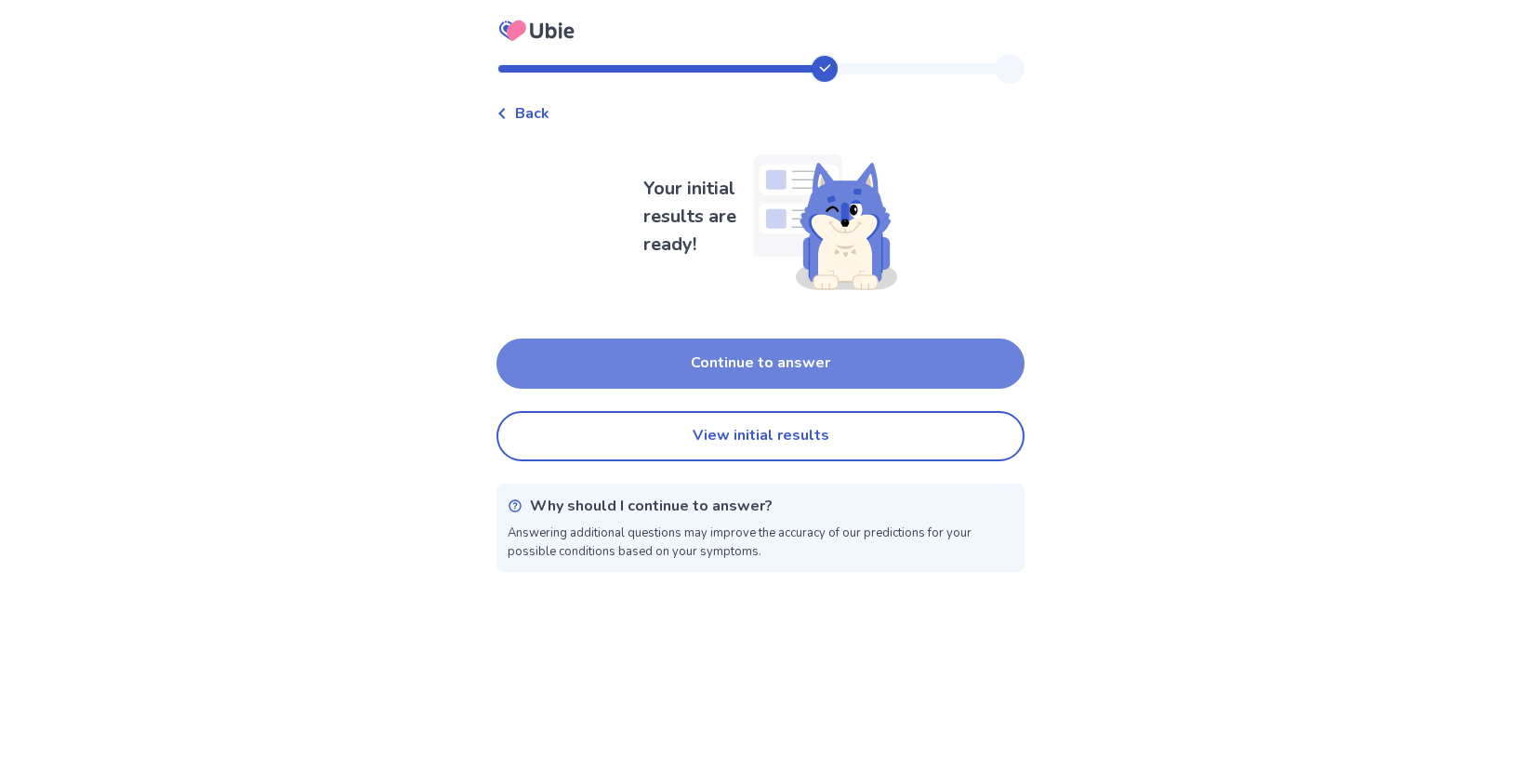
click at [740, 361] on button "Continue to answer" at bounding box center [761, 364] width 529 height 50
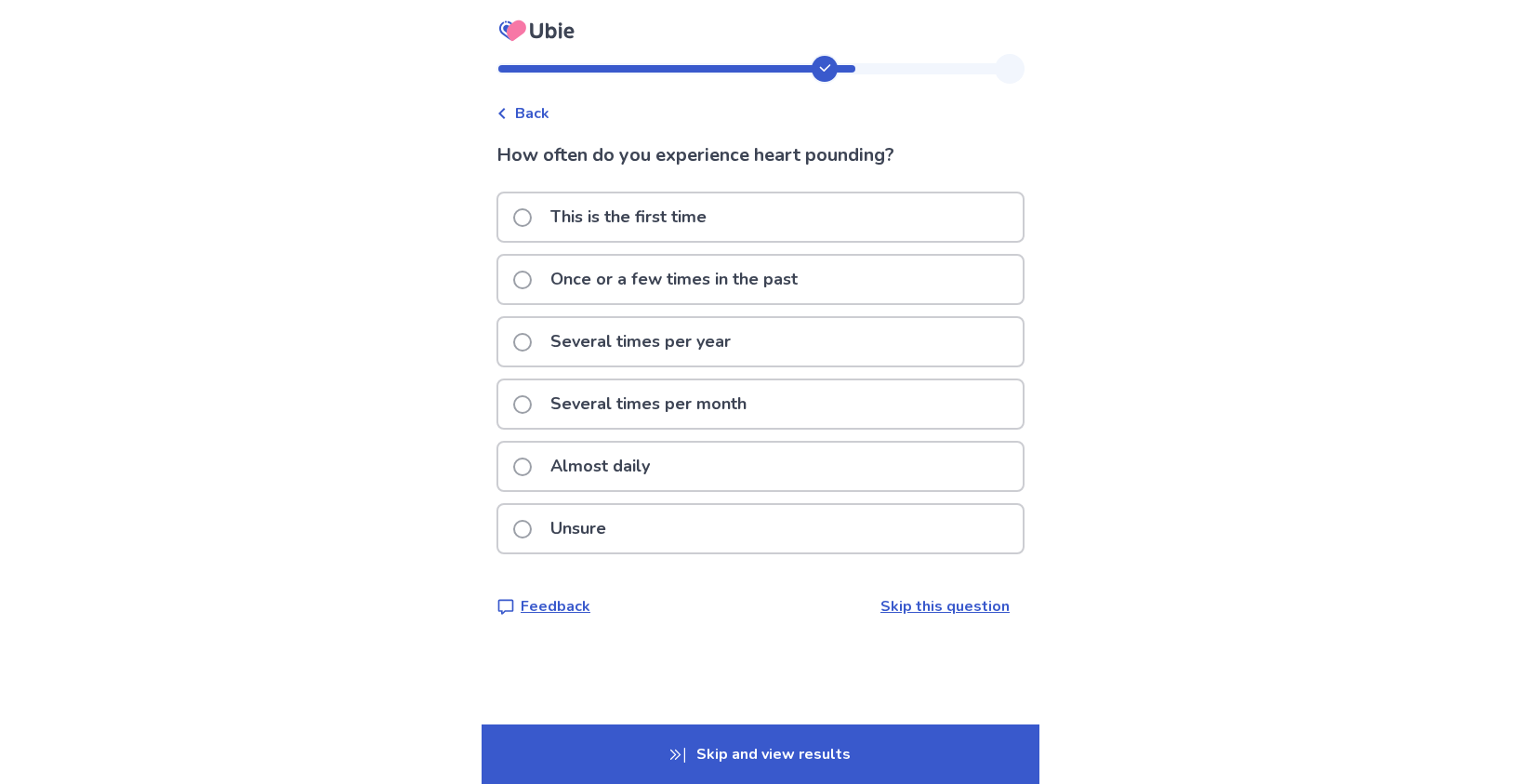
click at [684, 271] on p "Once or a few times in the past" at bounding box center [674, 279] width 270 height 47
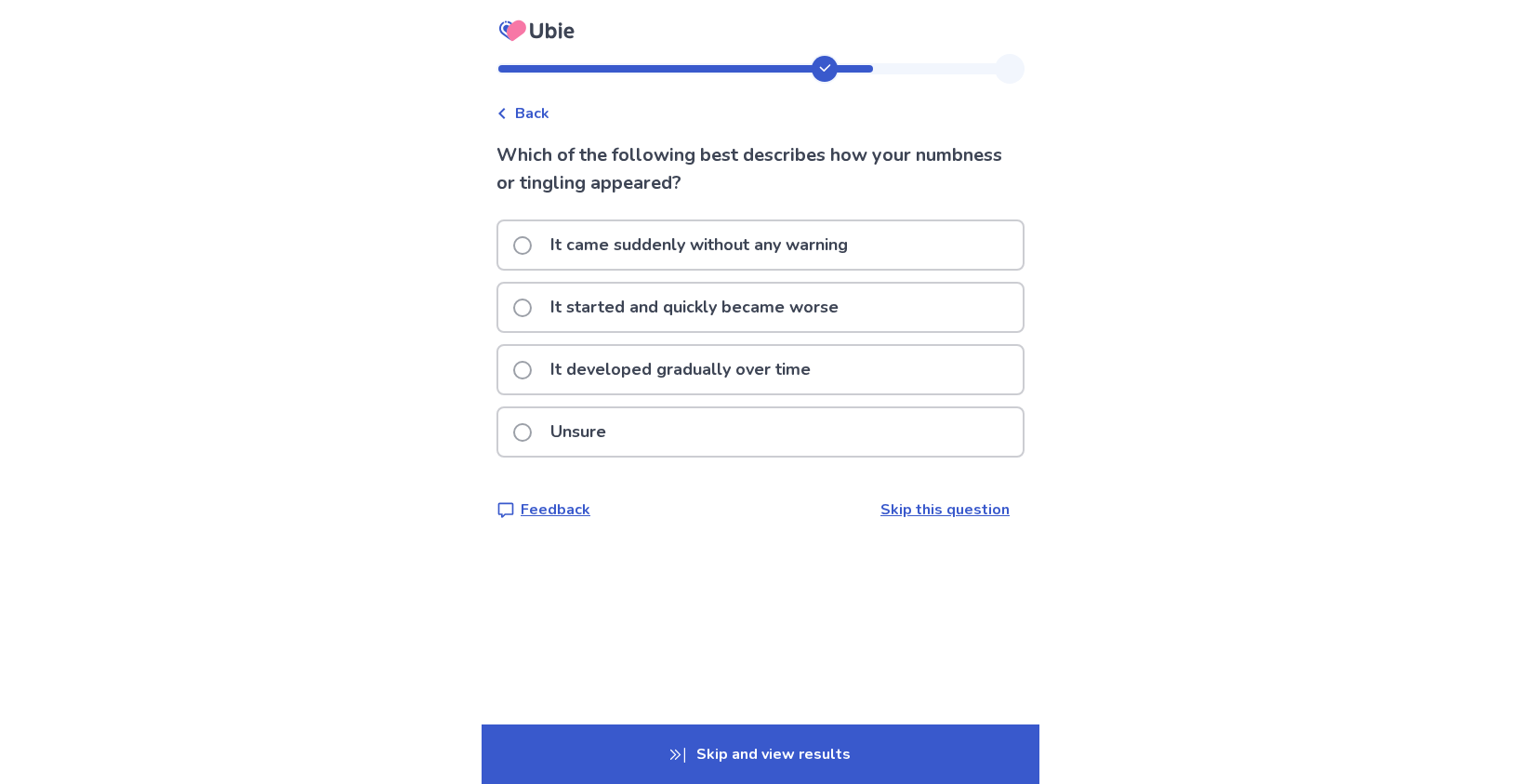
click at [707, 248] on p "It came suddenly without any warning" at bounding box center [699, 245] width 319 height 47
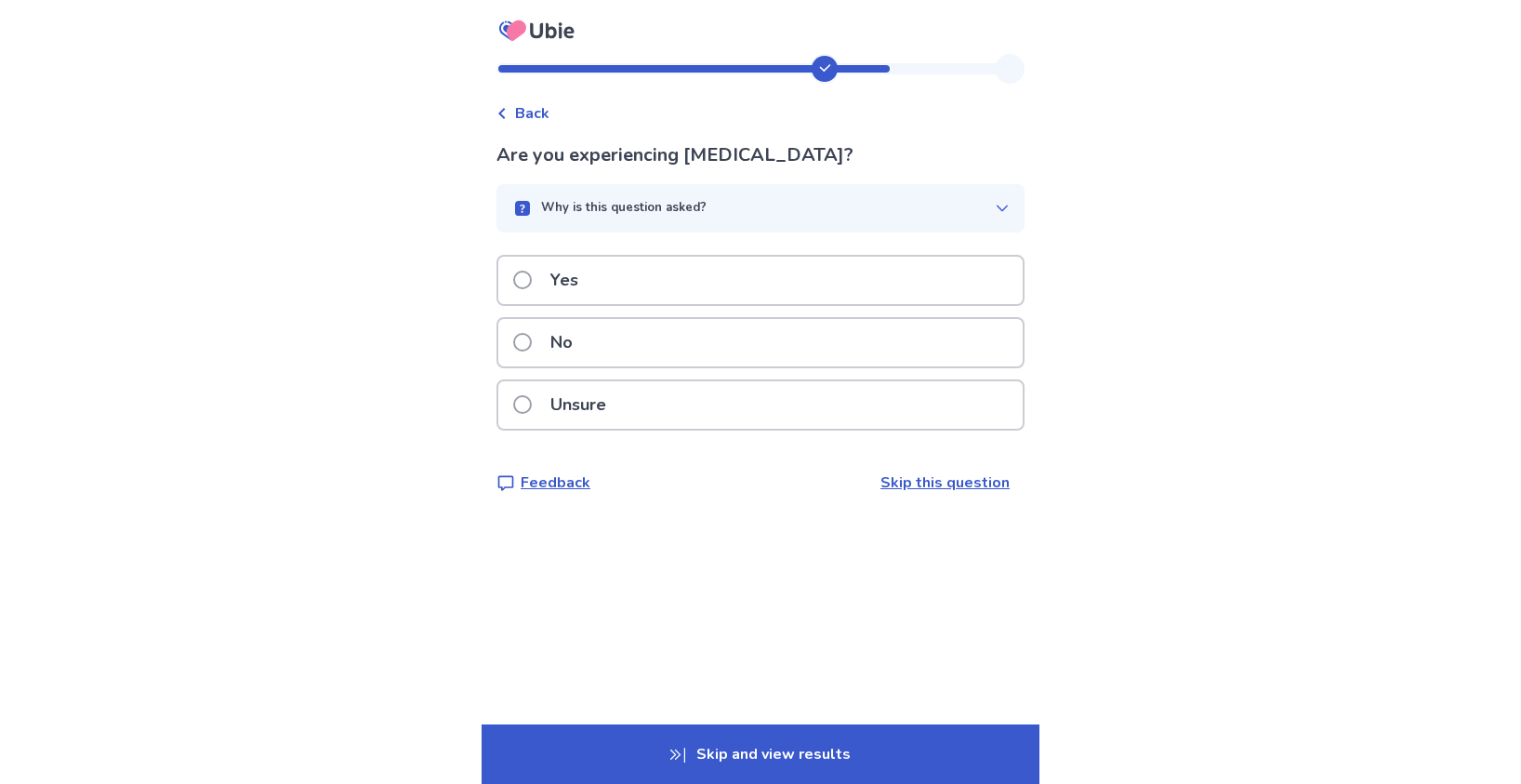
click at [556, 344] on p "No" at bounding box center [562, 342] width 45 height 47
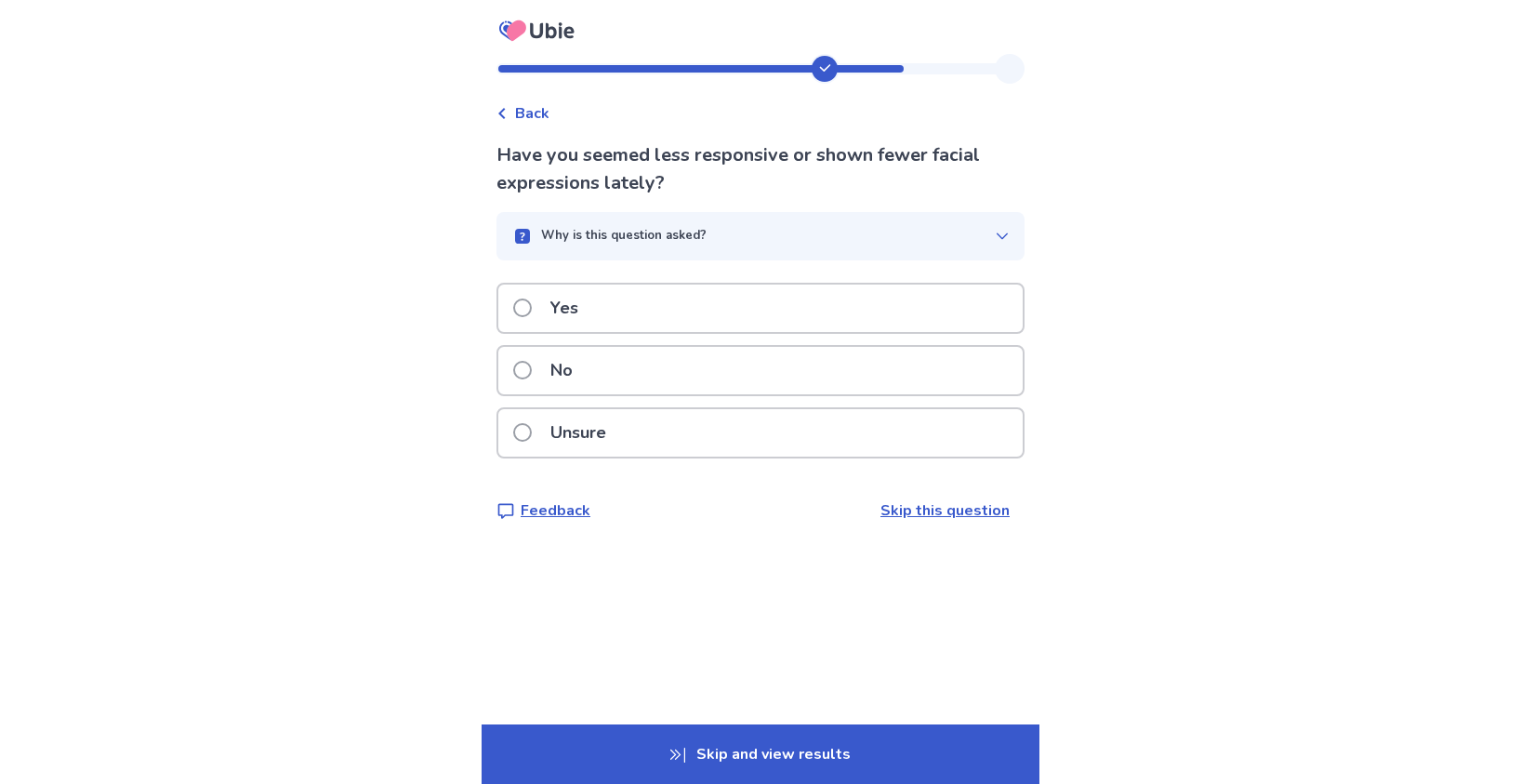
click at [996, 238] on icon "button" at bounding box center [1002, 235] width 15 height 15
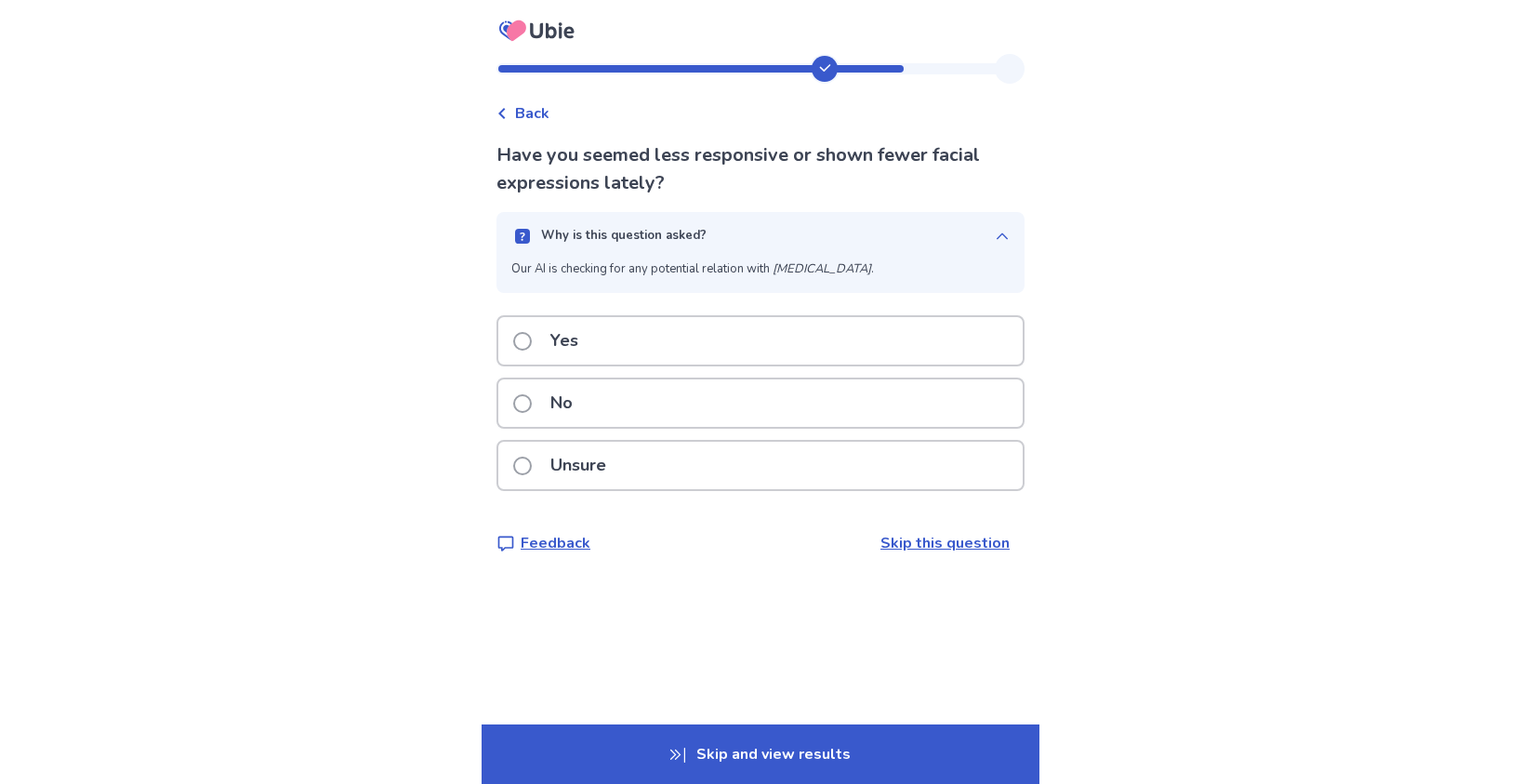
click at [997, 238] on icon "button" at bounding box center [1003, 235] width 12 height 7
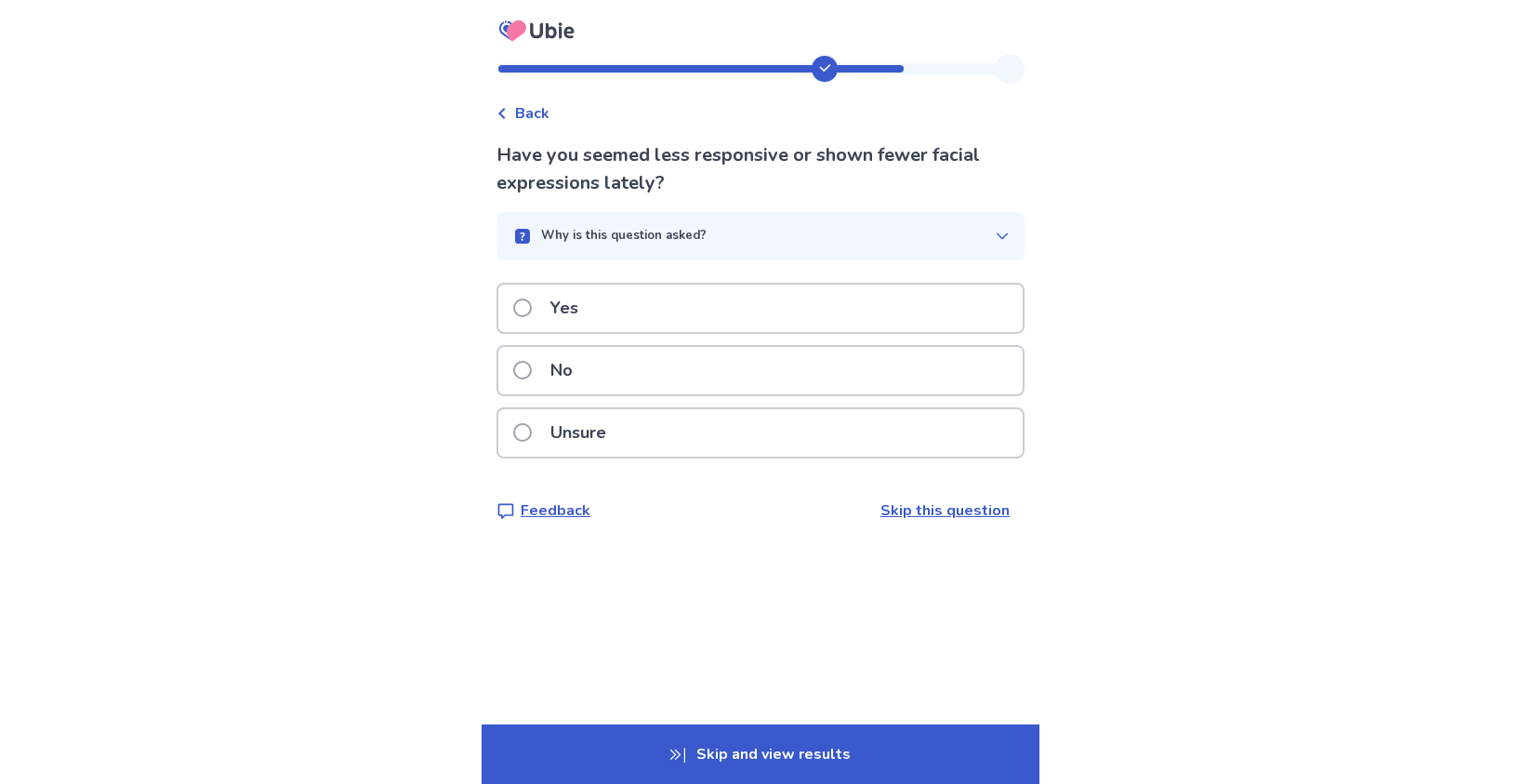
click at [572, 372] on p "No" at bounding box center [562, 370] width 45 height 47
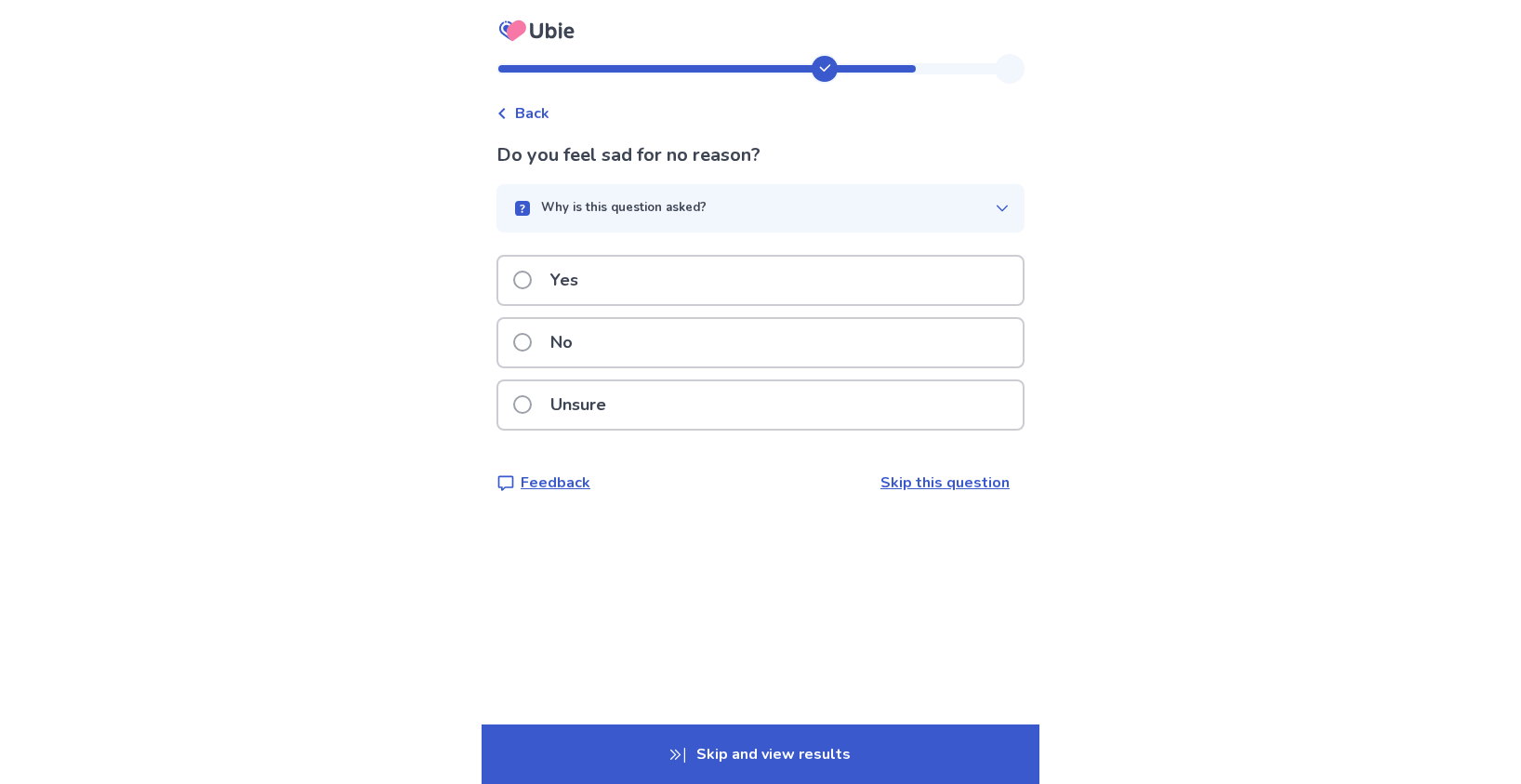
click at [562, 343] on p "No" at bounding box center [562, 342] width 45 height 47
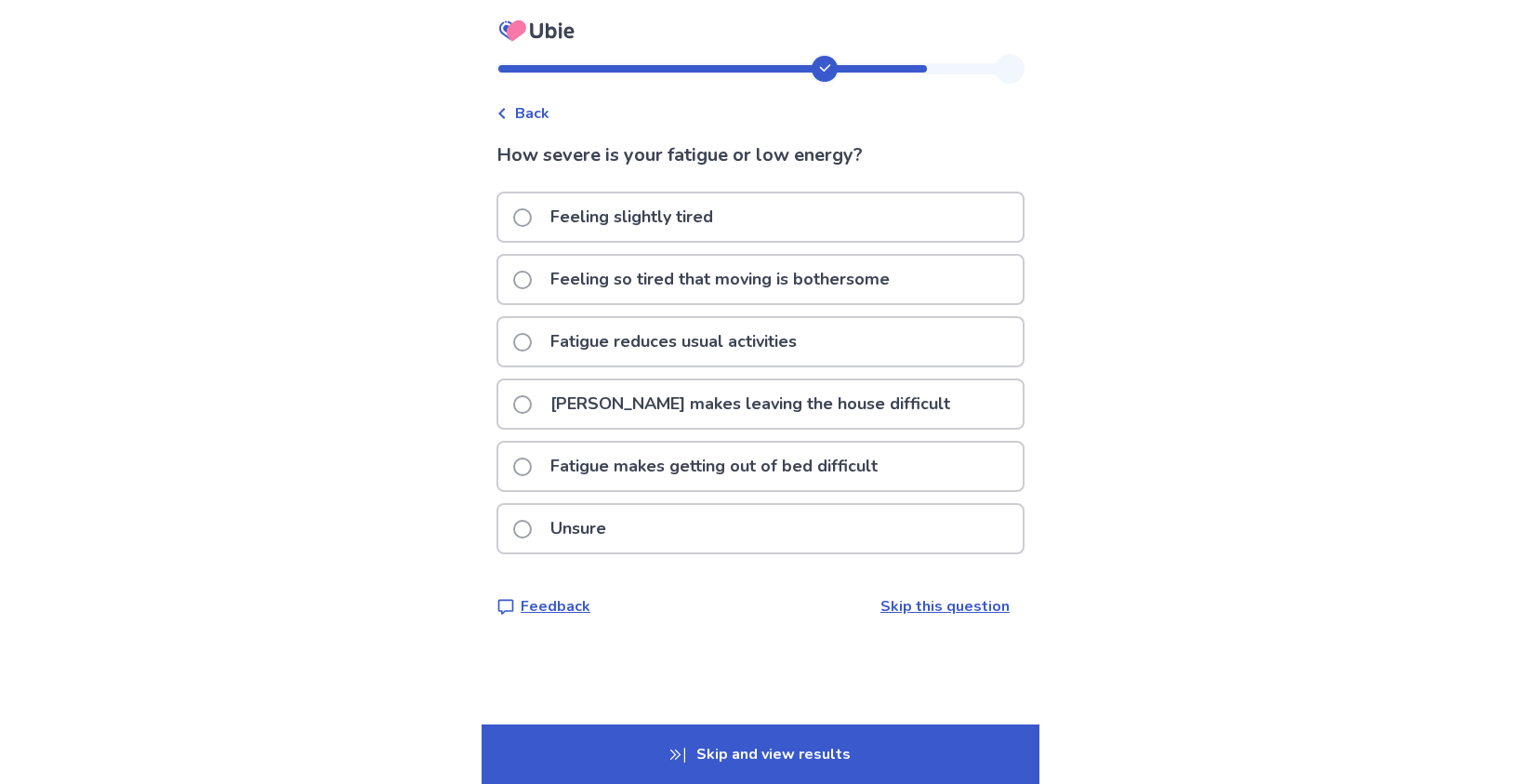
click at [626, 218] on p "Feeling slightly tired" at bounding box center [631, 217] width 185 height 47
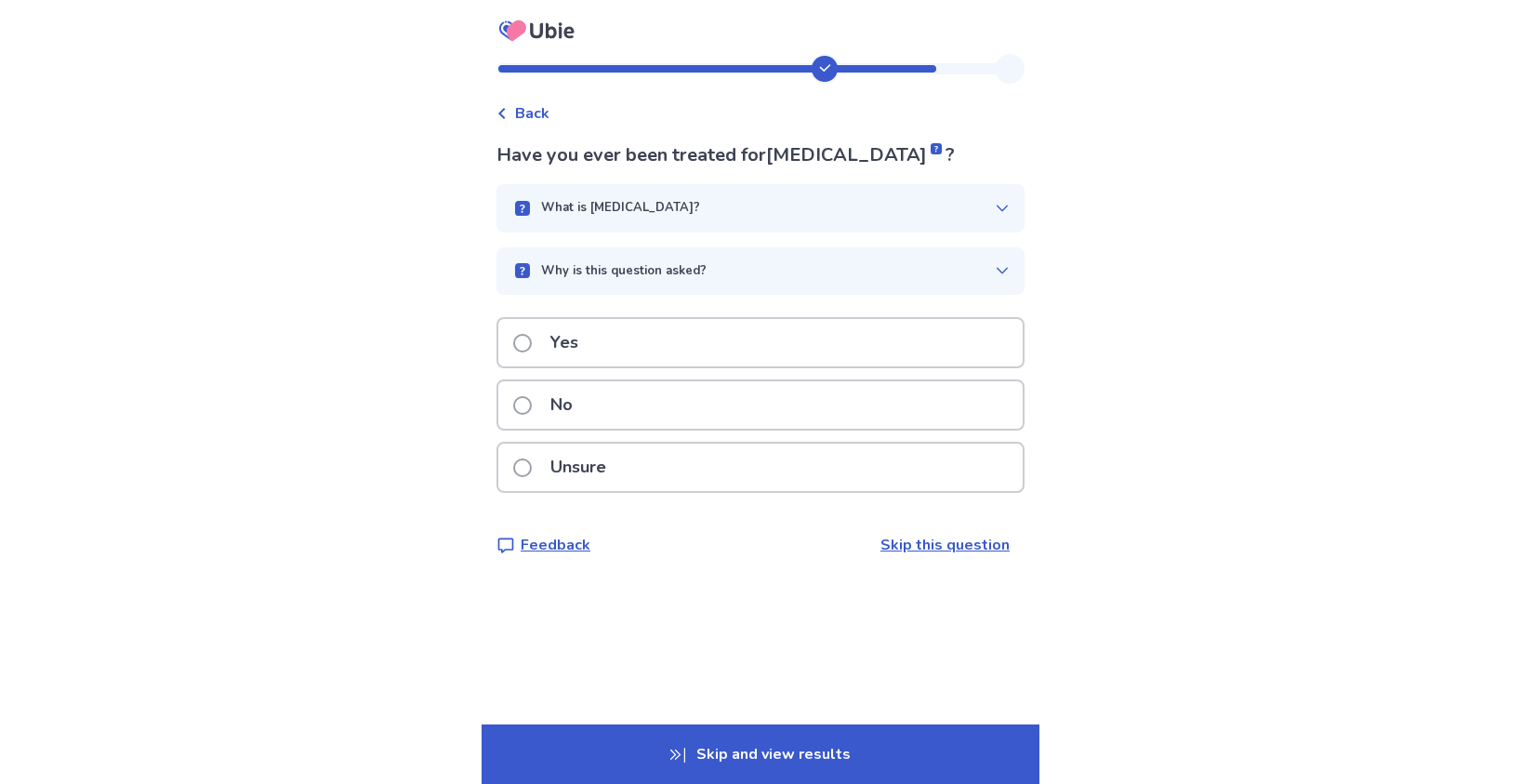
click at [636, 411] on div "No" at bounding box center [761, 405] width 525 height 47
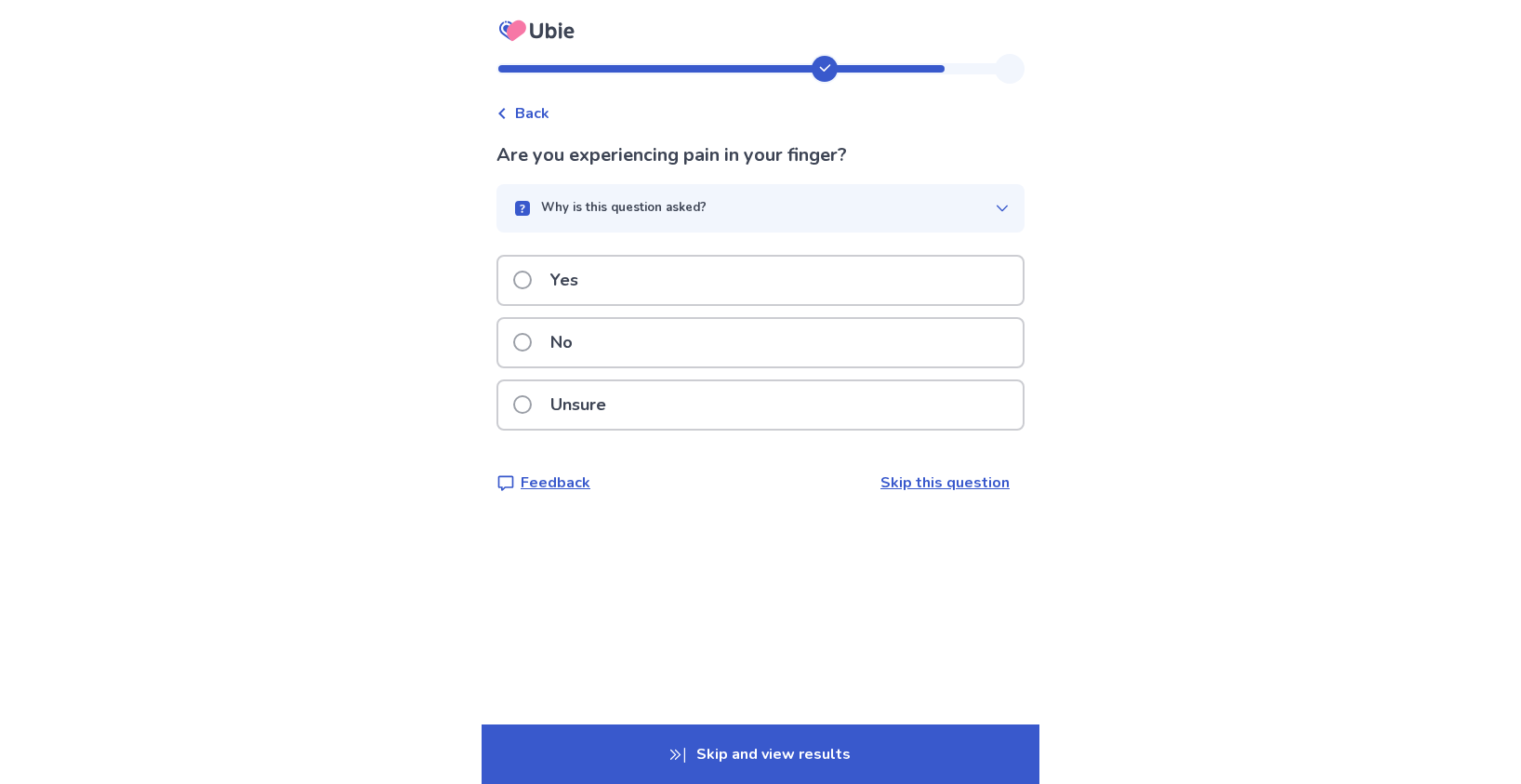
click at [614, 342] on div "No" at bounding box center [761, 342] width 525 height 47
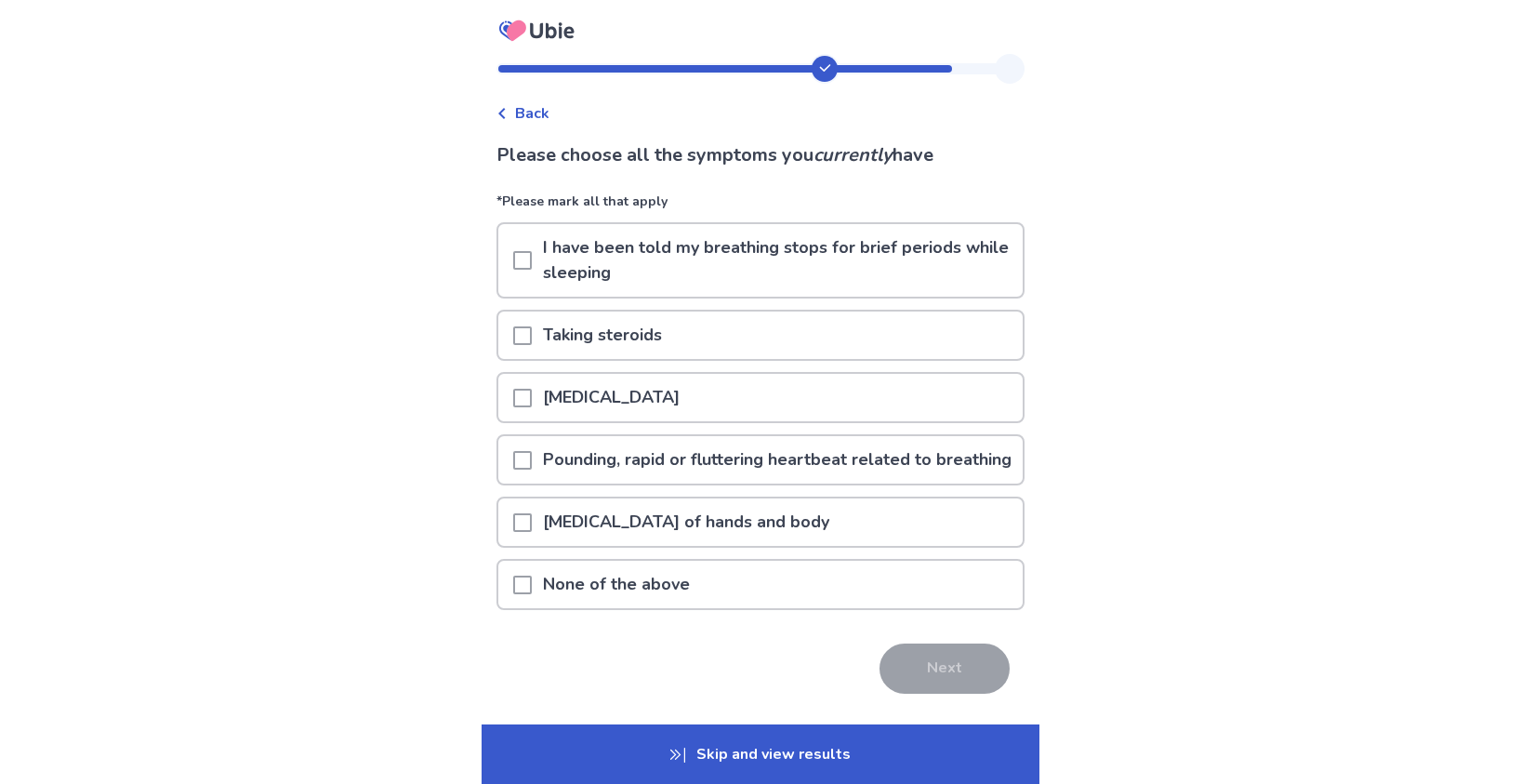
click at [687, 262] on p "I have been told my breathing stops for brief periods while sleeping" at bounding box center [776, 259] width 491 height 73
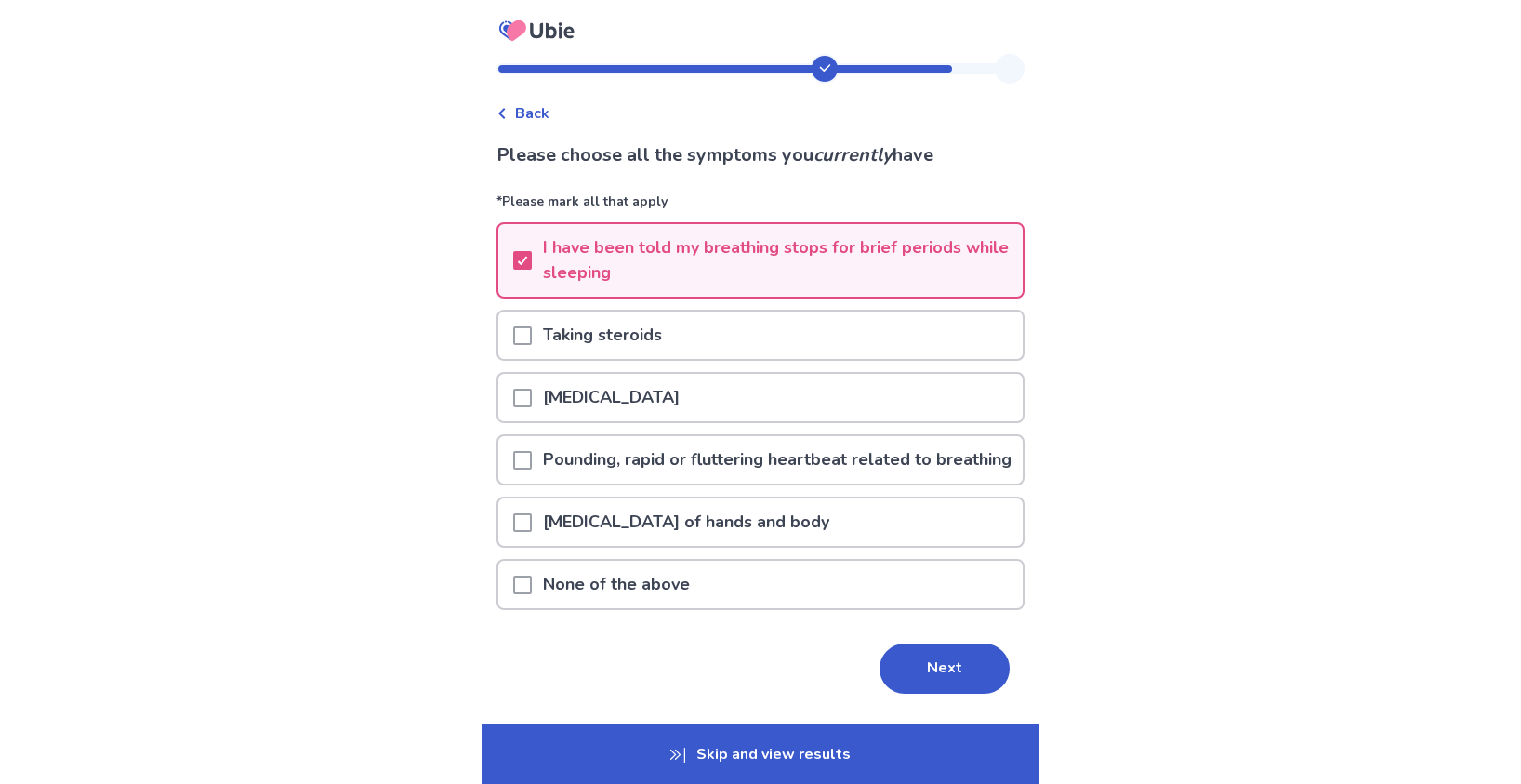
click at [686, 471] on p "Pounding, rapid or fluttering heartbeat related to breathing" at bounding box center [776, 459] width 491 height 47
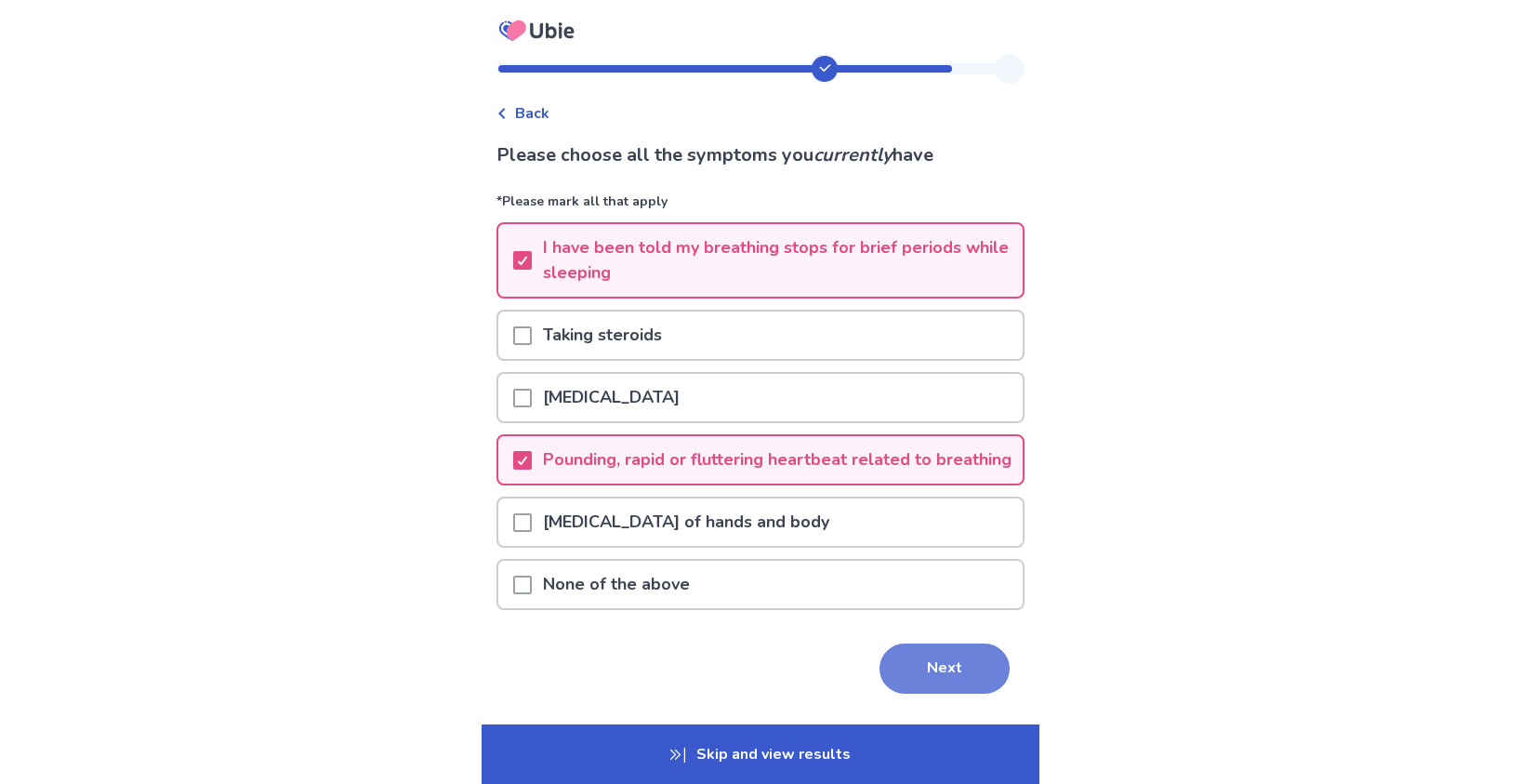
click at [937, 691] on button "Next" at bounding box center [945, 669] width 130 height 50
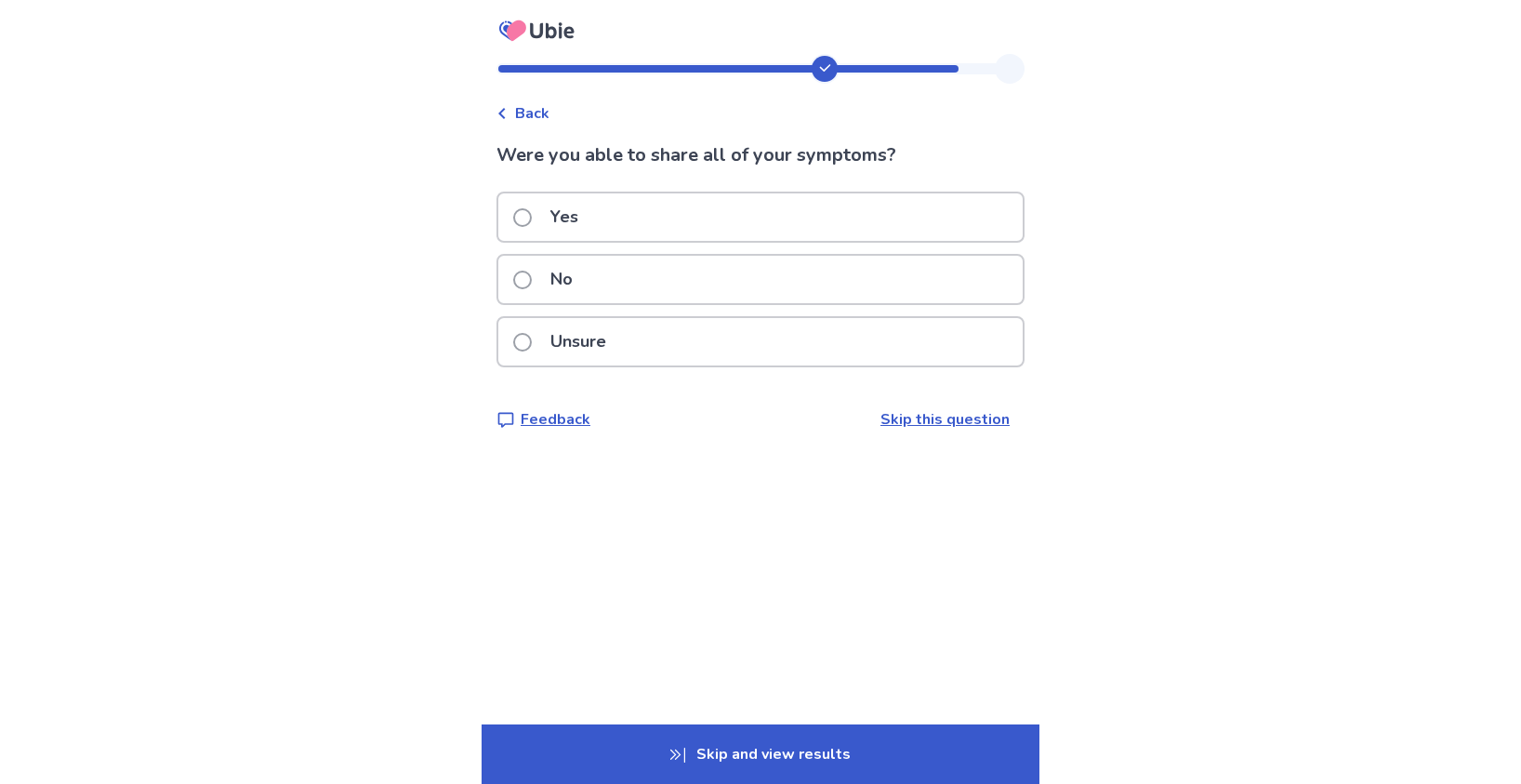
click at [691, 218] on div "Yes" at bounding box center [761, 217] width 525 height 47
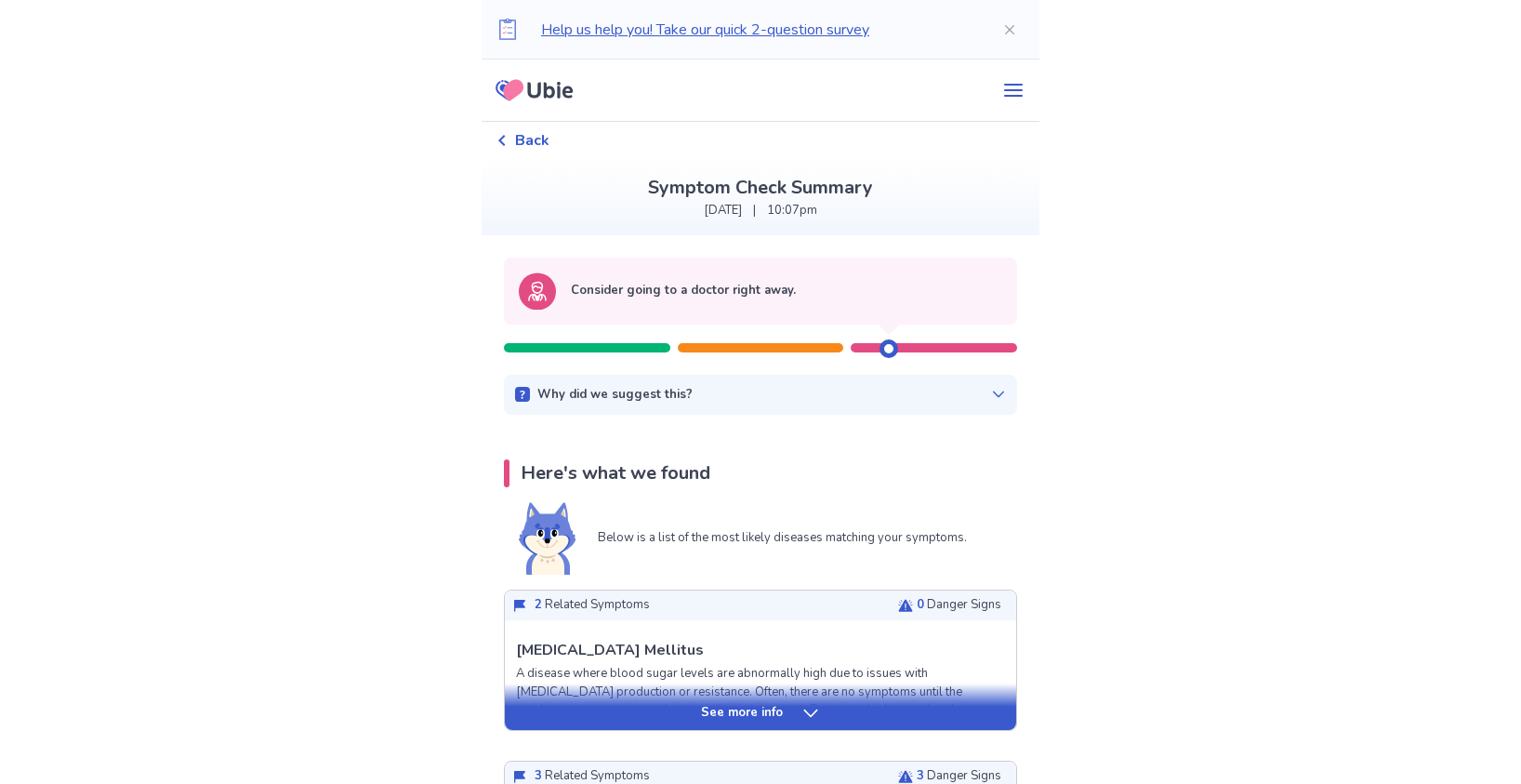
click at [991, 390] on icon at bounding box center [998, 394] width 15 height 15
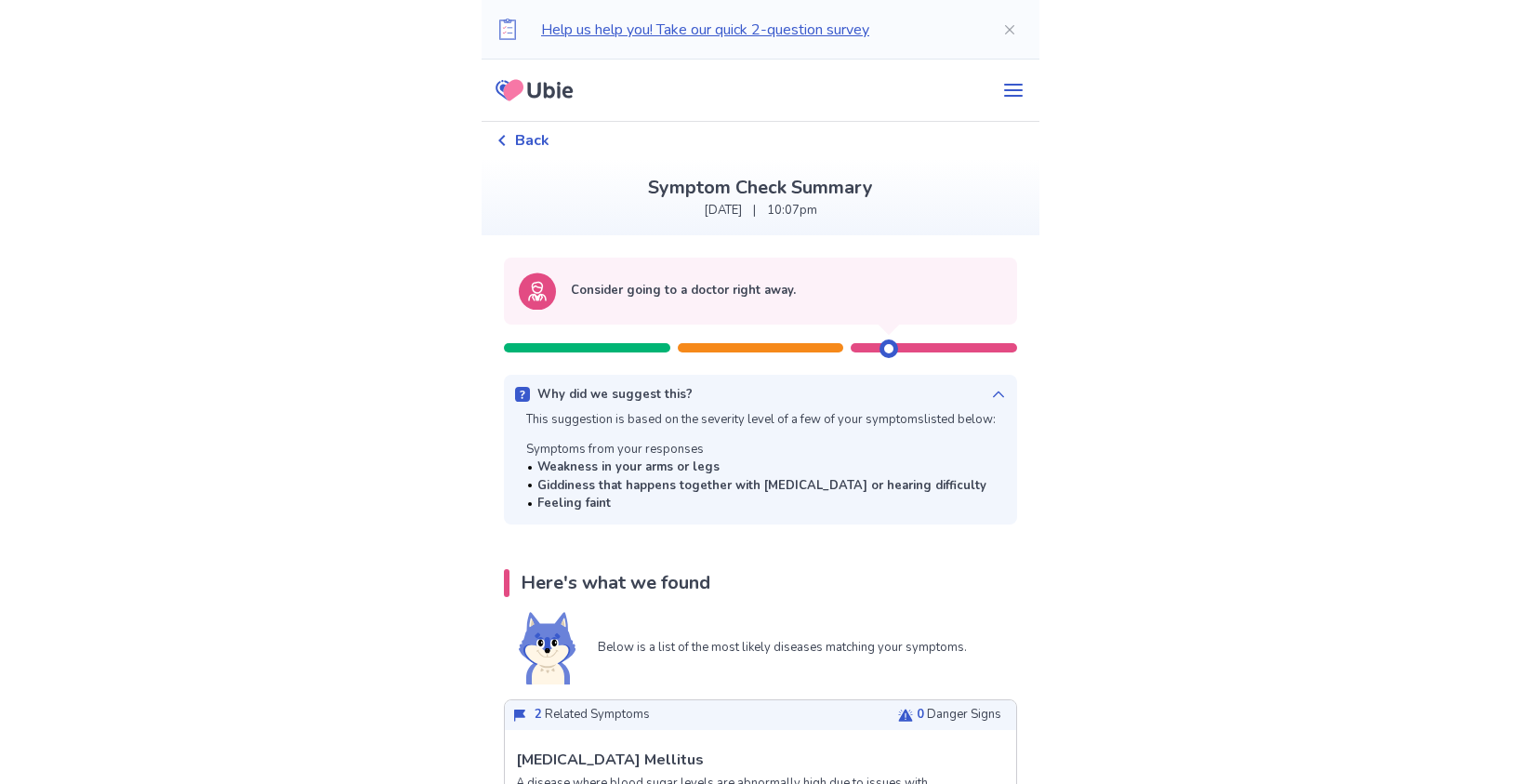
click at [991, 390] on icon at bounding box center [998, 394] width 15 height 15
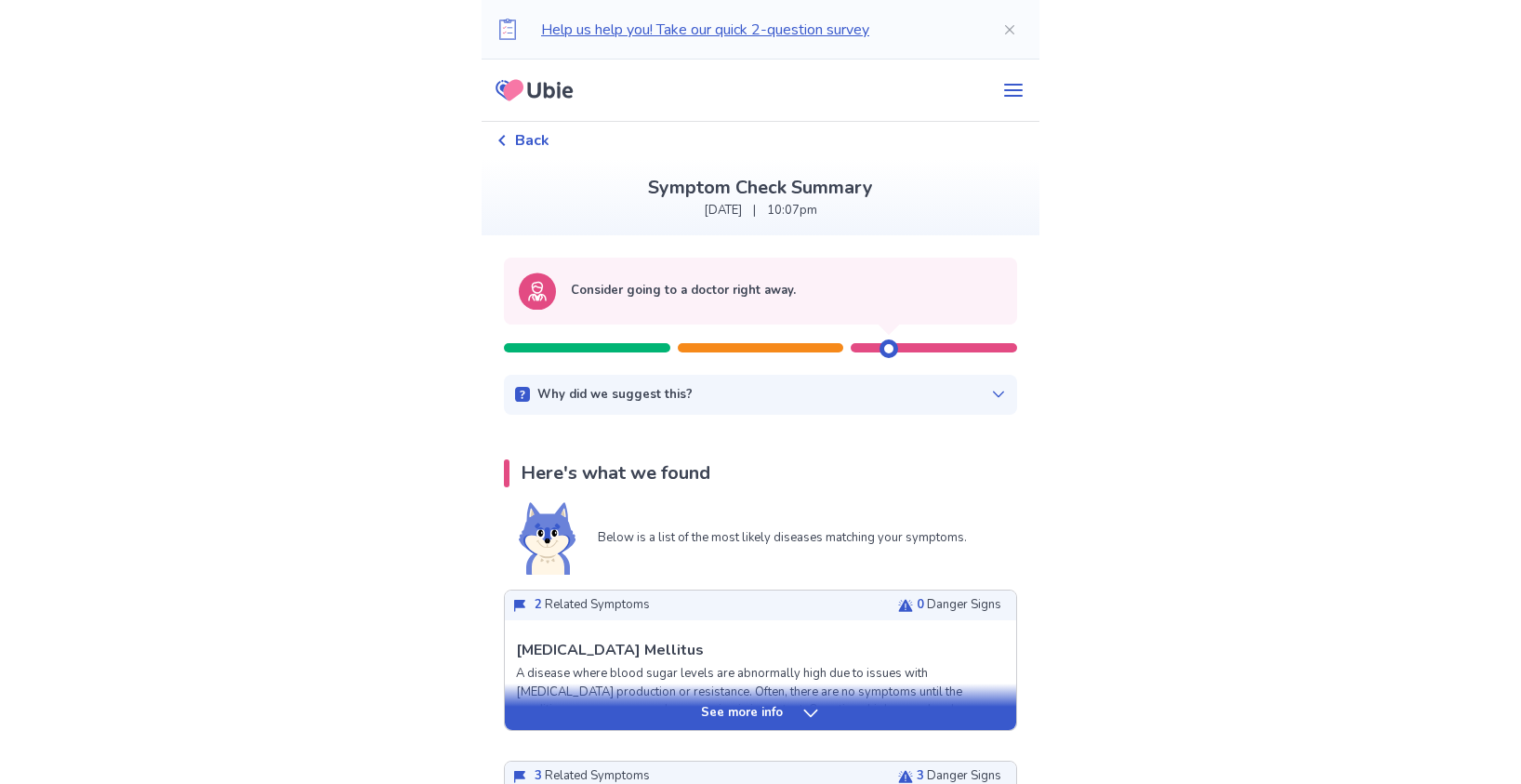
click at [991, 390] on icon at bounding box center [998, 394] width 15 height 15
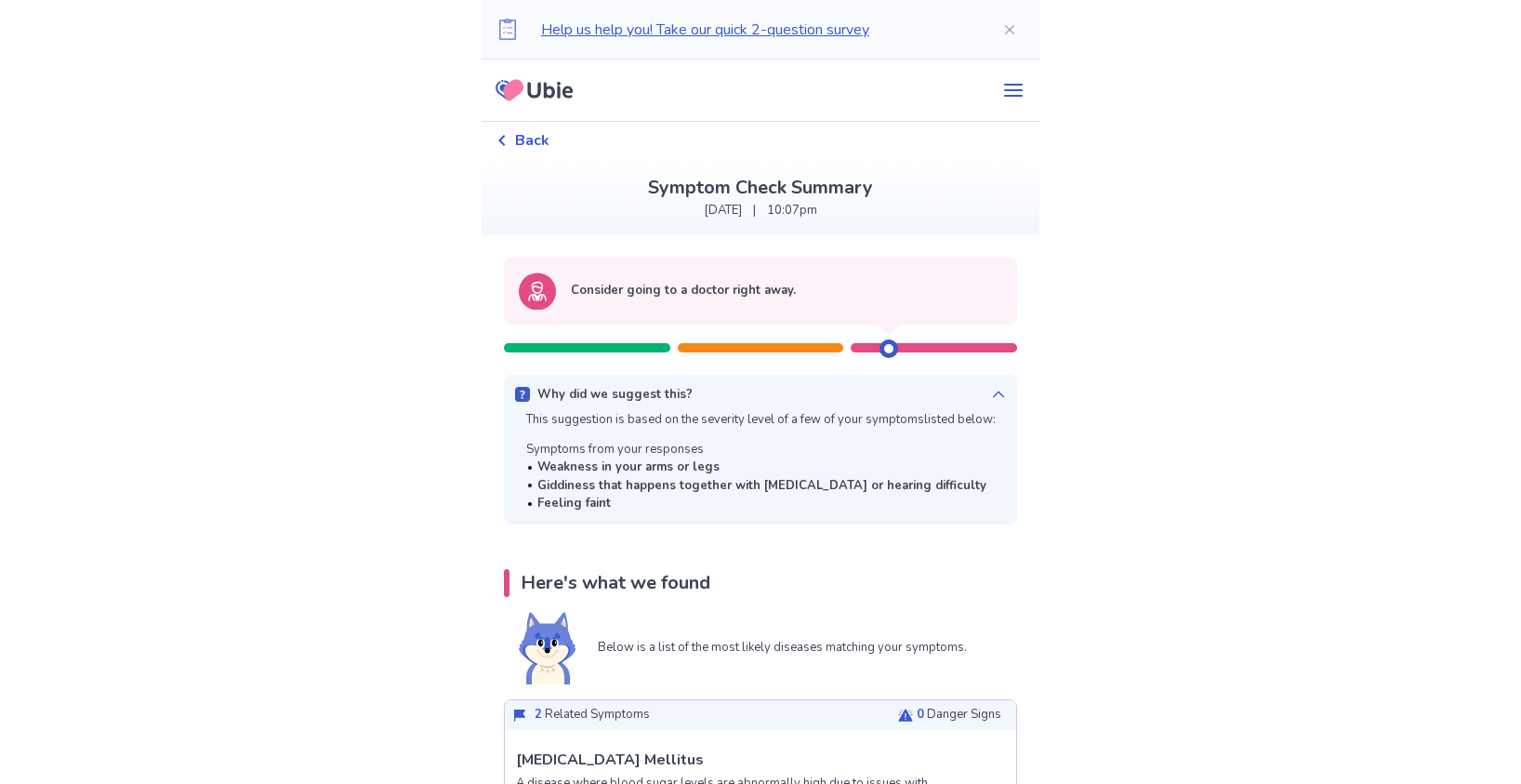
click at [991, 390] on icon at bounding box center [998, 394] width 15 height 15
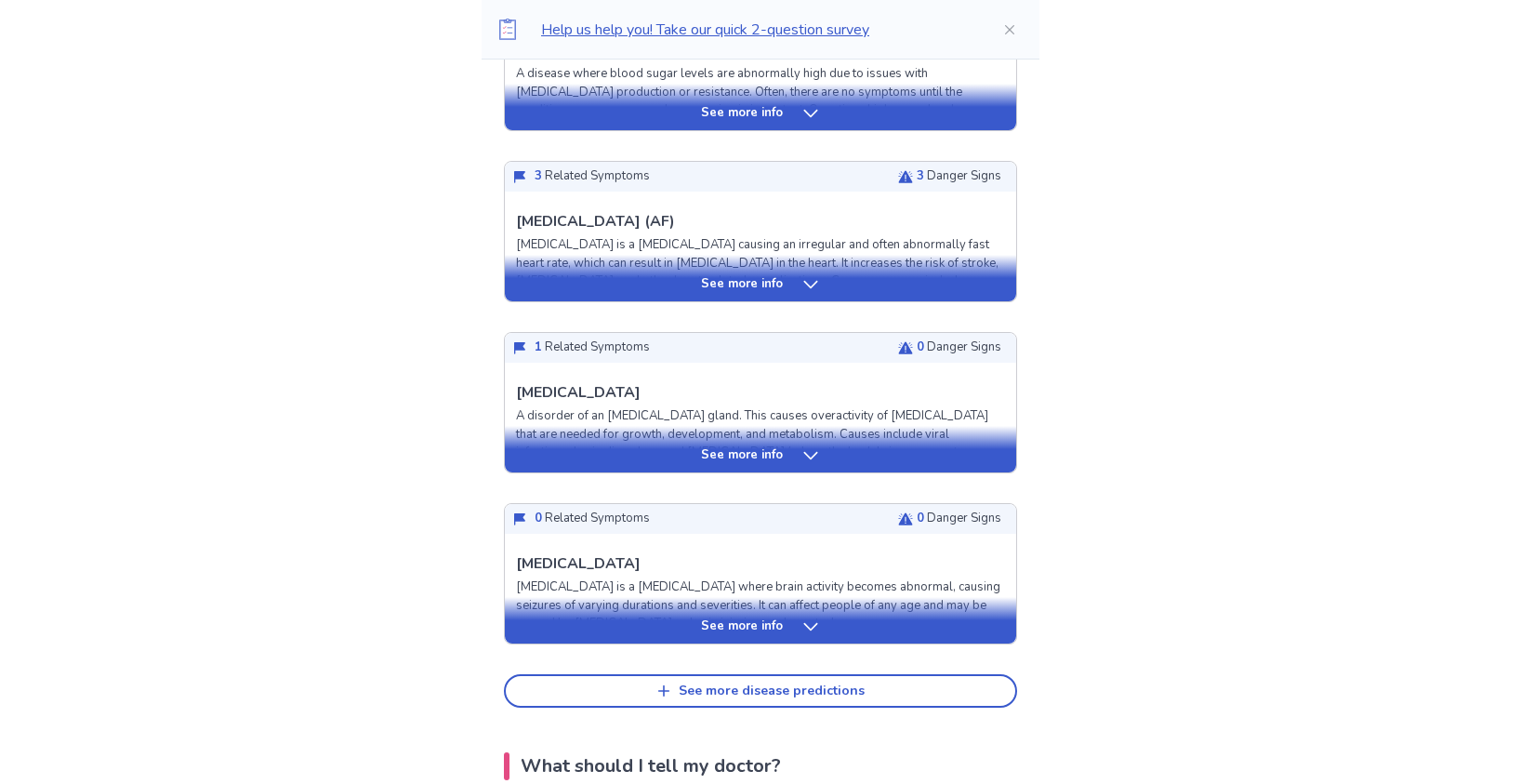
scroll to position [614, 0]
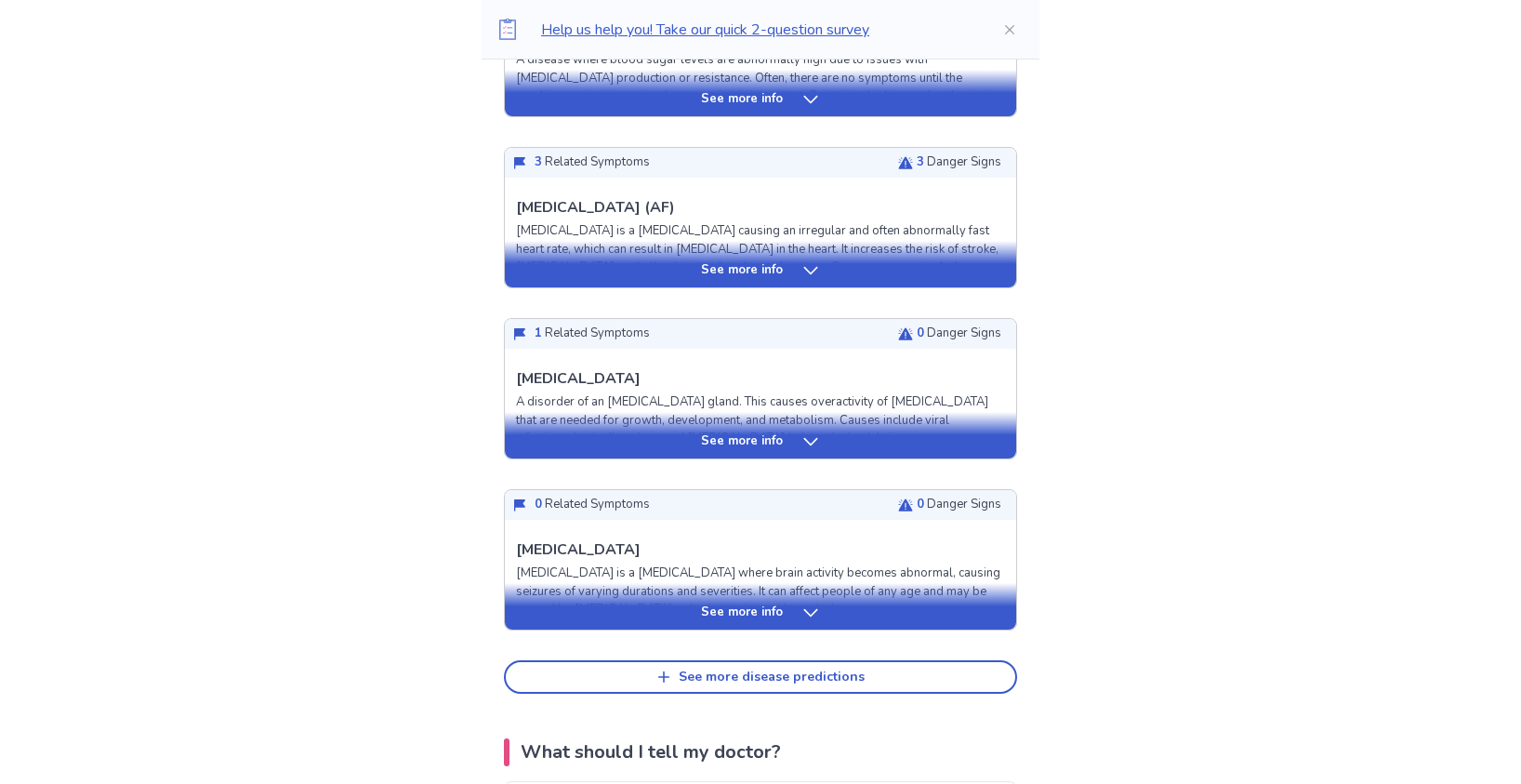
click at [806, 438] on icon at bounding box center [810, 441] width 18 height 18
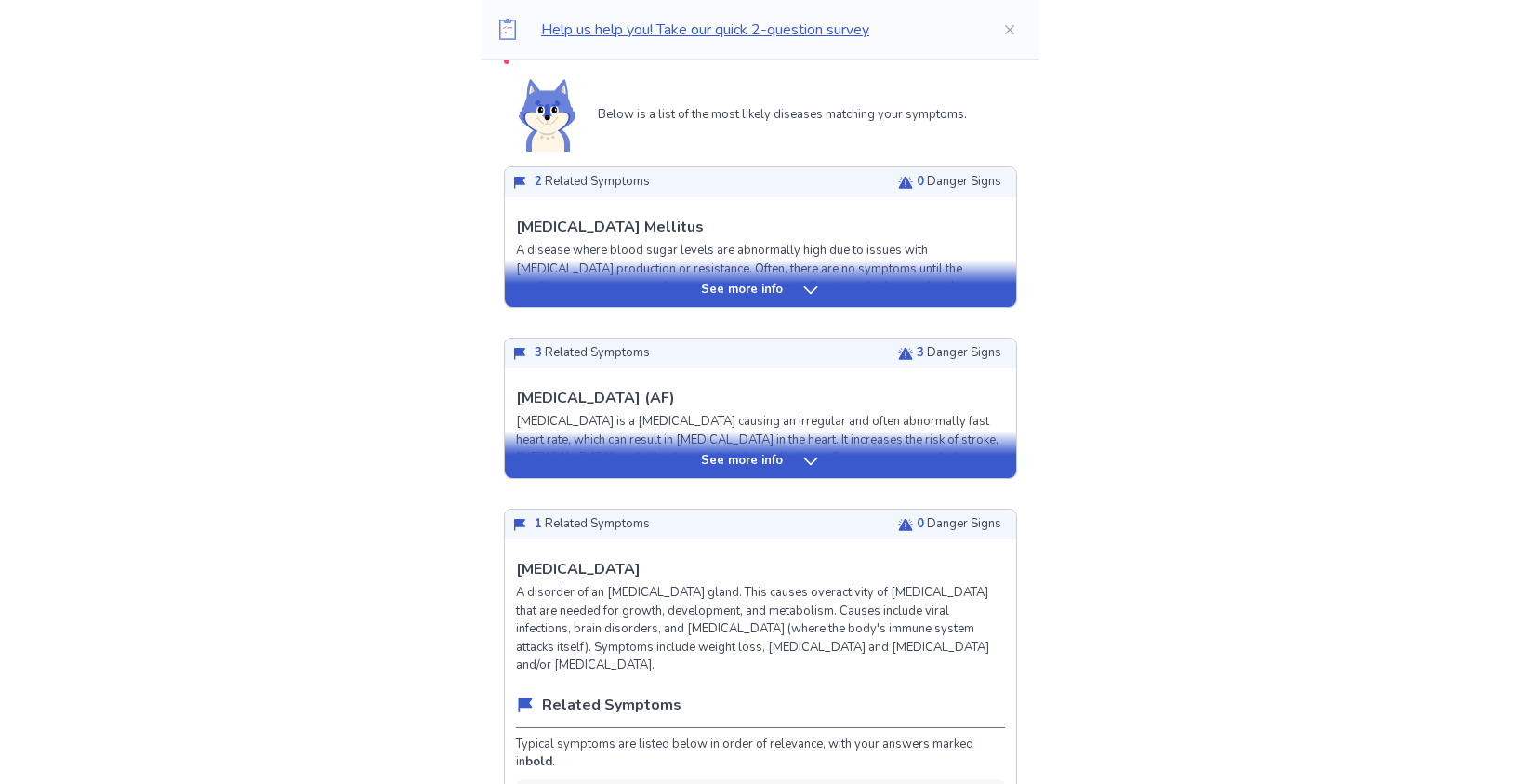
scroll to position [411, 0]
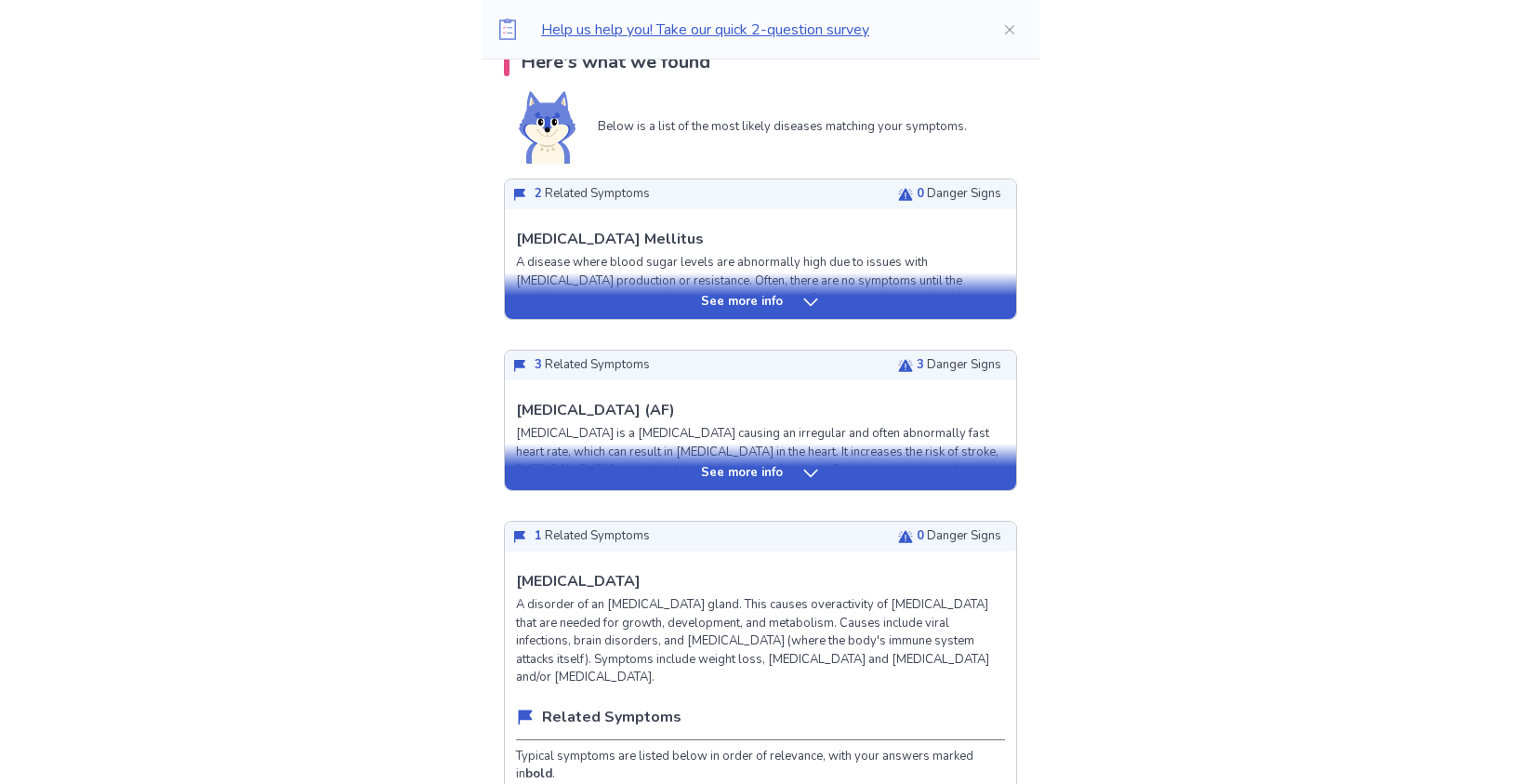
click at [774, 469] on p "See more info" at bounding box center [742, 472] width 82 height 18
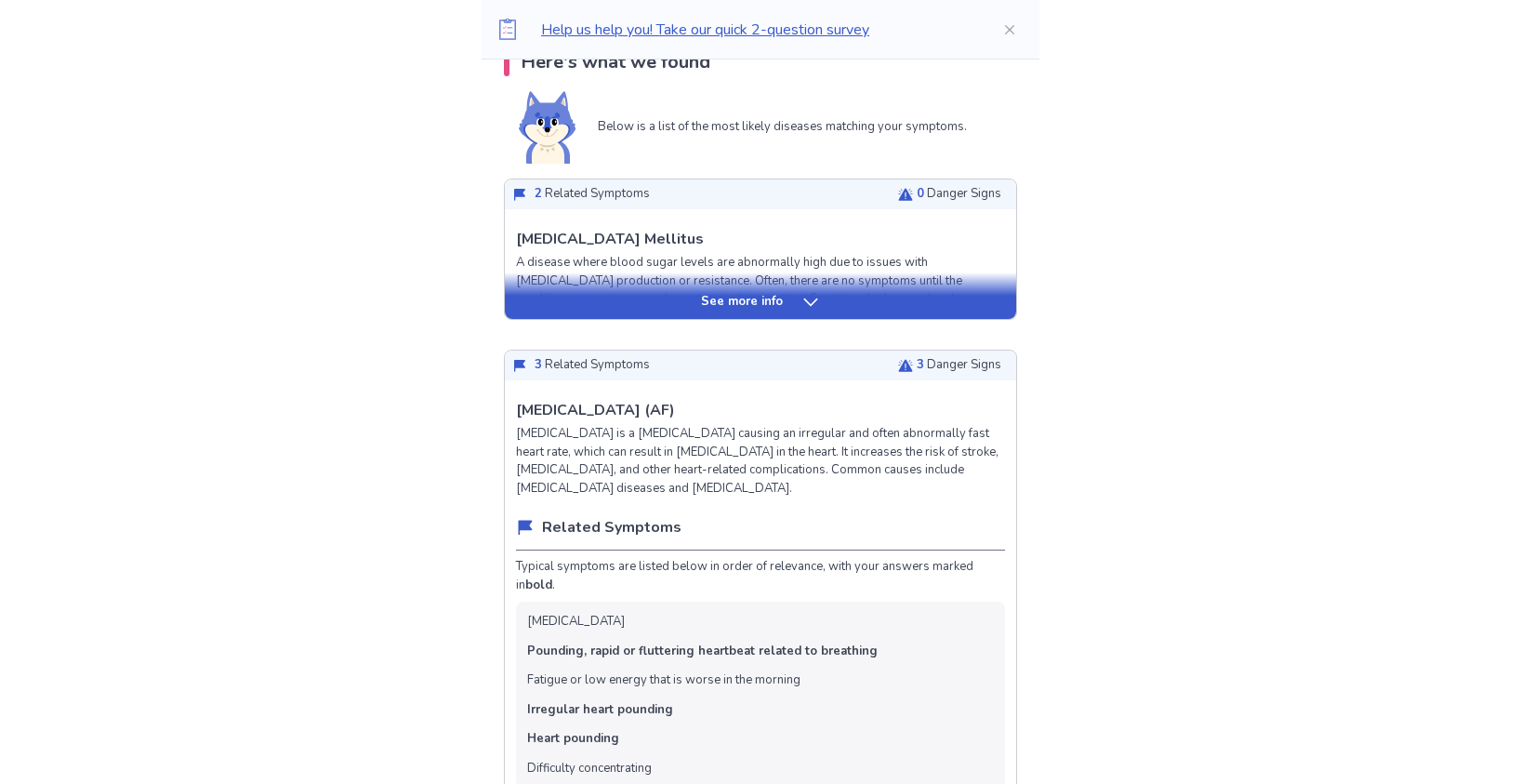
drag, startPoint x: 563, startPoint y: 435, endPoint x: 630, endPoint y: 487, distance: 84.8
click at [630, 487] on p "Atrial fibrillation is a heart condition causing an irregular and often abnorma…" at bounding box center [760, 461] width 489 height 73
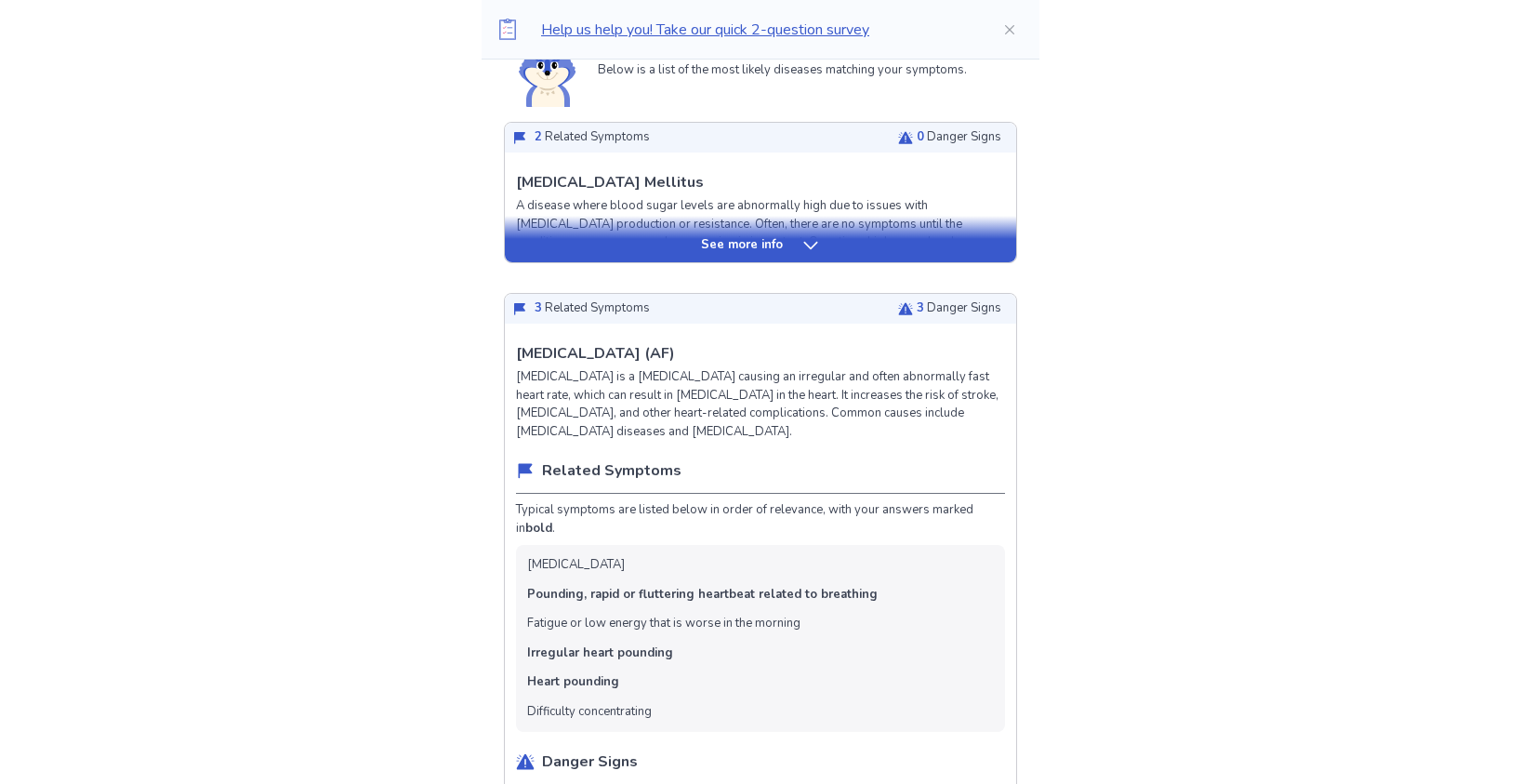
scroll to position [457, 0]
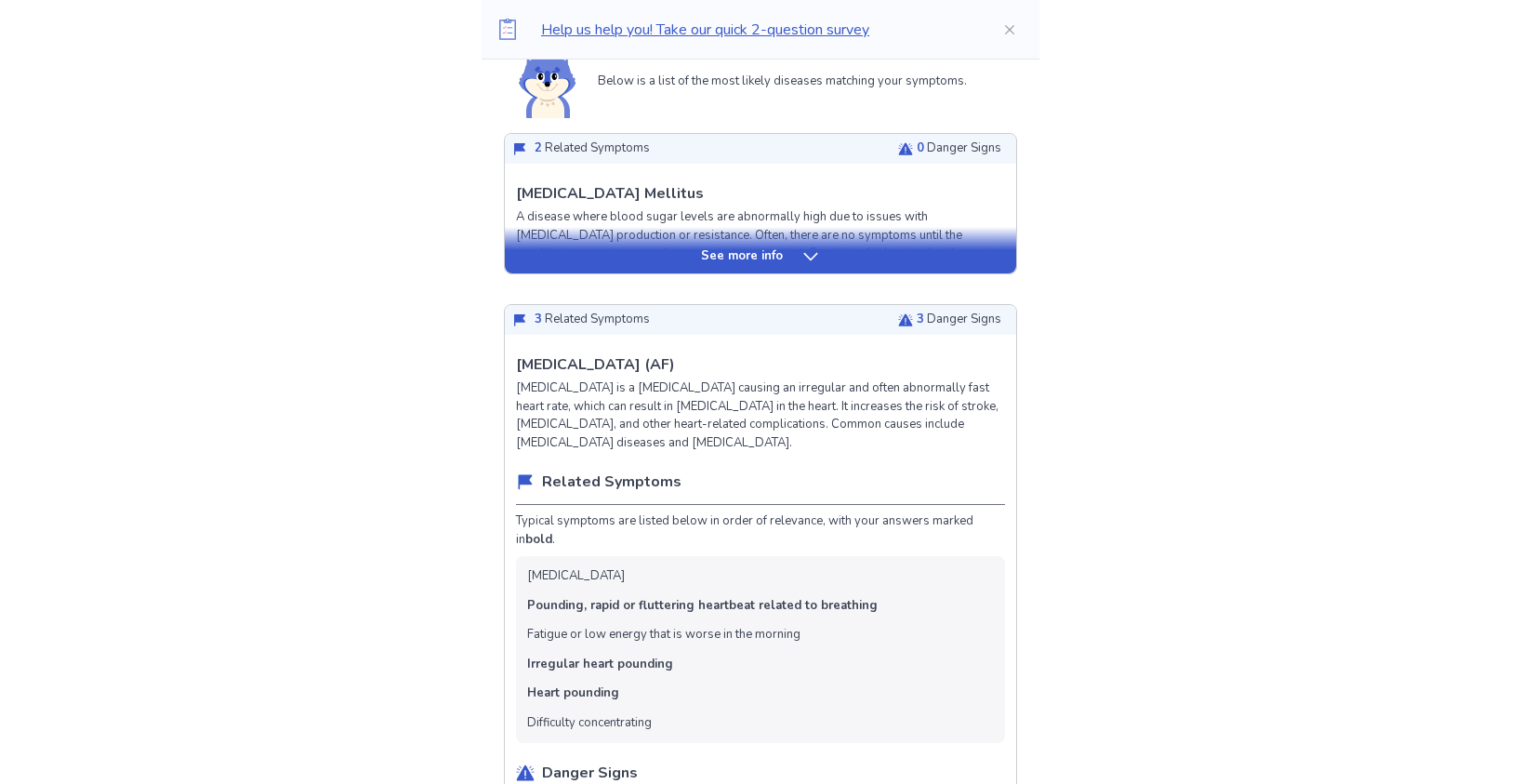
click at [769, 259] on p "See more info" at bounding box center [742, 256] width 82 height 18
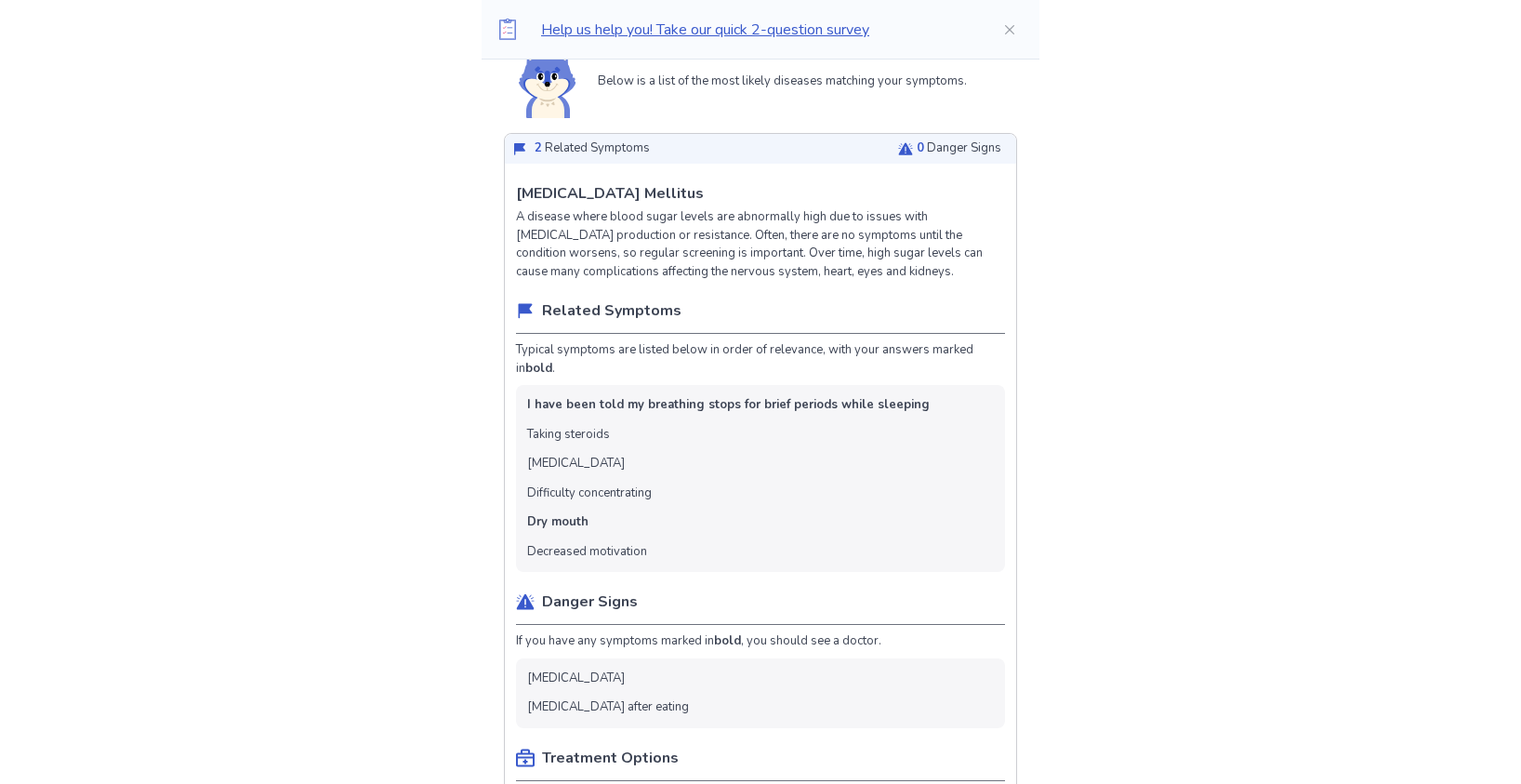
drag, startPoint x: 574, startPoint y: 436, endPoint x: 676, endPoint y: 436, distance: 102.0
click at [676, 436] on ul "I have been told my breathing stops for brief periods while sleeping Taking ste…" at bounding box center [760, 478] width 489 height 187
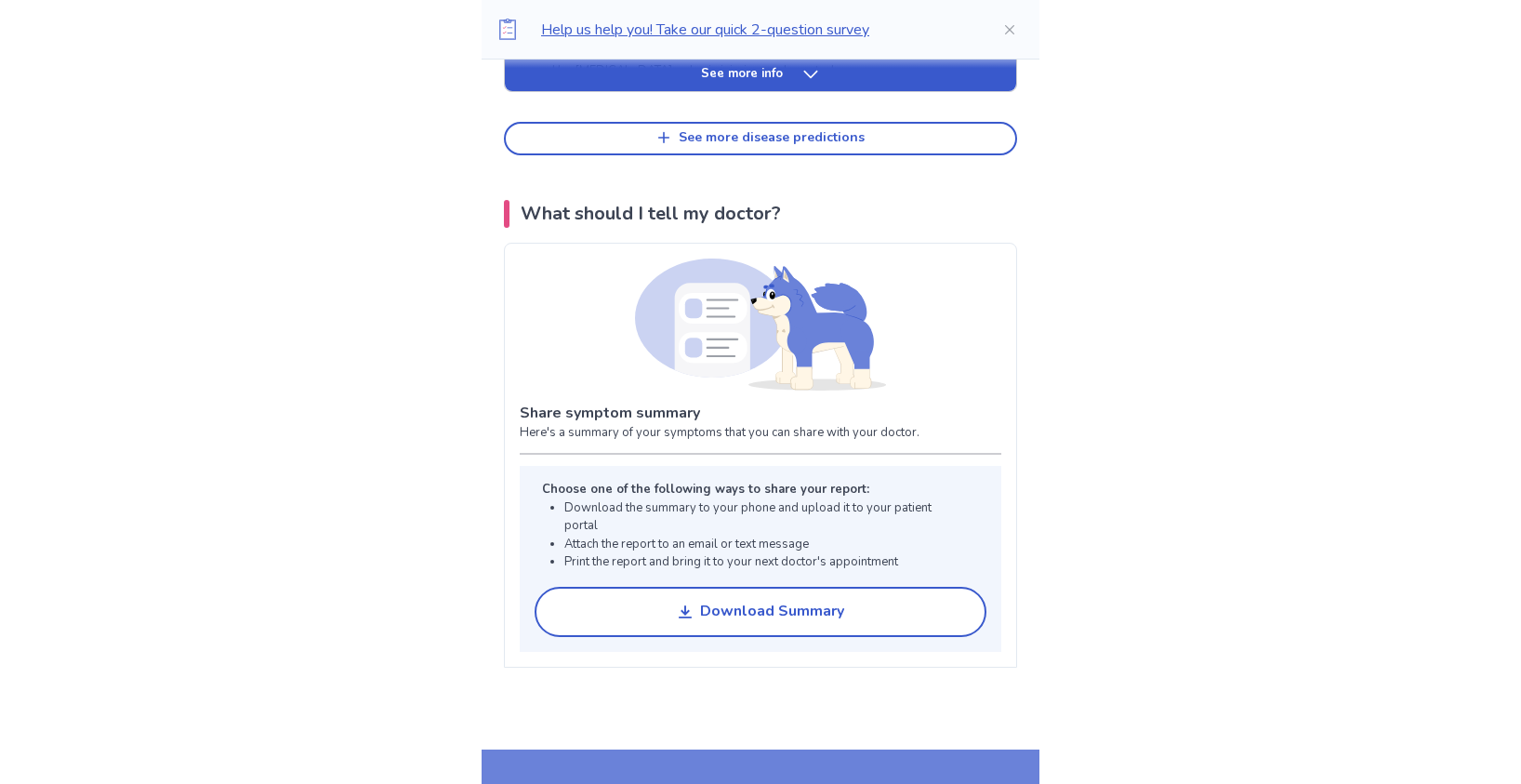
scroll to position [5361, 0]
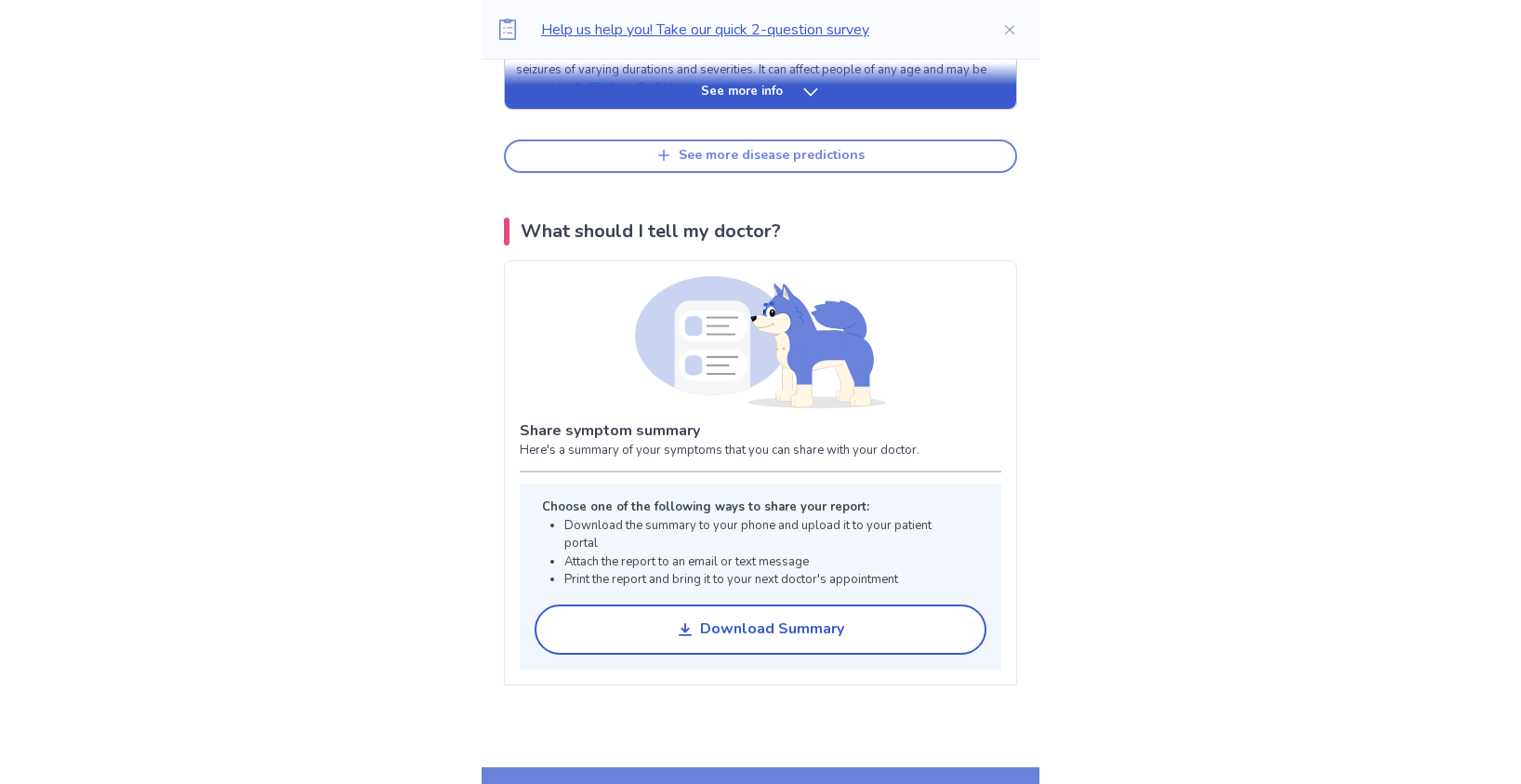
click at [768, 168] on button "See more disease predictions" at bounding box center [761, 156] width 513 height 34
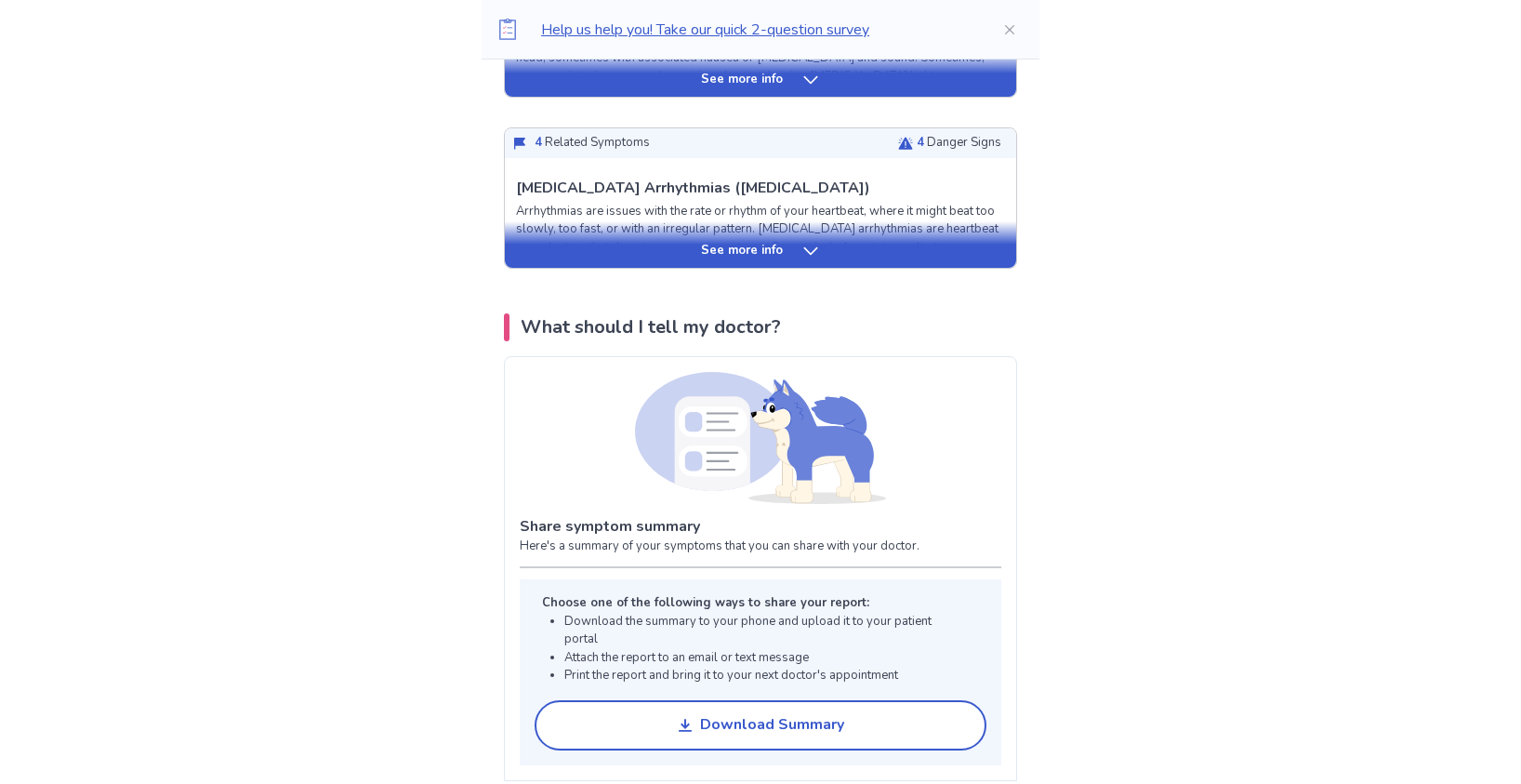
scroll to position [5659, 0]
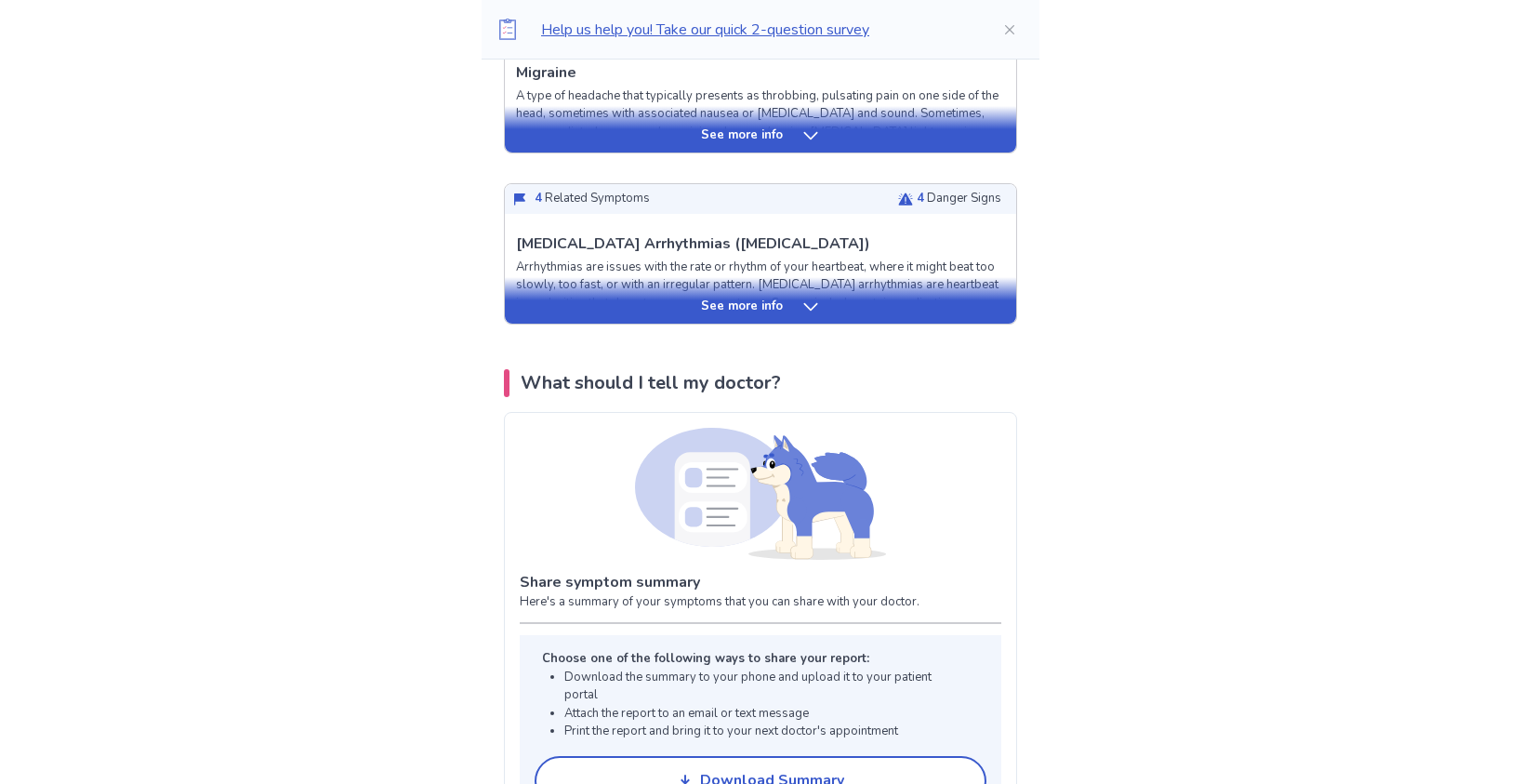
click at [787, 308] on div "See more info" at bounding box center [761, 306] width 511 height 18
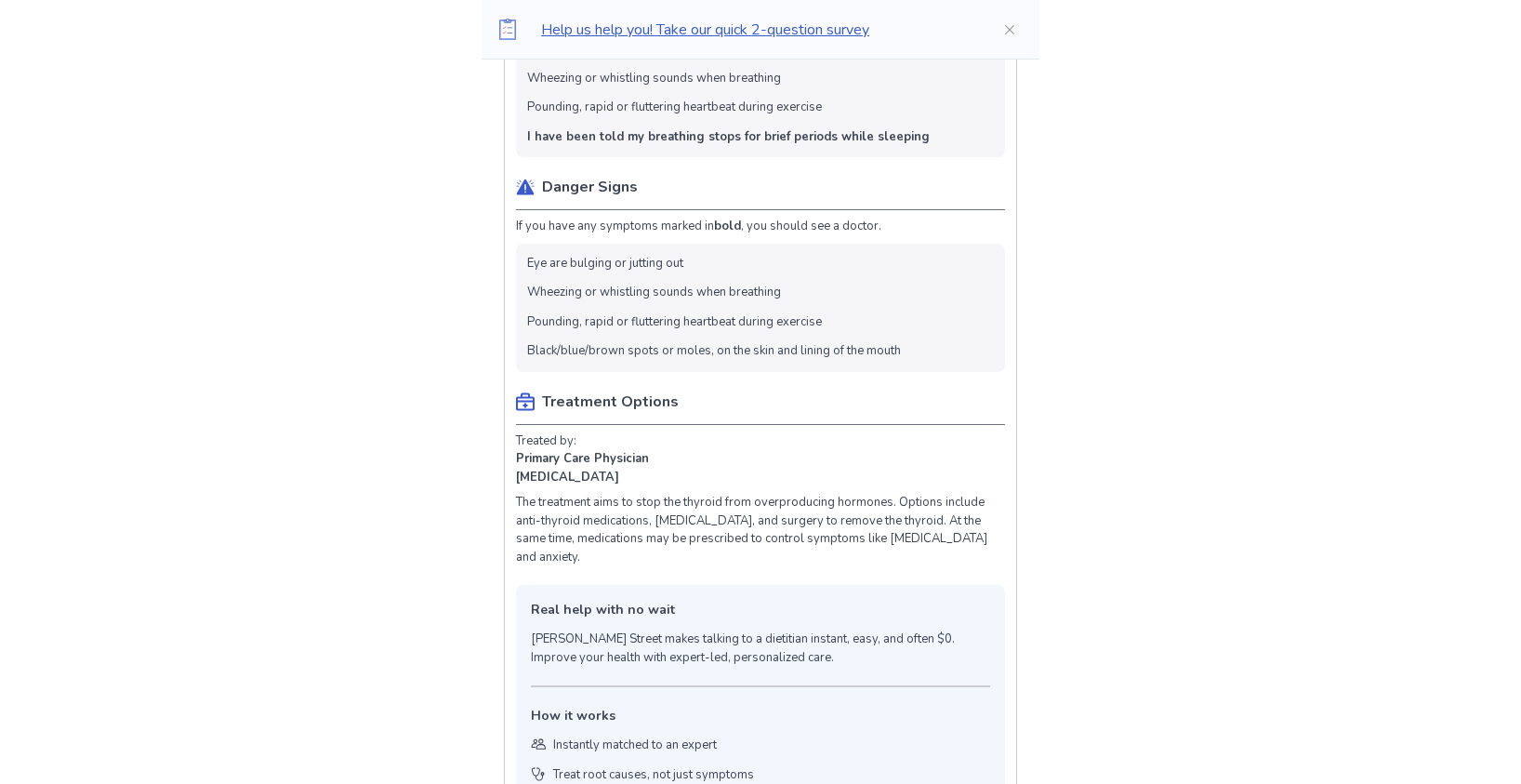
scroll to position [3757, 0]
